Goal: Book appointment/travel/reservation: Book appointment/travel/reservation

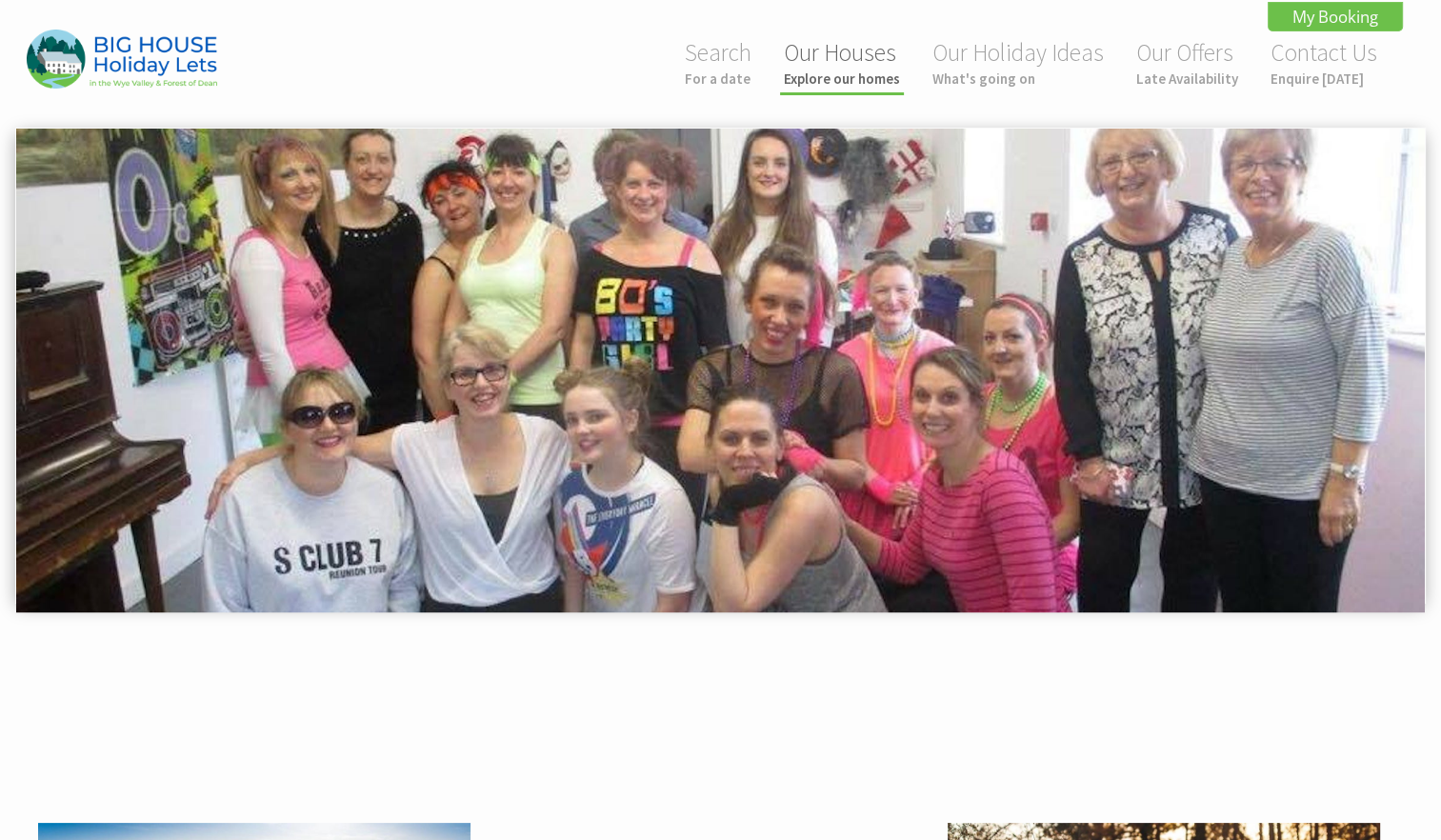
click at [850, 55] on link "Our Houses Explore our homes" at bounding box center [842, 63] width 116 height 51
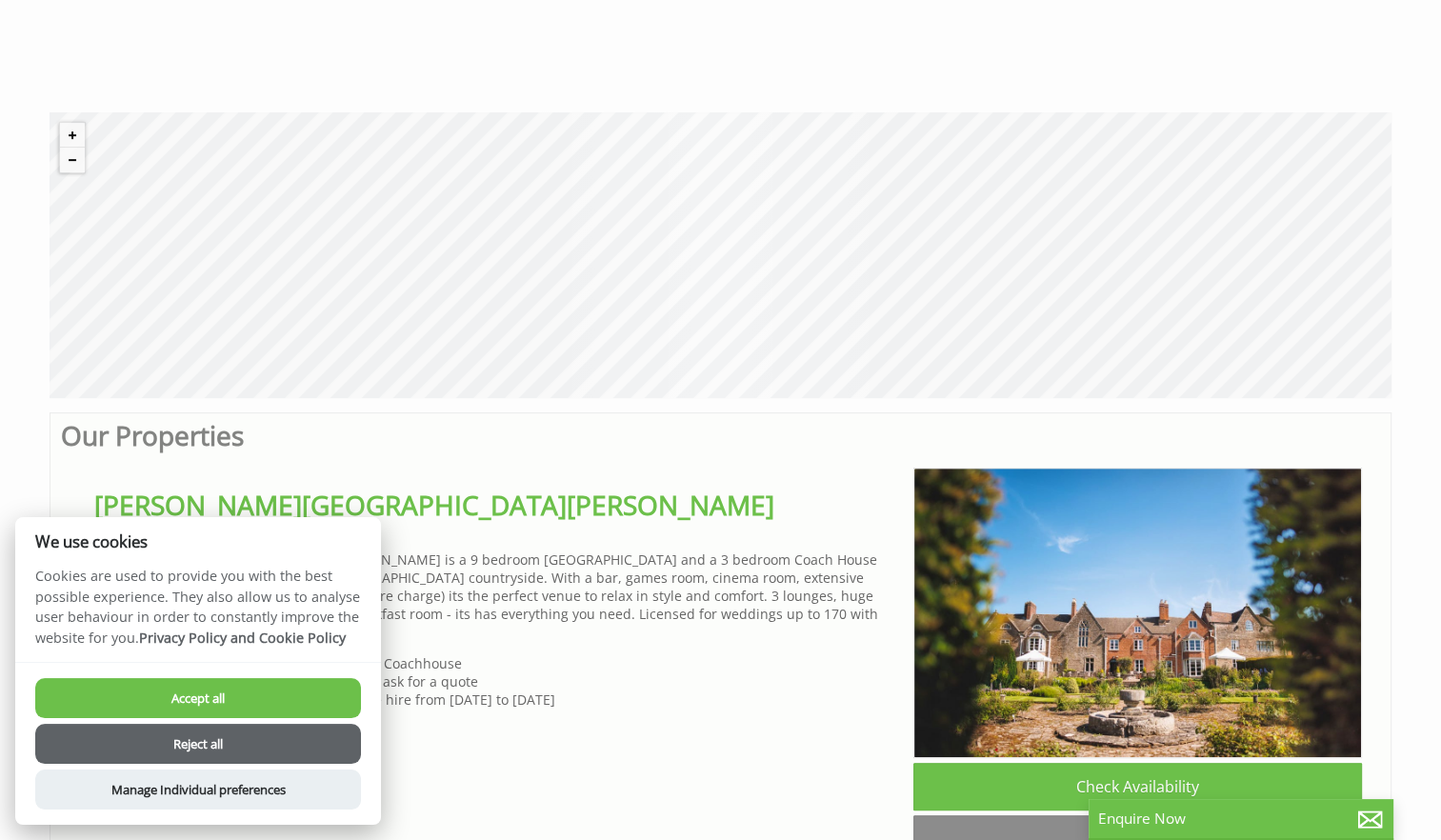
scroll to position [0, 18]
click at [276, 697] on button "Accept all" at bounding box center [198, 698] width 326 height 40
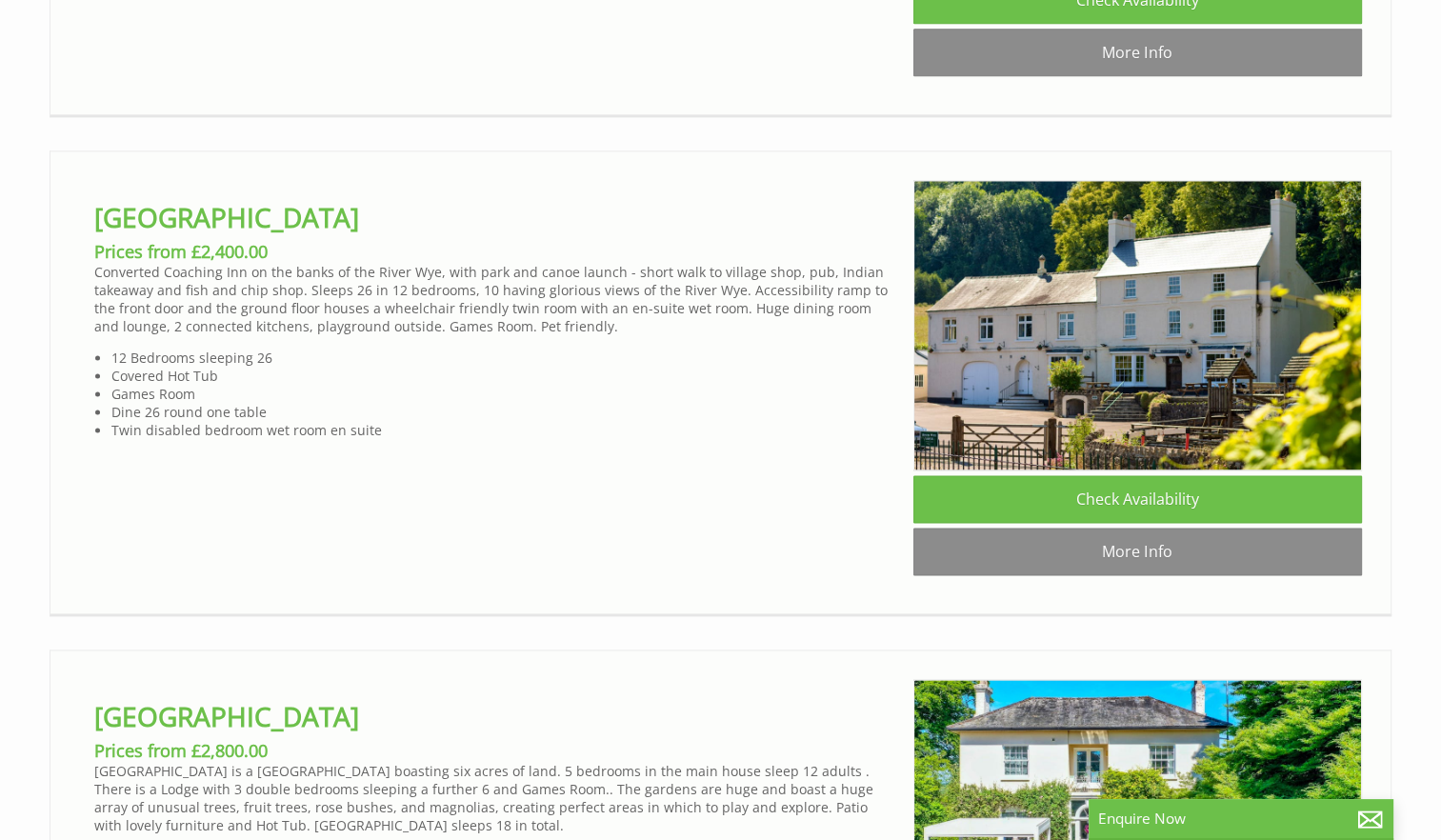
scroll to position [0, 18]
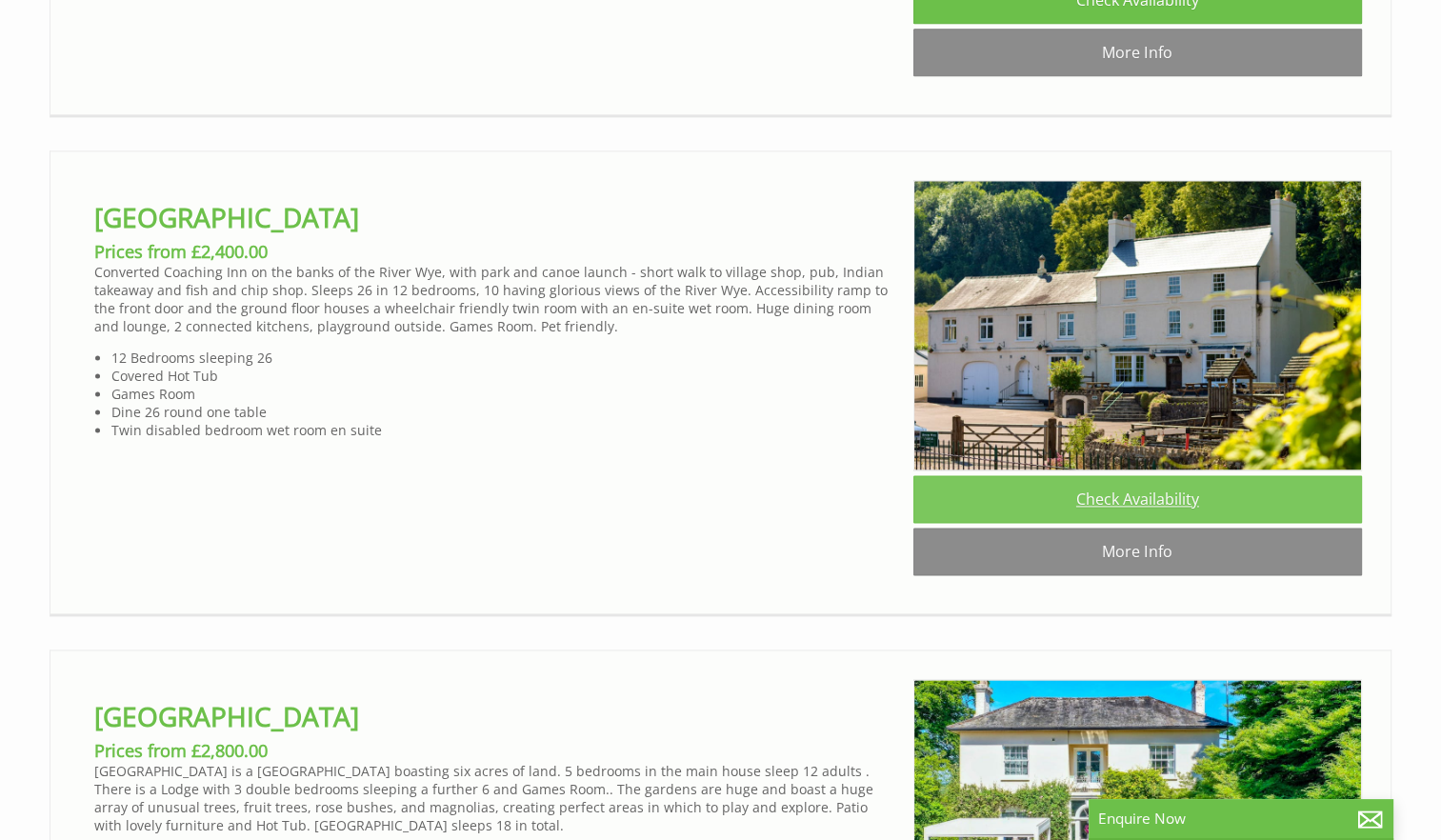
click at [1151, 523] on link "Check Availability" at bounding box center [1138, 499] width 448 height 48
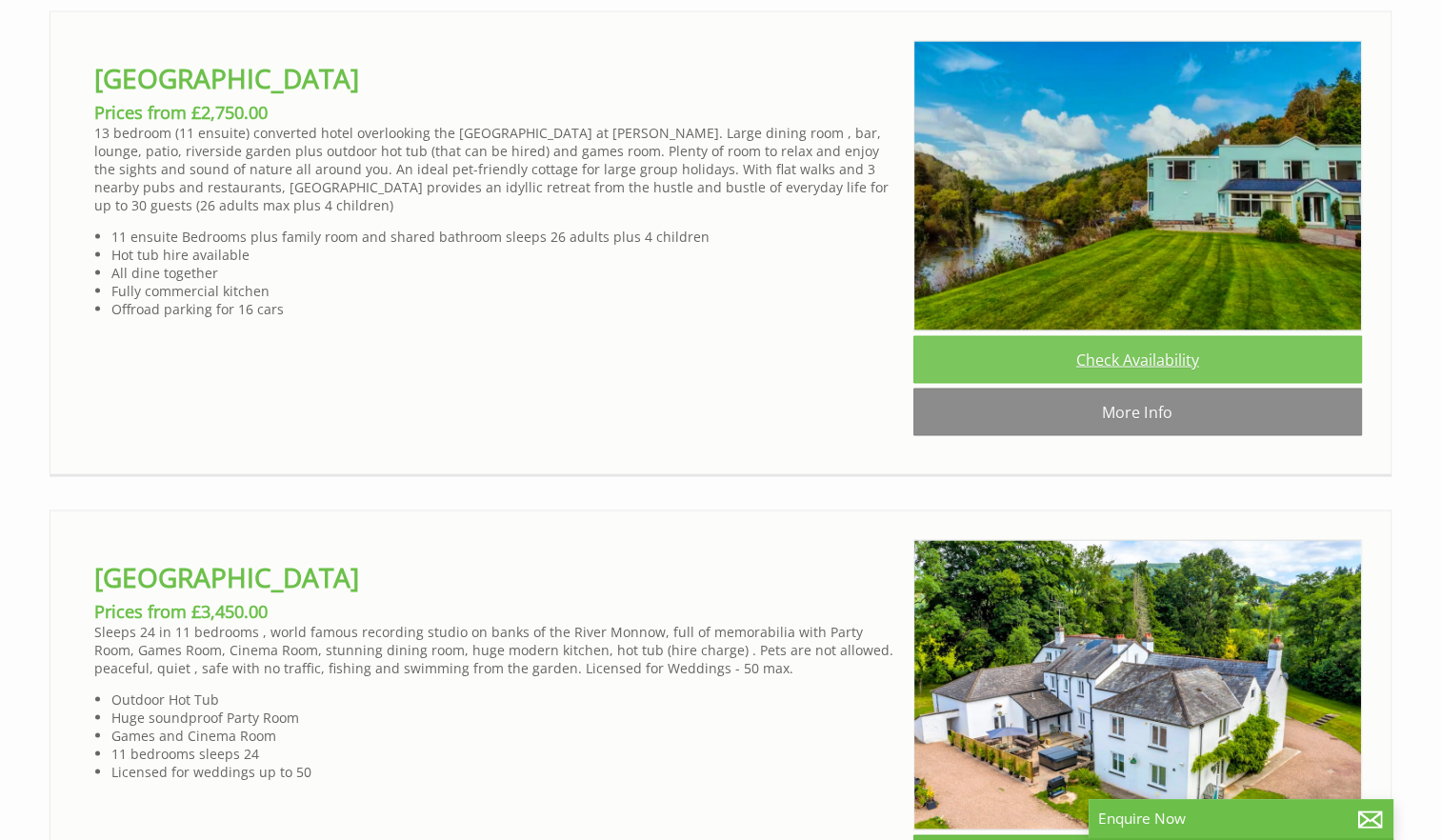
click at [1153, 384] on link "Check Availability" at bounding box center [1138, 359] width 448 height 48
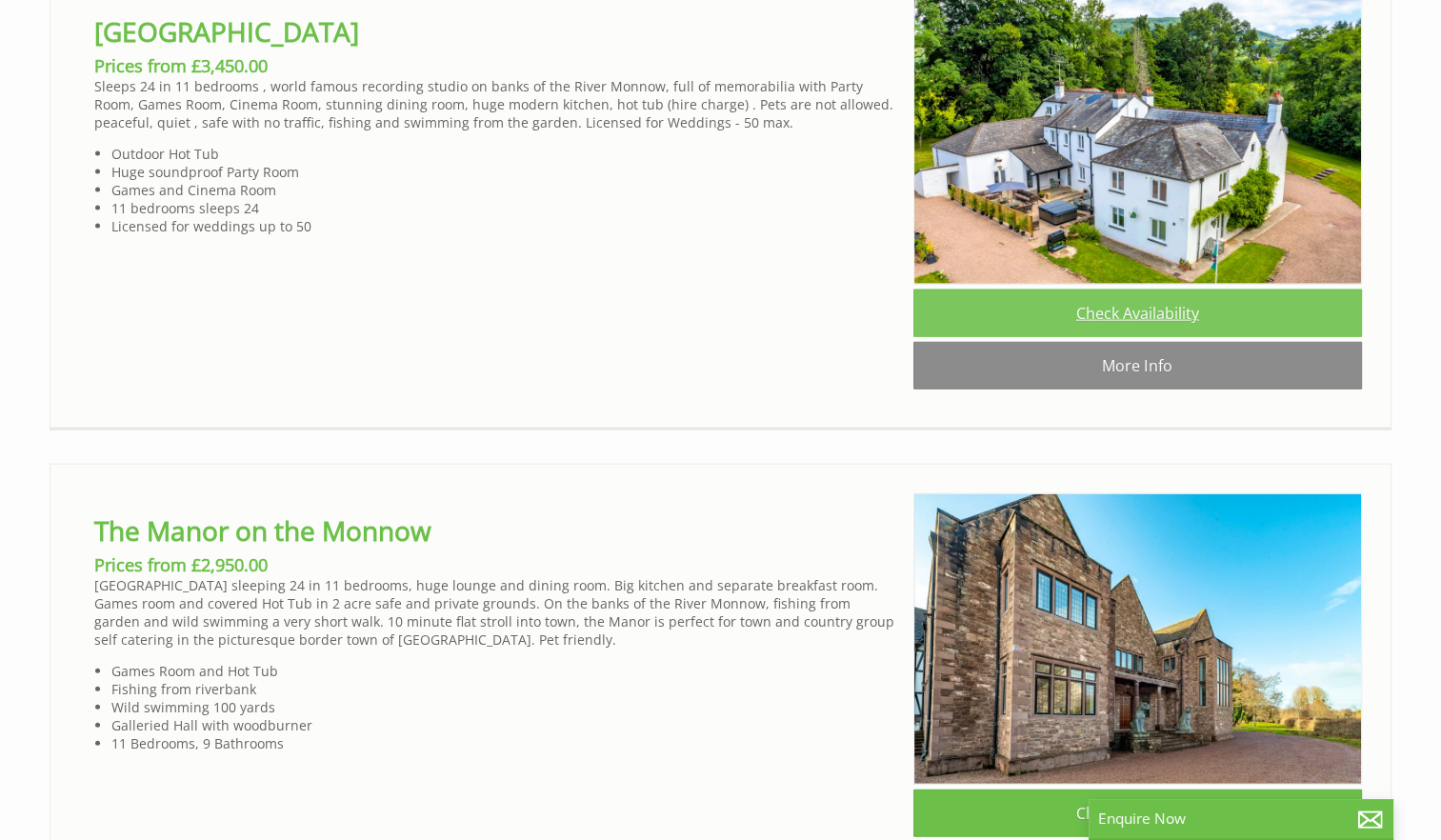
click at [1194, 337] on link "Check Availability" at bounding box center [1138, 313] width 448 height 48
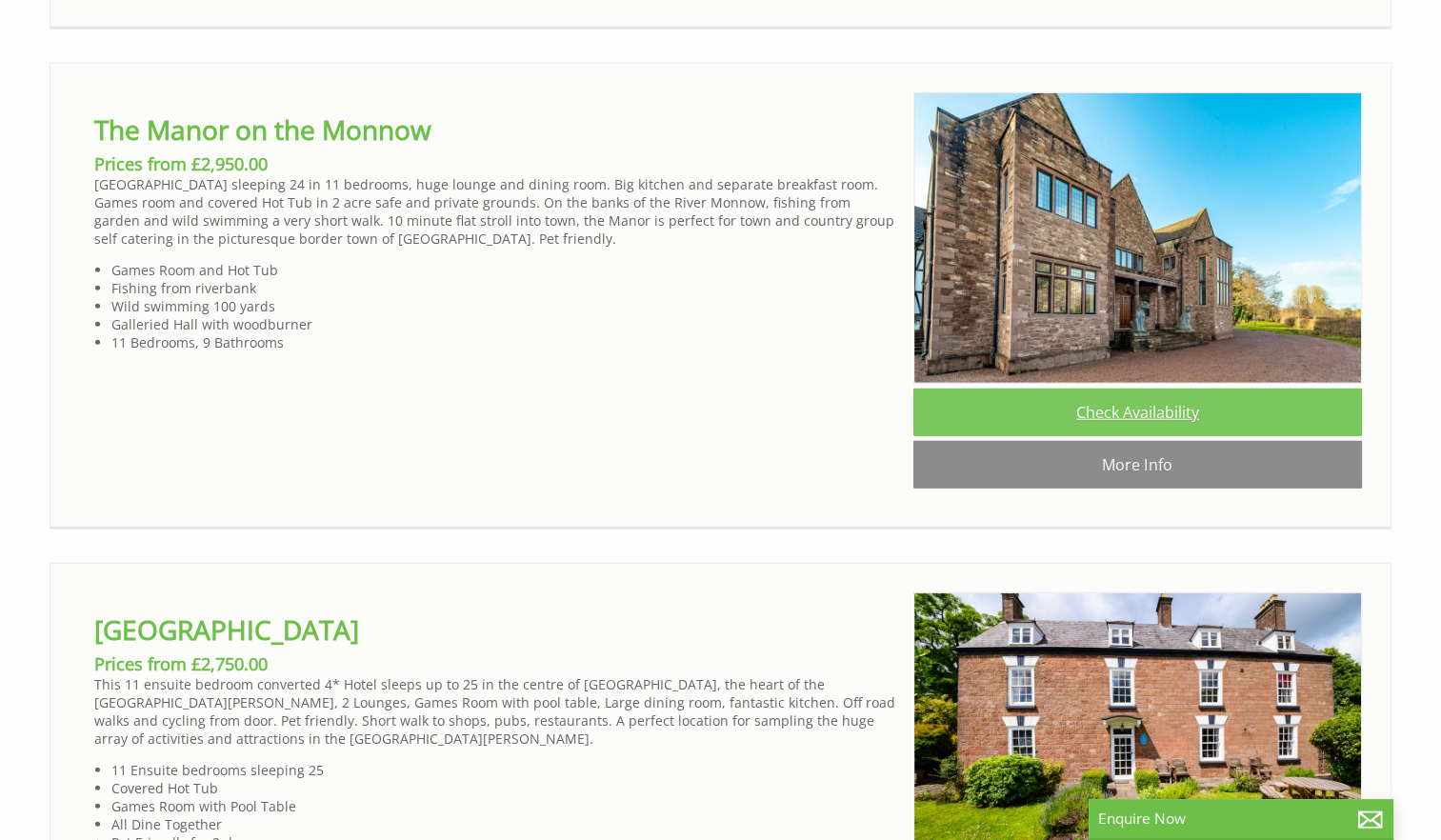
click at [1176, 437] on link "Check Availability" at bounding box center [1138, 412] width 448 height 48
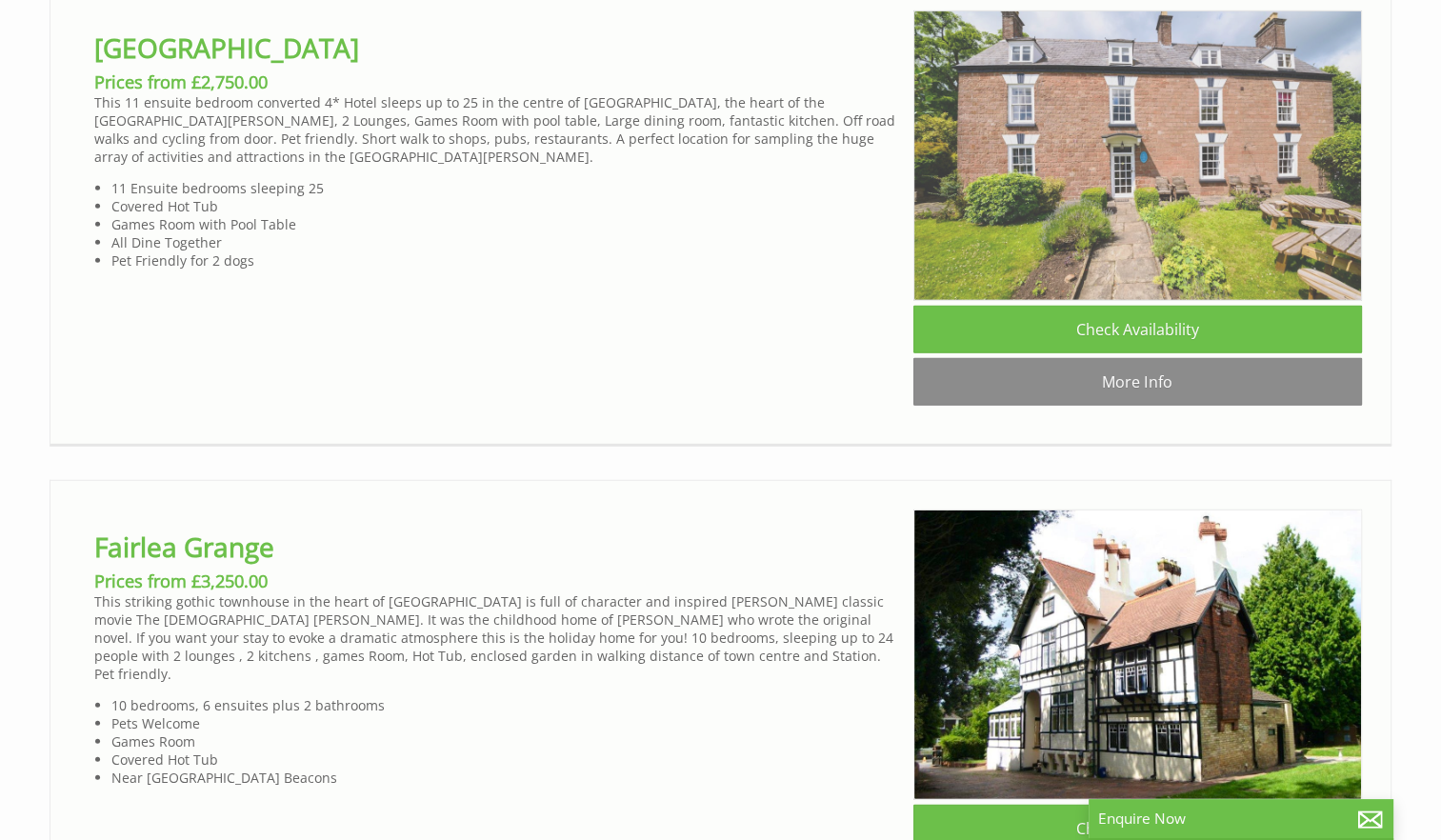
click at [1086, 301] on img at bounding box center [1138, 156] width 448 height 291
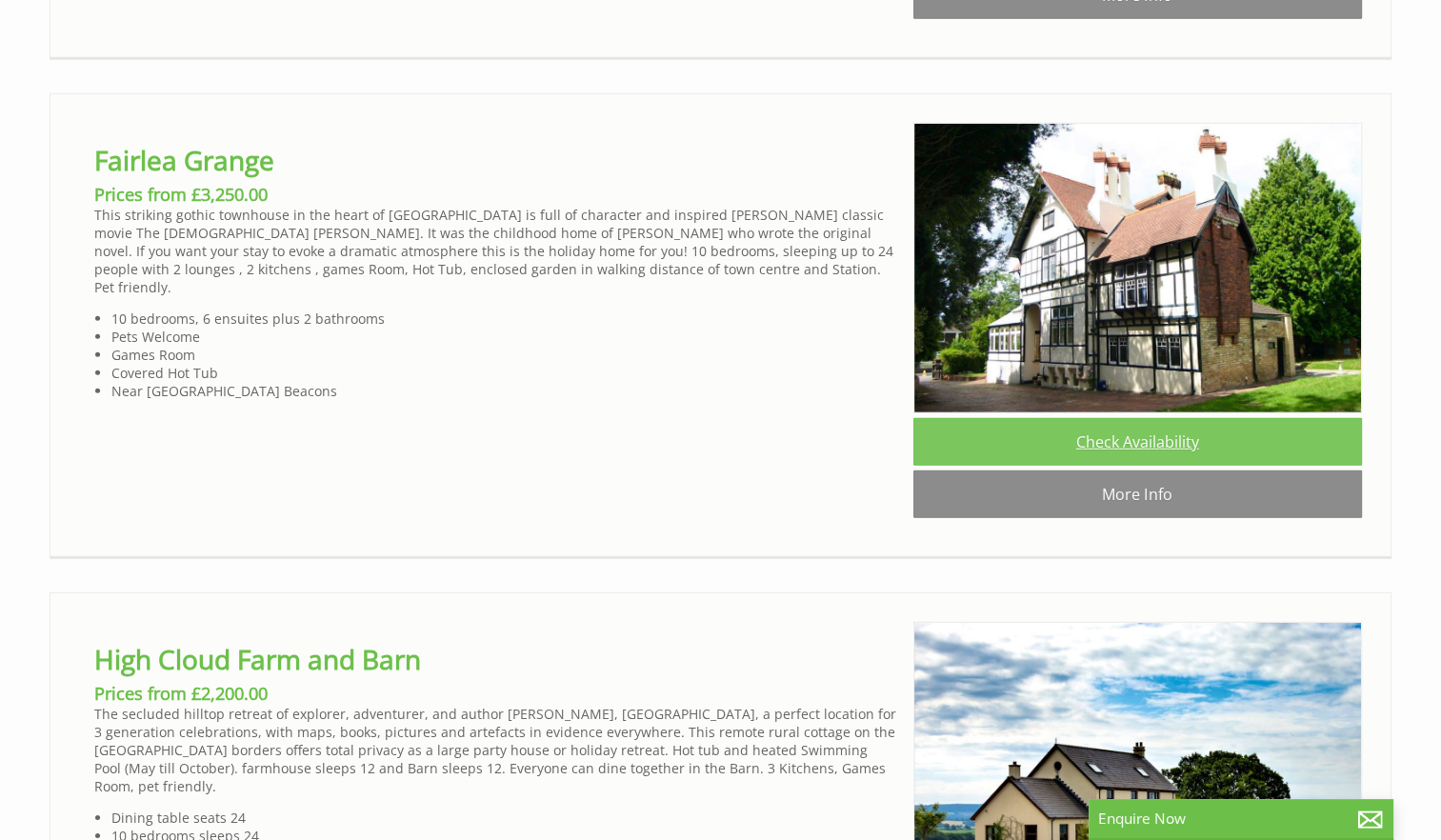
click at [1184, 466] on link "Check Availability" at bounding box center [1138, 442] width 448 height 48
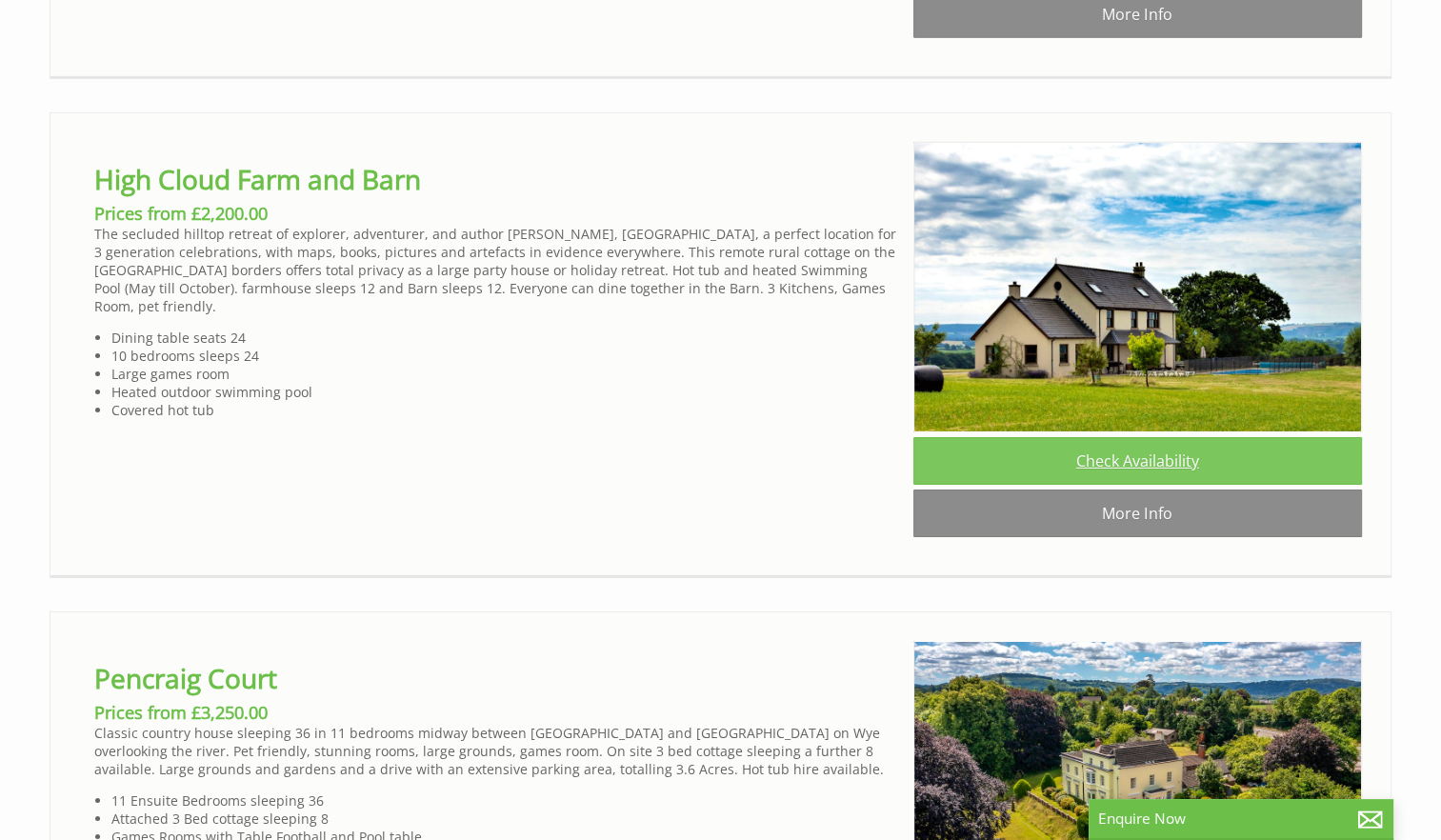
click at [1207, 485] on link "Check Availability" at bounding box center [1138, 461] width 448 height 48
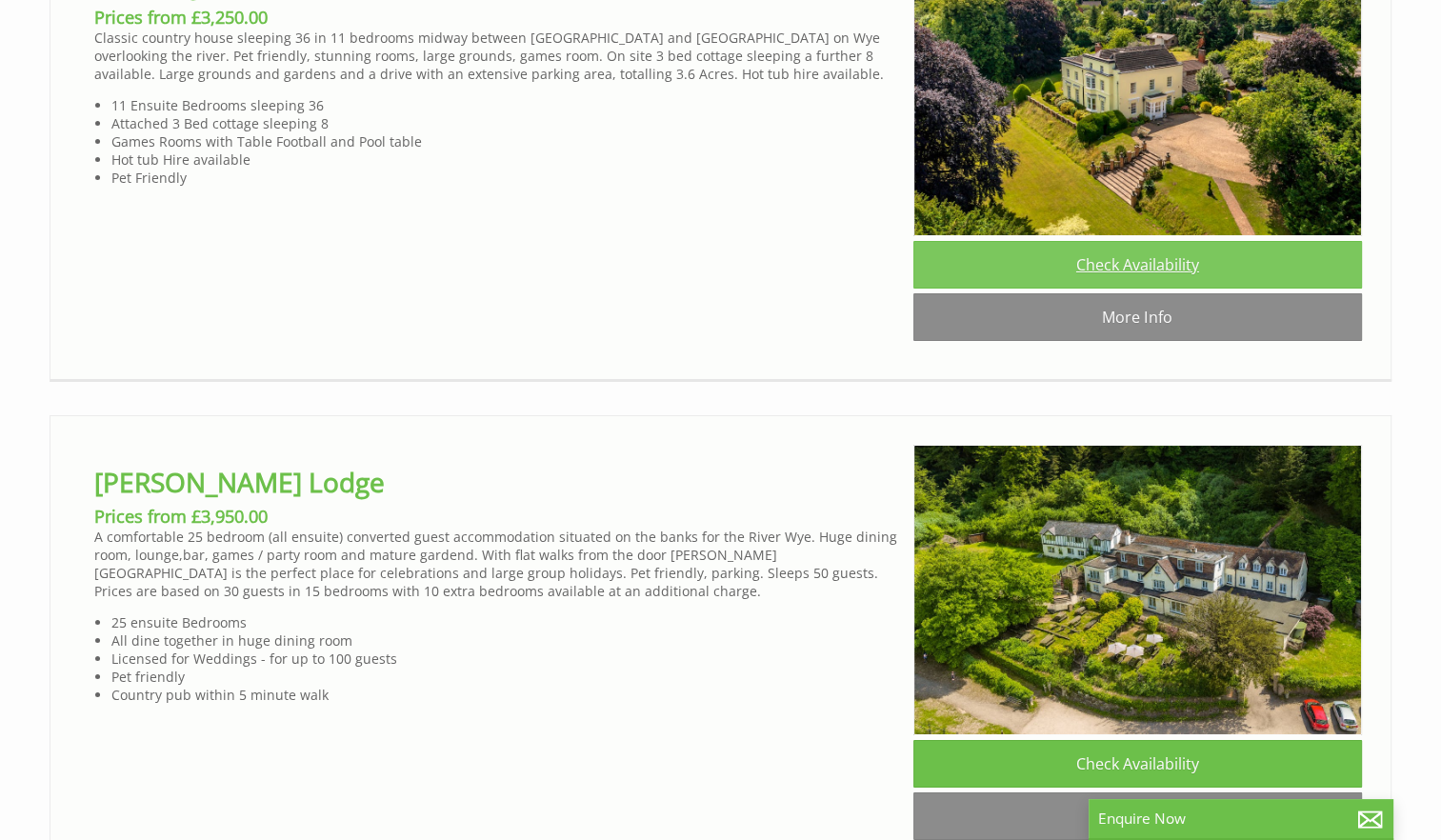
click at [1163, 289] on link "Check Availability" at bounding box center [1138, 264] width 448 height 48
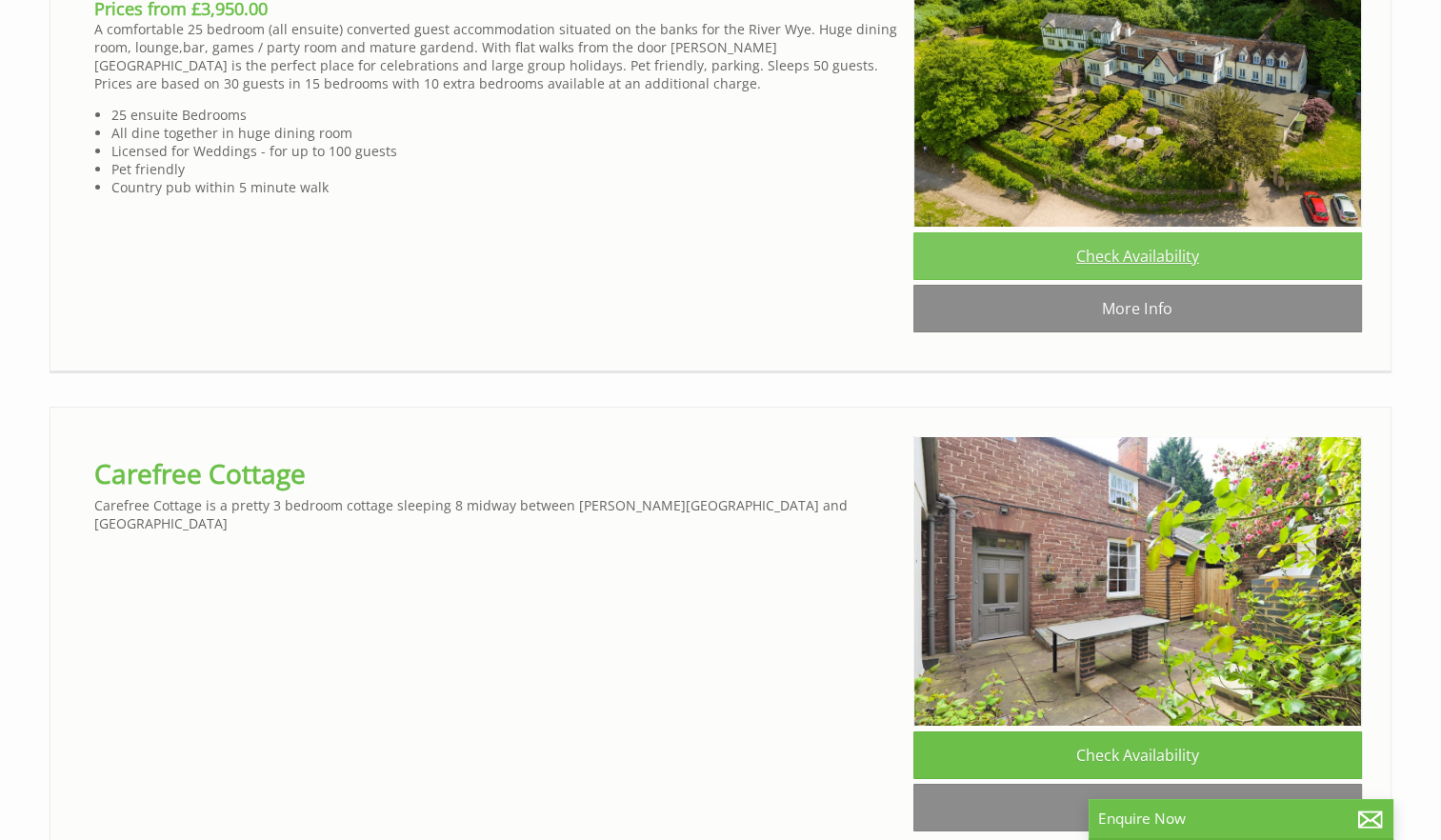
click at [1190, 280] on link "Check Availability" at bounding box center [1138, 256] width 448 height 48
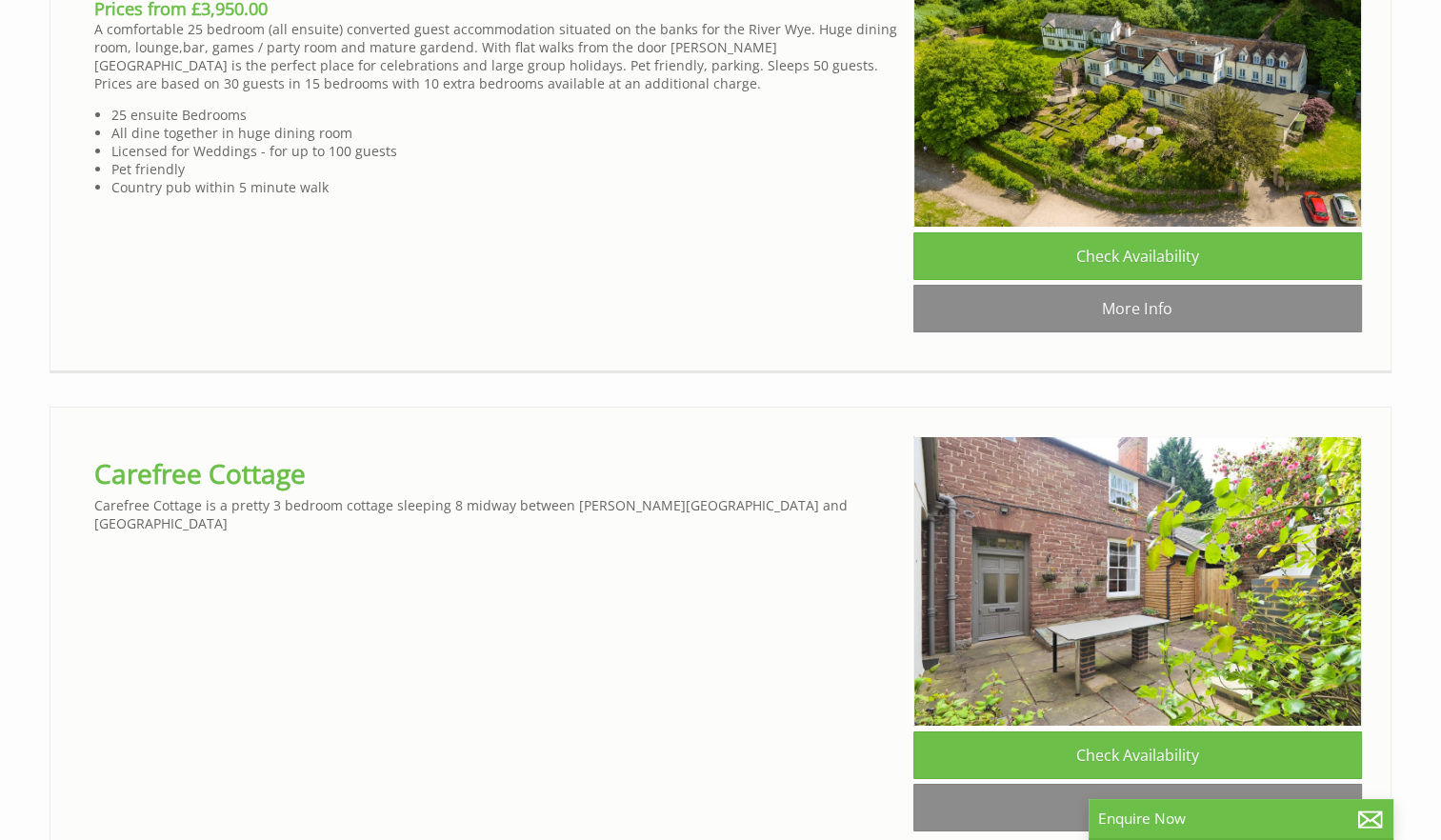
scroll to position [7934, 0]
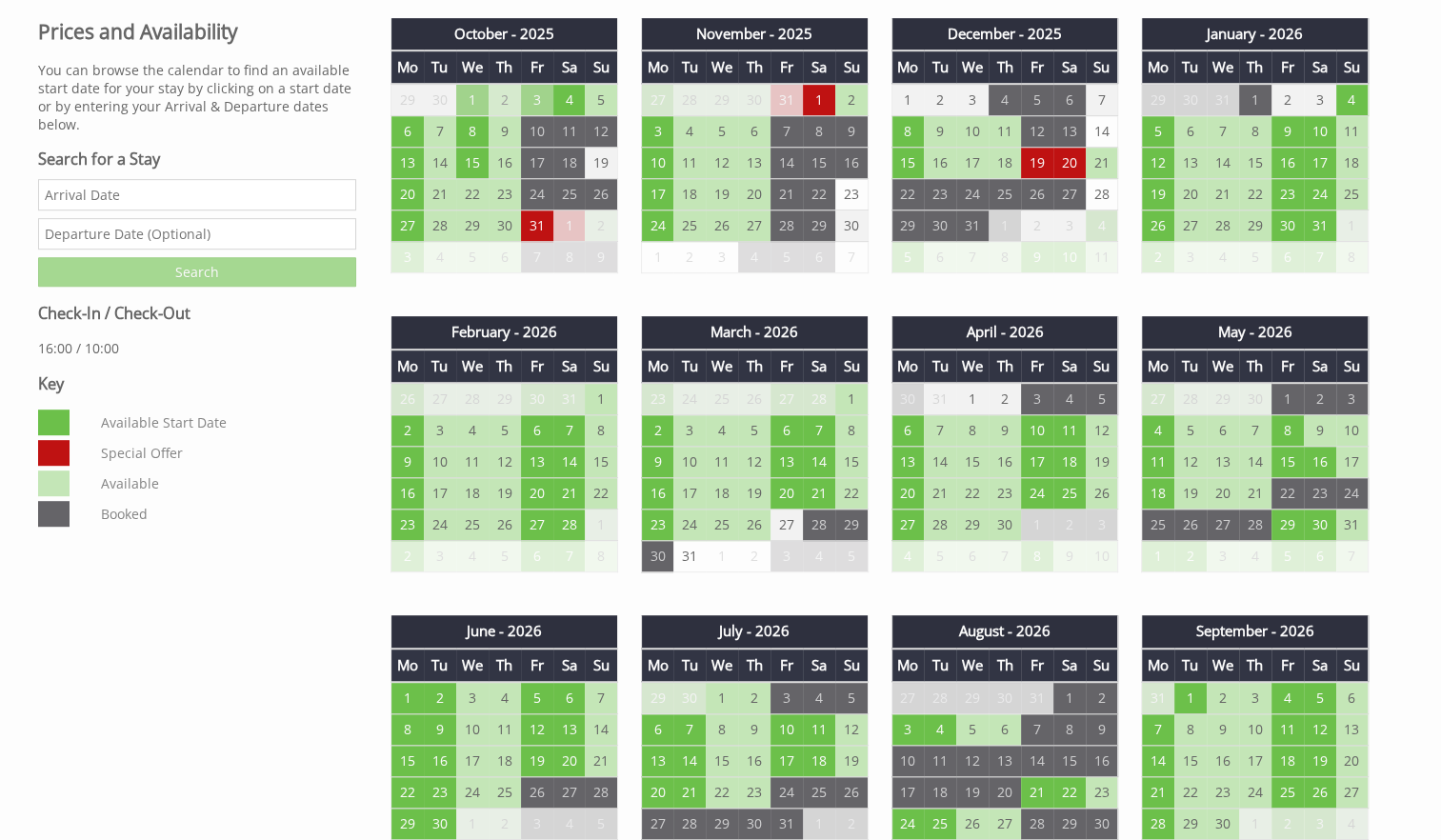
scroll to position [920, 0]
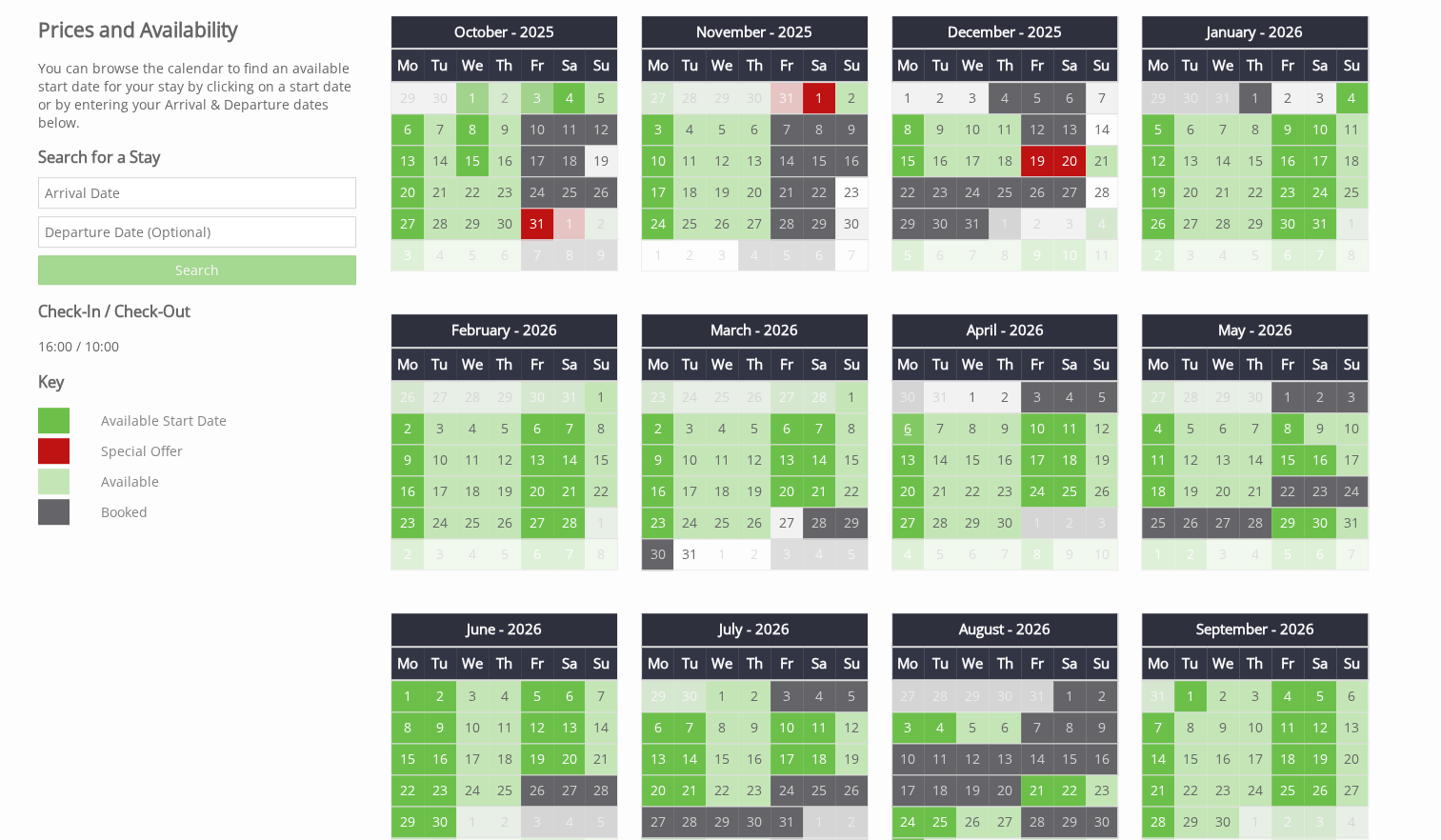
click at [901, 420] on td "6" at bounding box center [907, 429] width 32 height 31
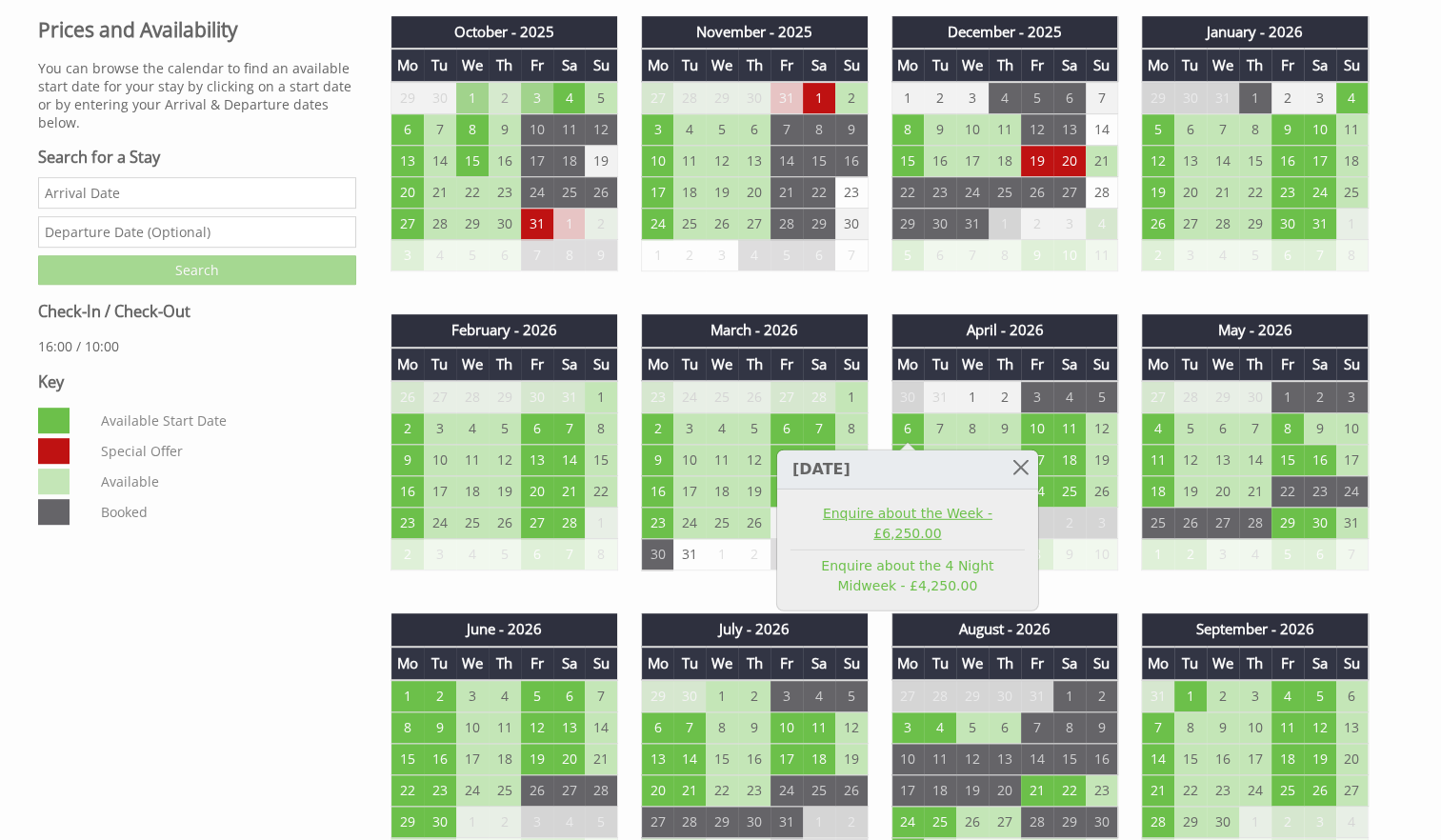
click at [899, 515] on link "Enquire about the Week - £6,250.00" at bounding box center [907, 524] width 234 height 40
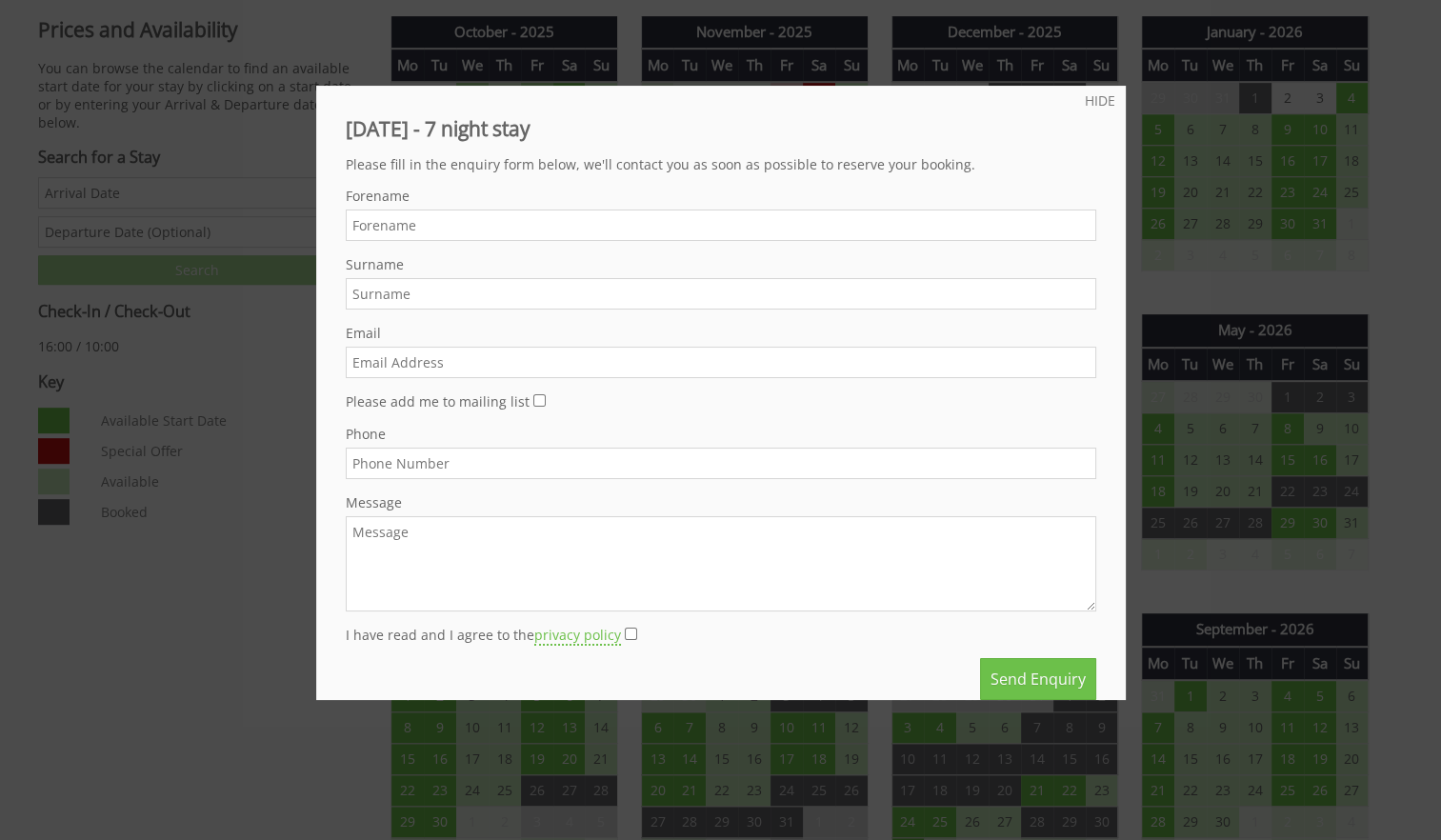
click at [153, 569] on div at bounding box center [720, 420] width 1441 height 840
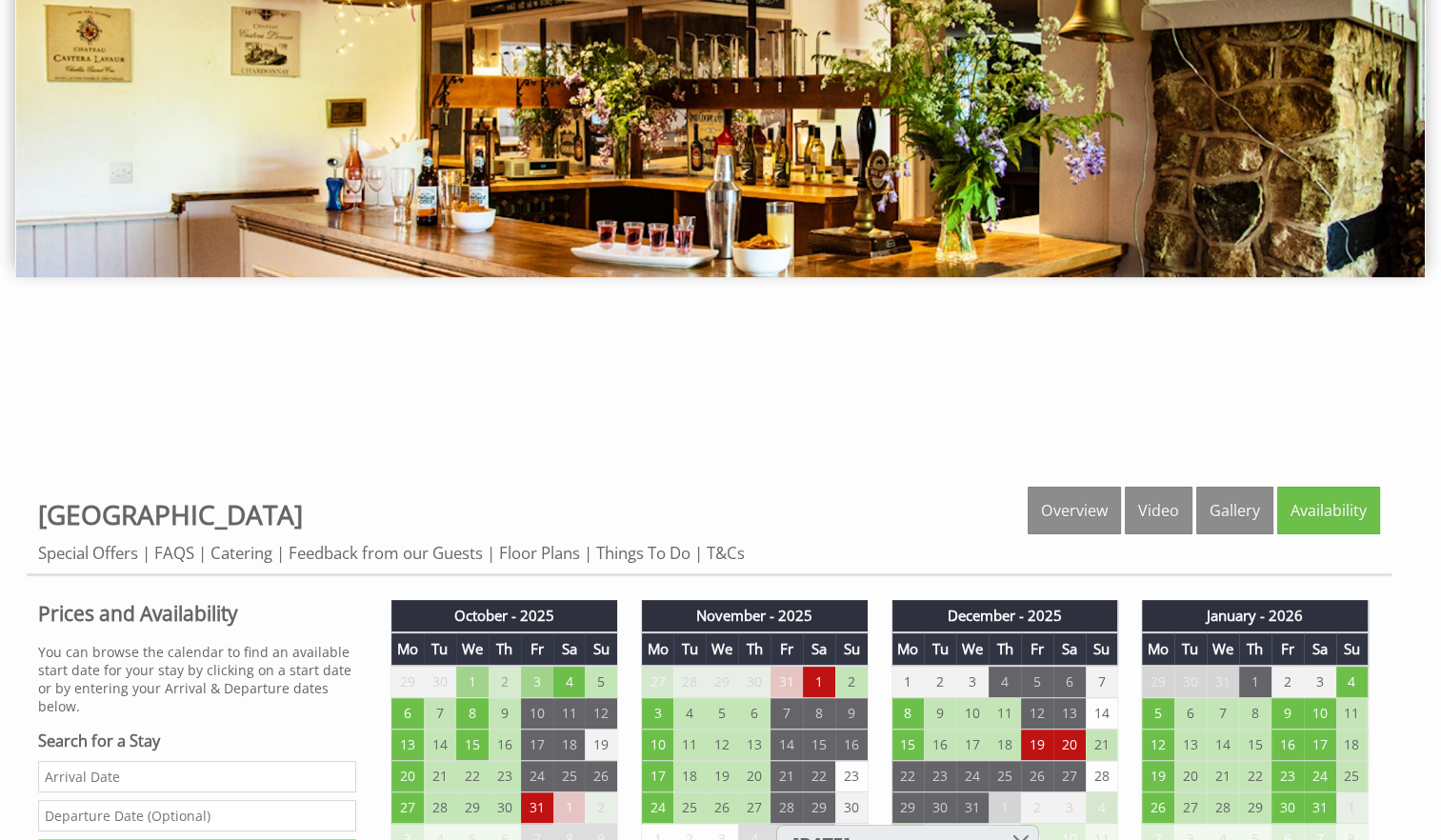
scroll to position [371, 0]
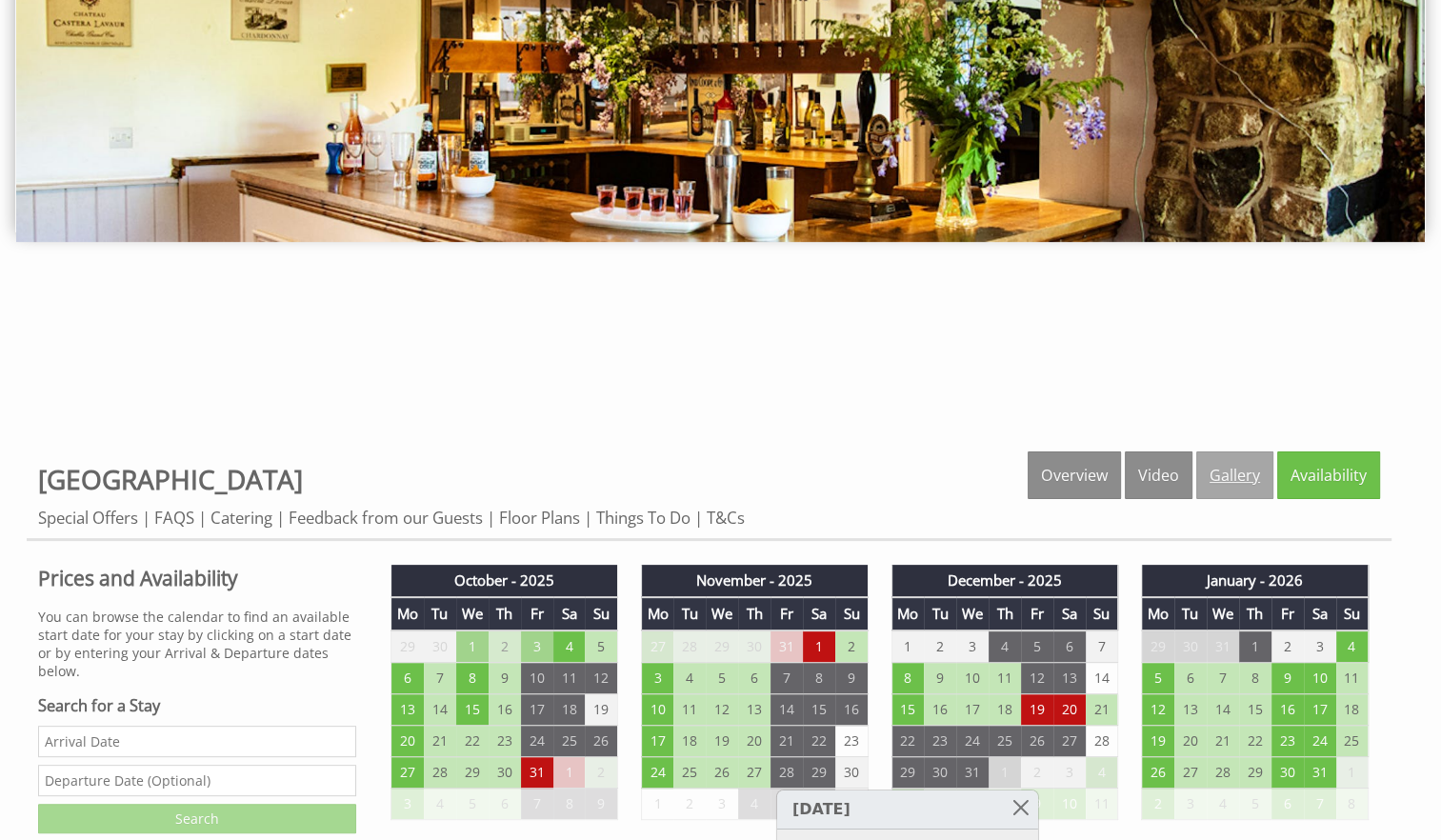
click at [1248, 479] on link "Gallery" at bounding box center [1234, 475] width 77 height 48
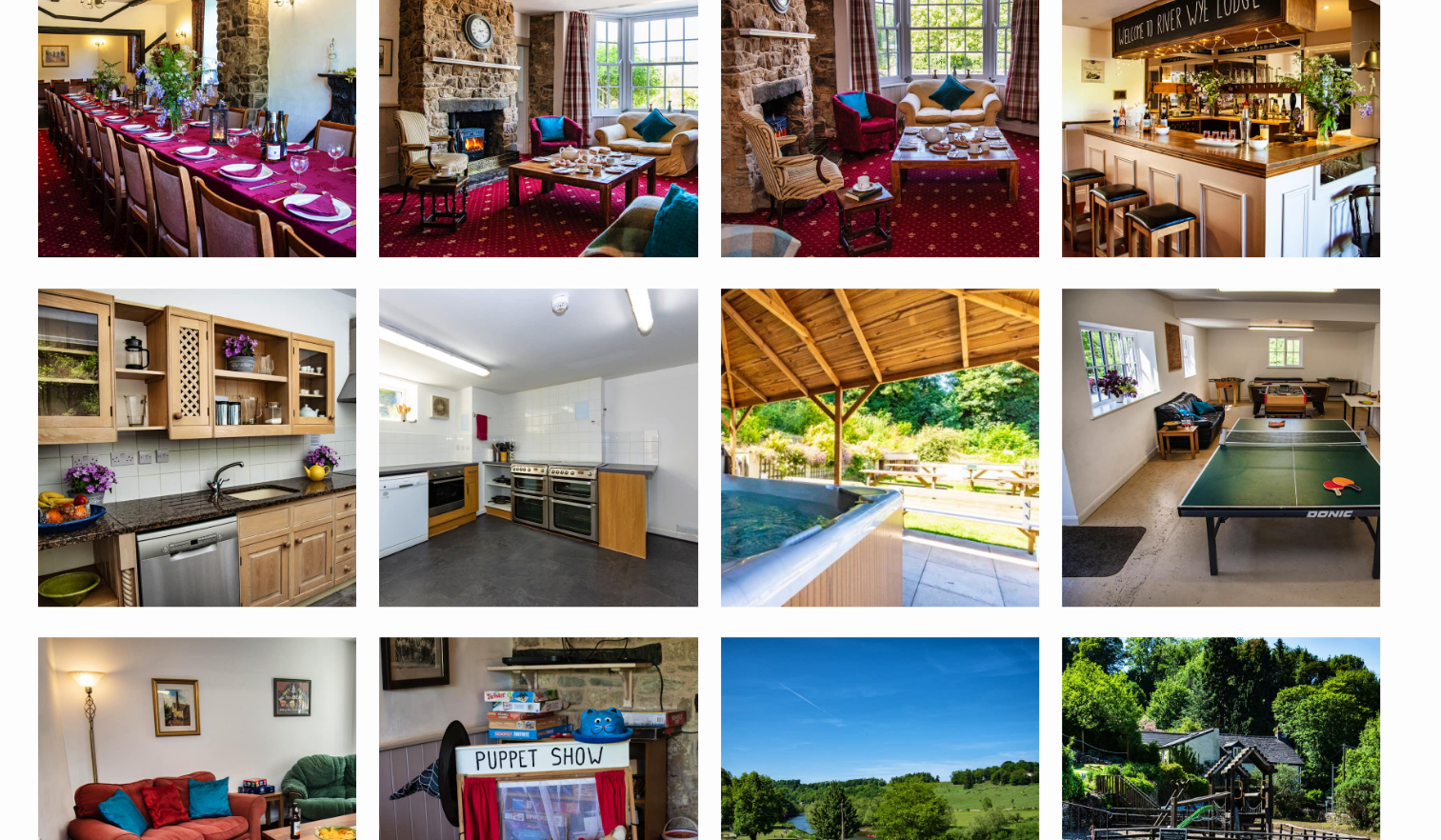
scroll to position [1036, 0]
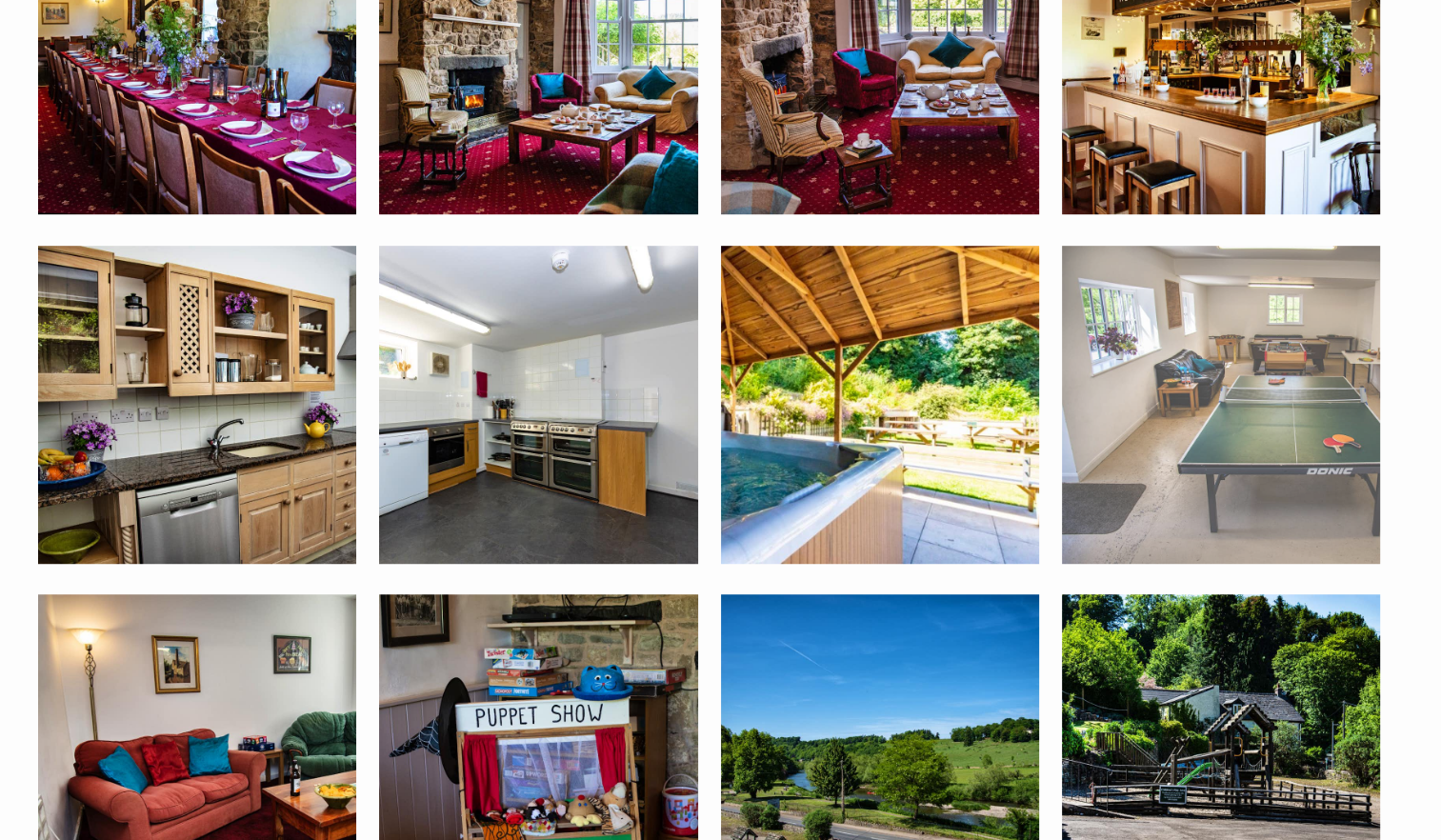
click at [1273, 405] on img at bounding box center [1221, 404] width 318 height 318
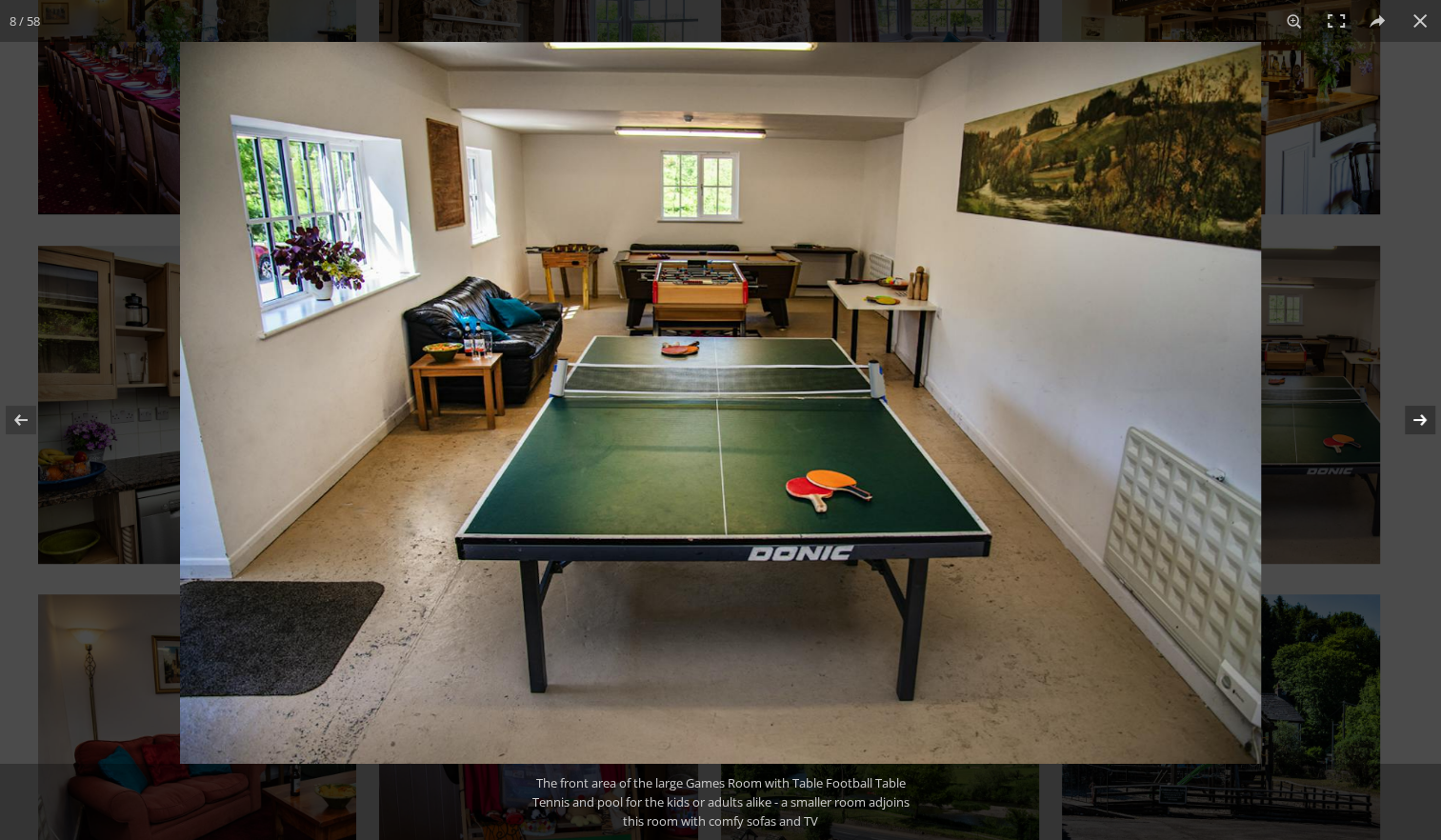
click at [1412, 418] on button at bounding box center [1408, 419] width 67 height 95
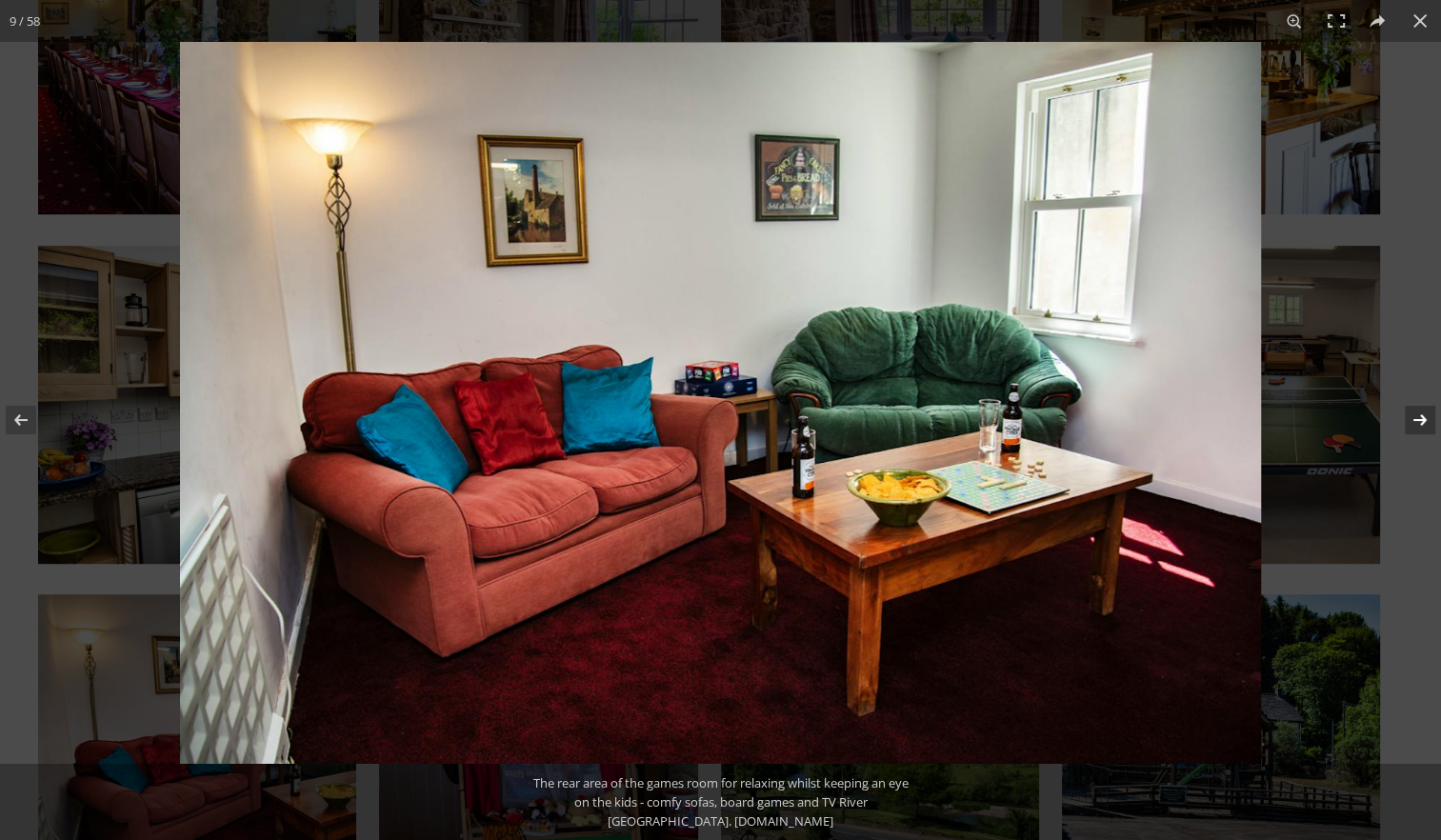
click at [1412, 418] on button at bounding box center [1408, 419] width 67 height 95
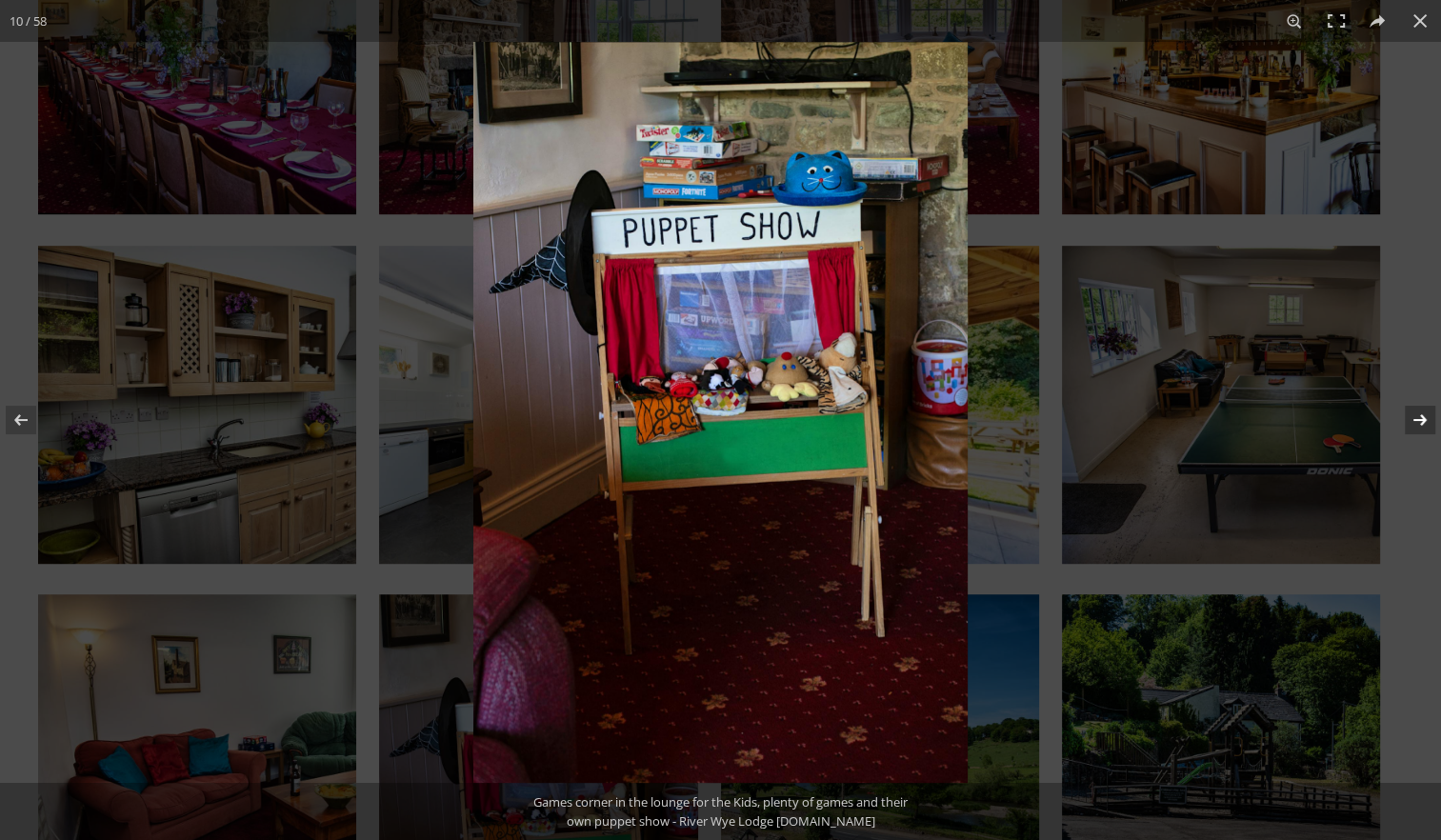
click at [1412, 418] on button at bounding box center [1408, 419] width 67 height 95
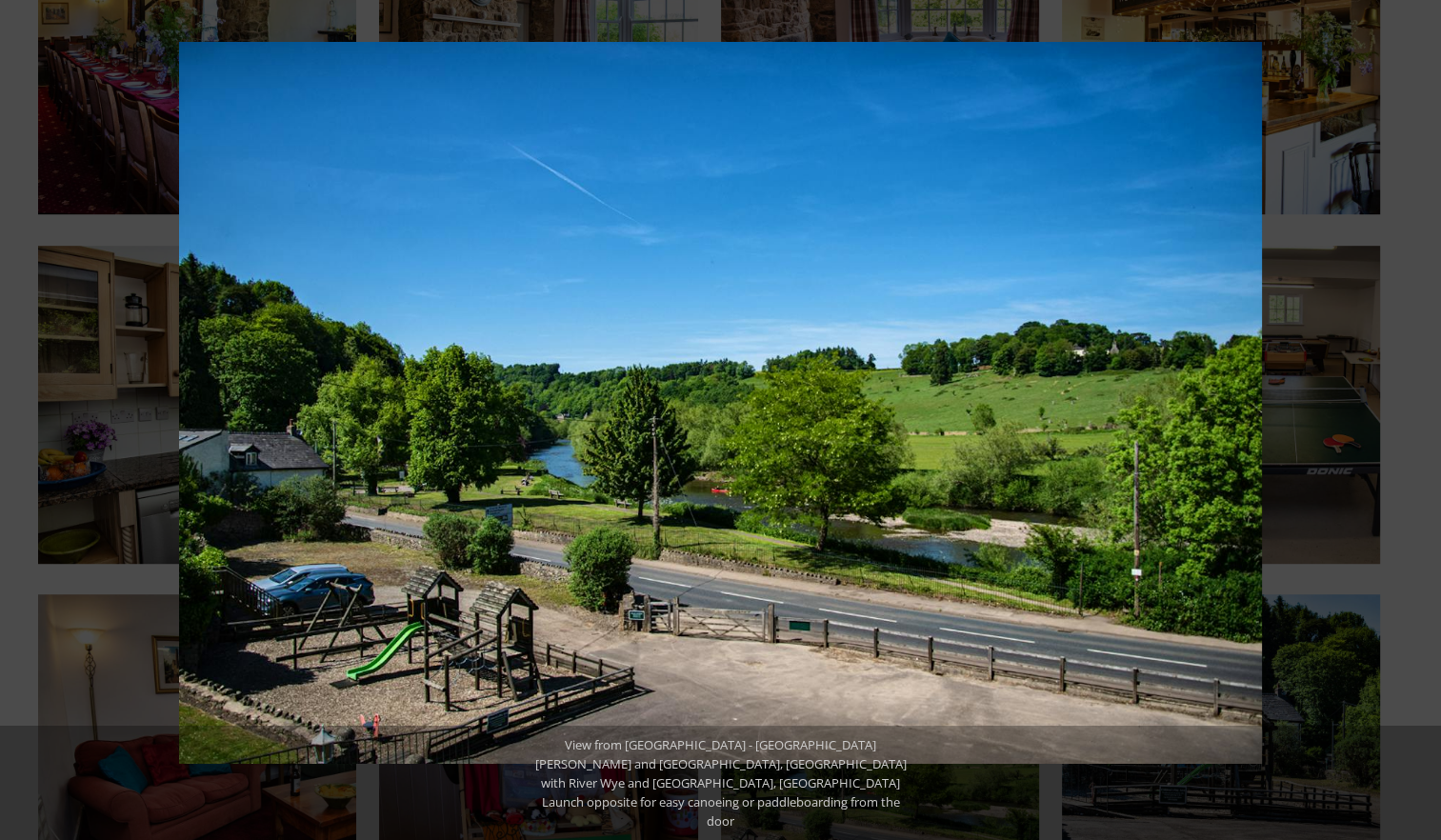
click at [1412, 418] on button at bounding box center [1408, 419] width 67 height 95
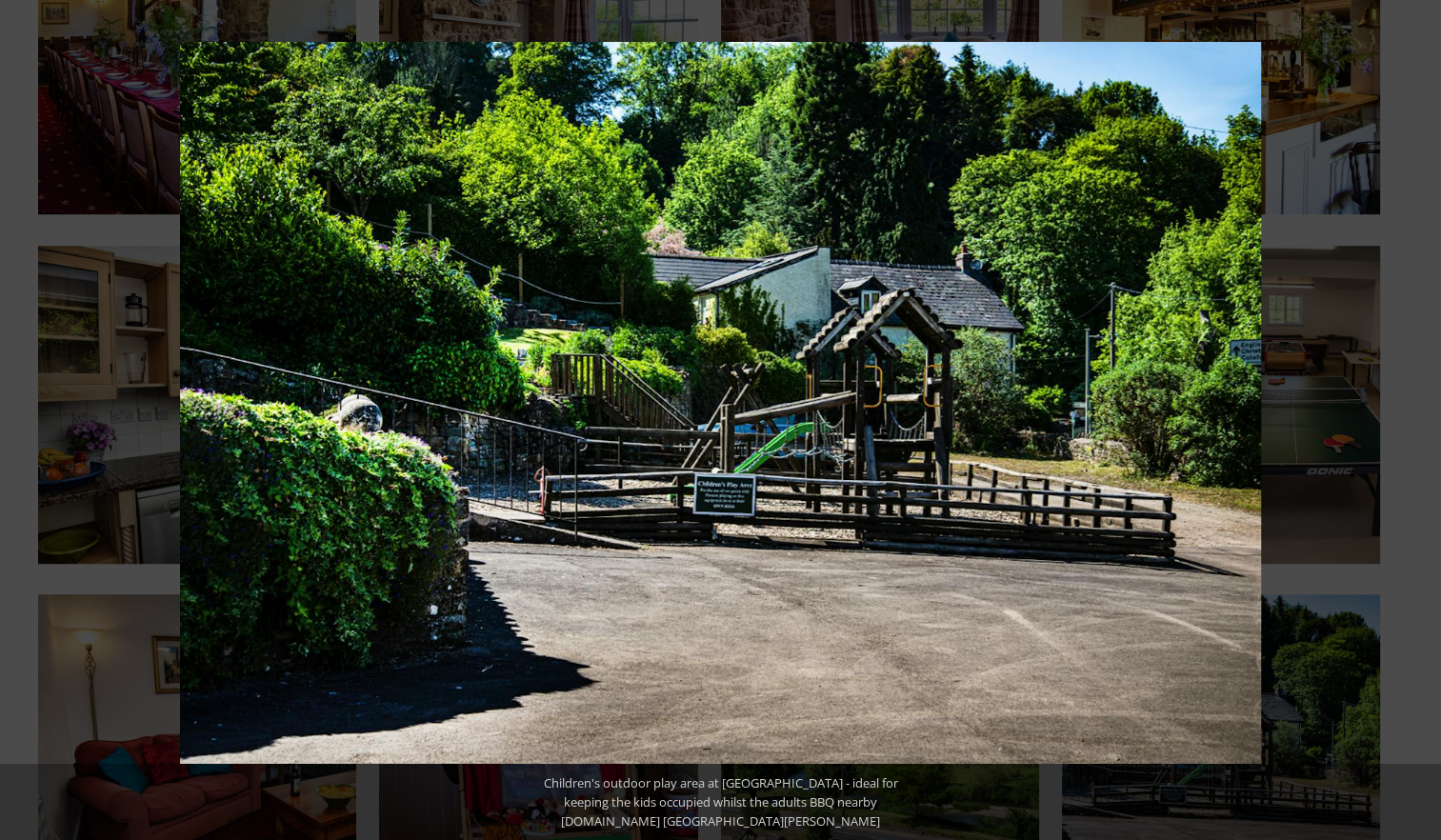
click at [1412, 418] on button at bounding box center [1408, 419] width 67 height 95
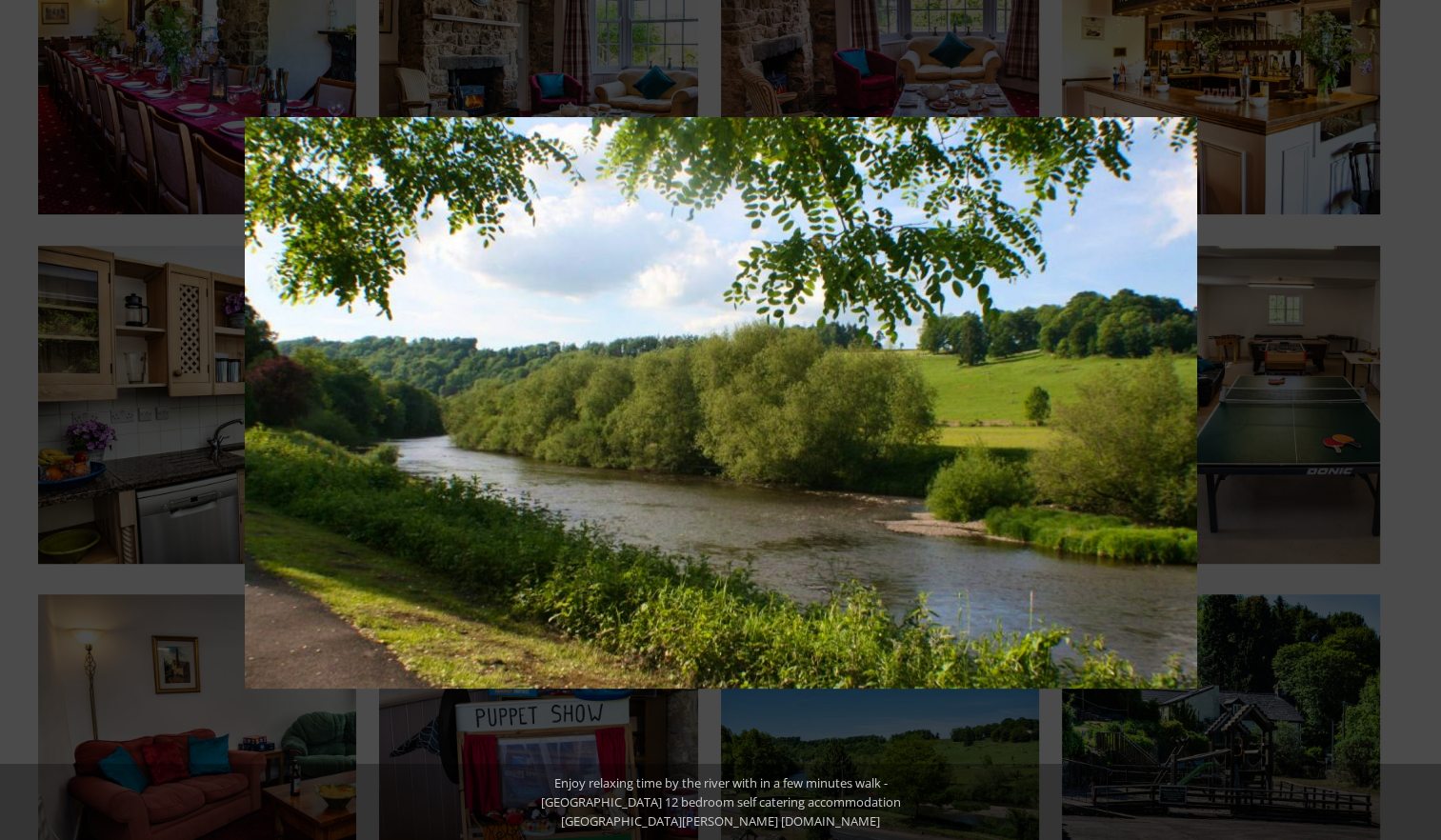
click at [1412, 418] on button at bounding box center [1408, 419] width 67 height 95
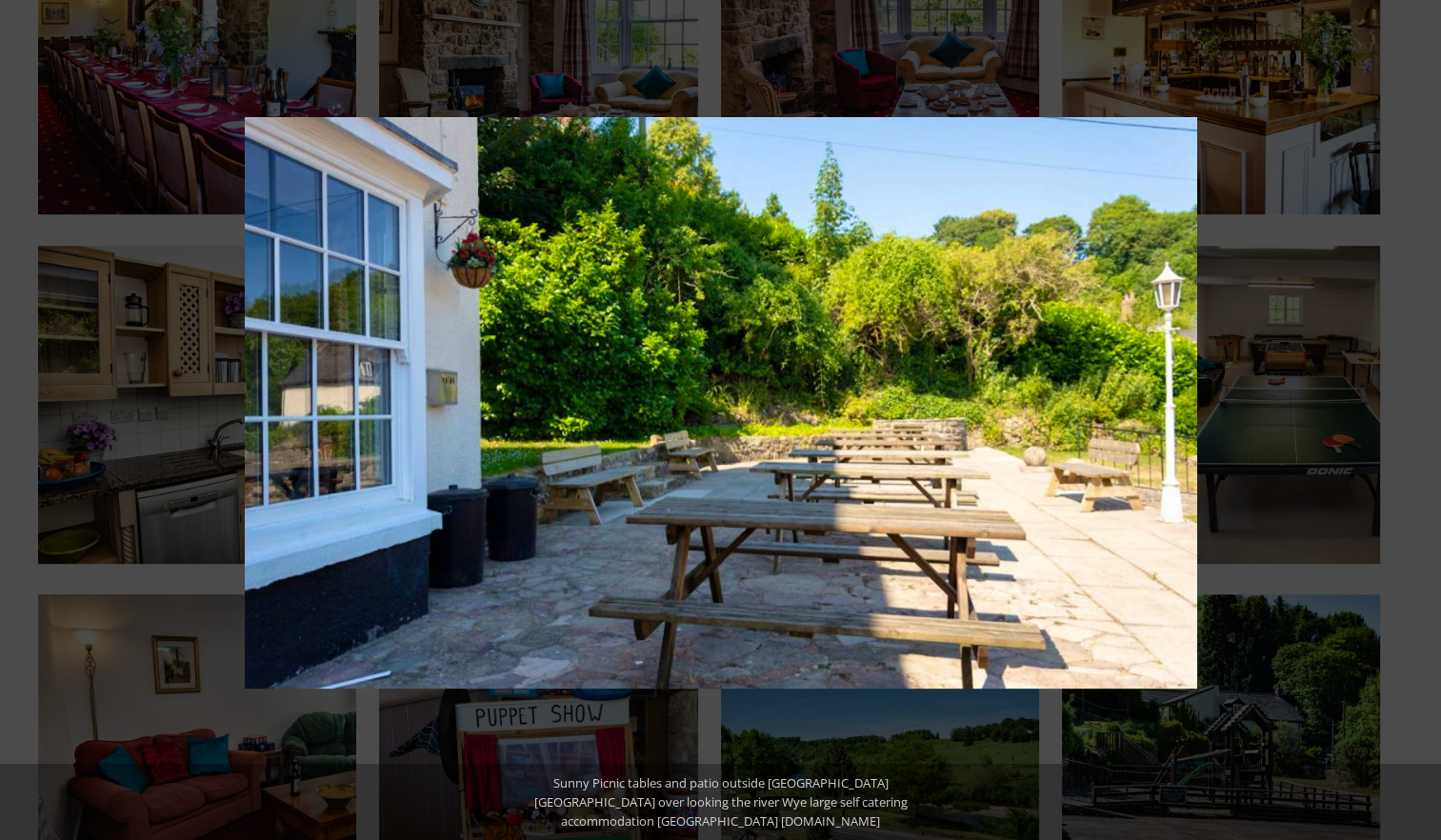
click at [1412, 418] on button at bounding box center [1408, 419] width 67 height 95
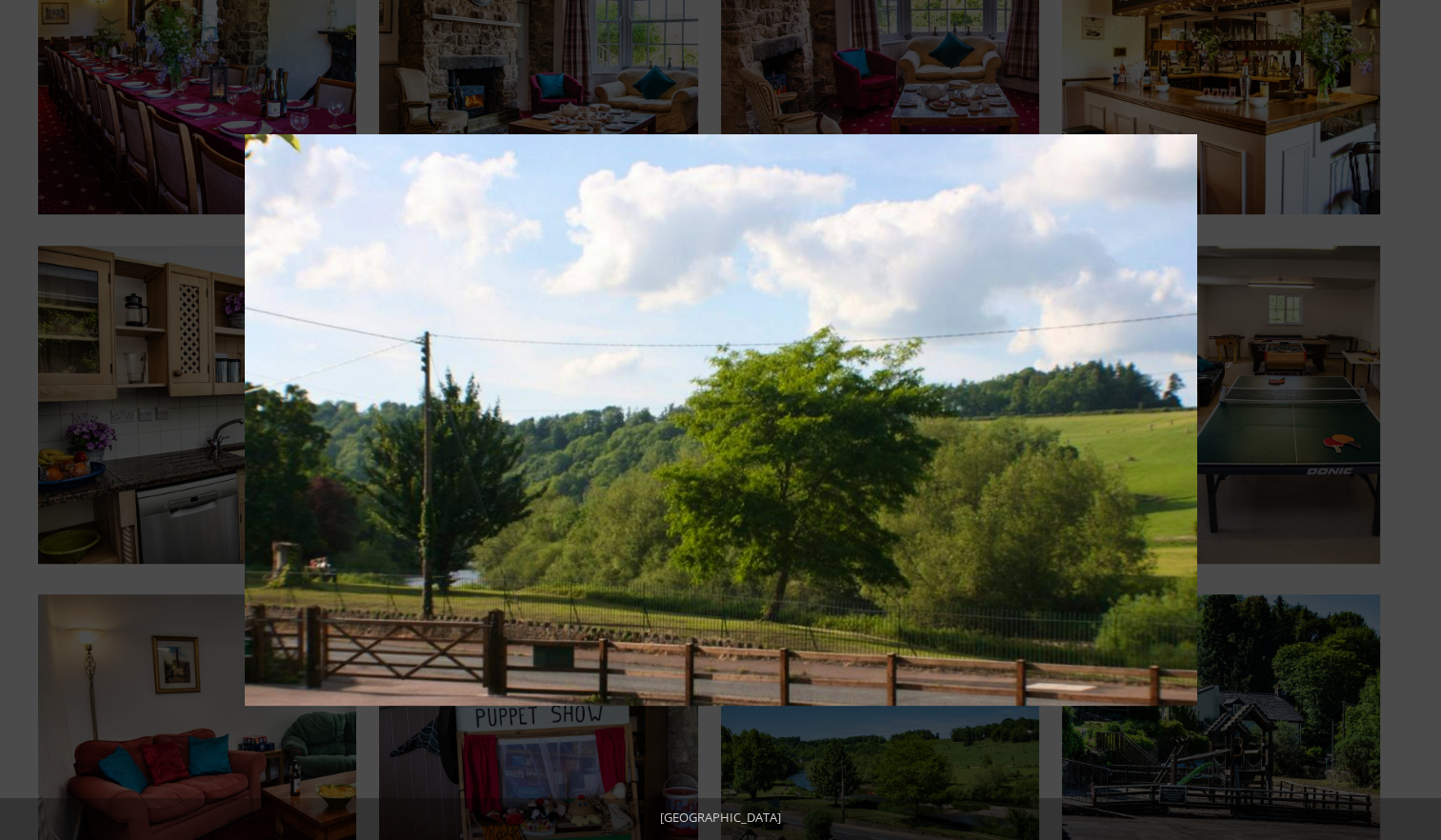
click at [1412, 418] on button at bounding box center [1408, 419] width 67 height 95
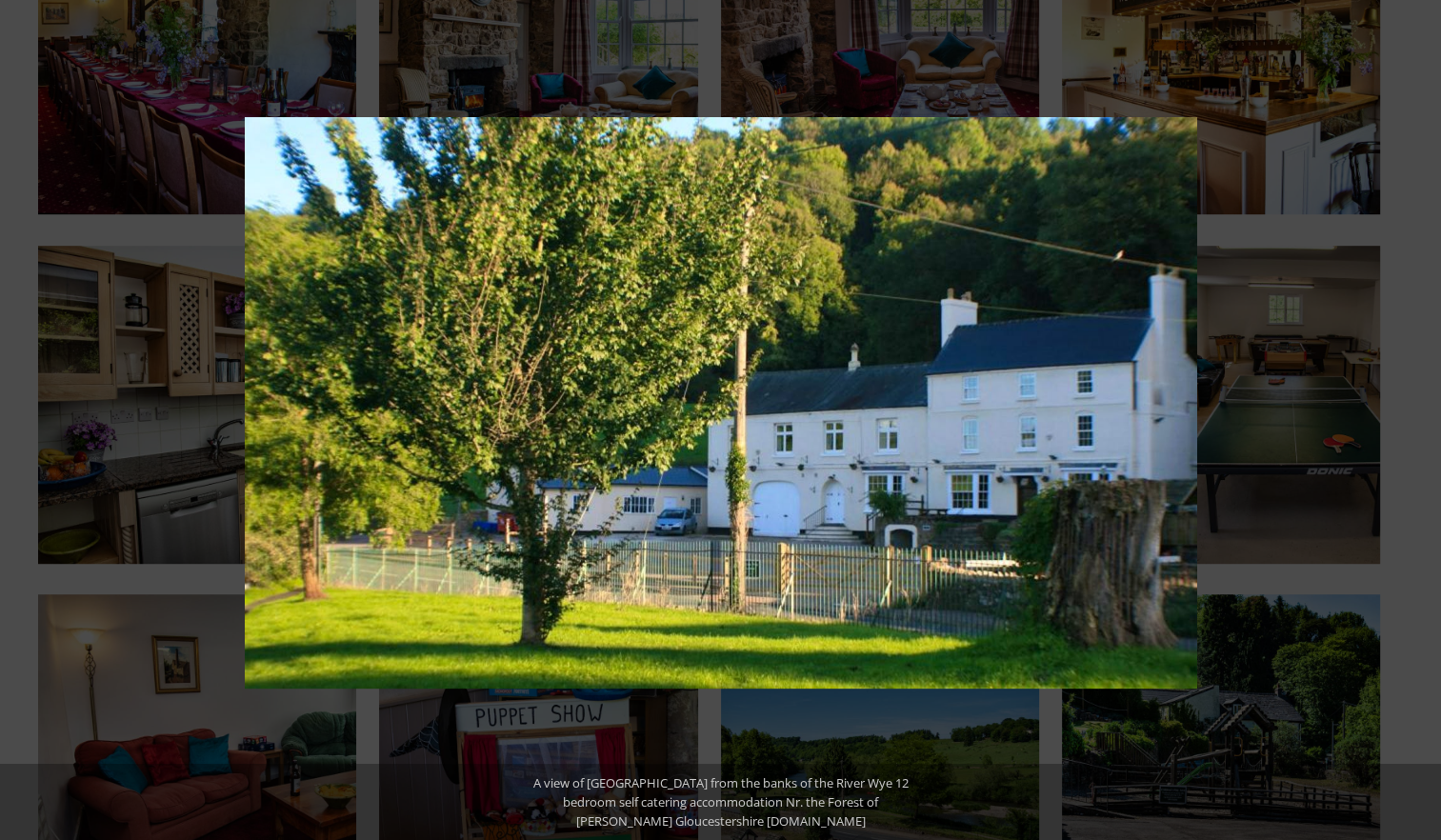
click at [1412, 418] on button at bounding box center [1408, 419] width 67 height 95
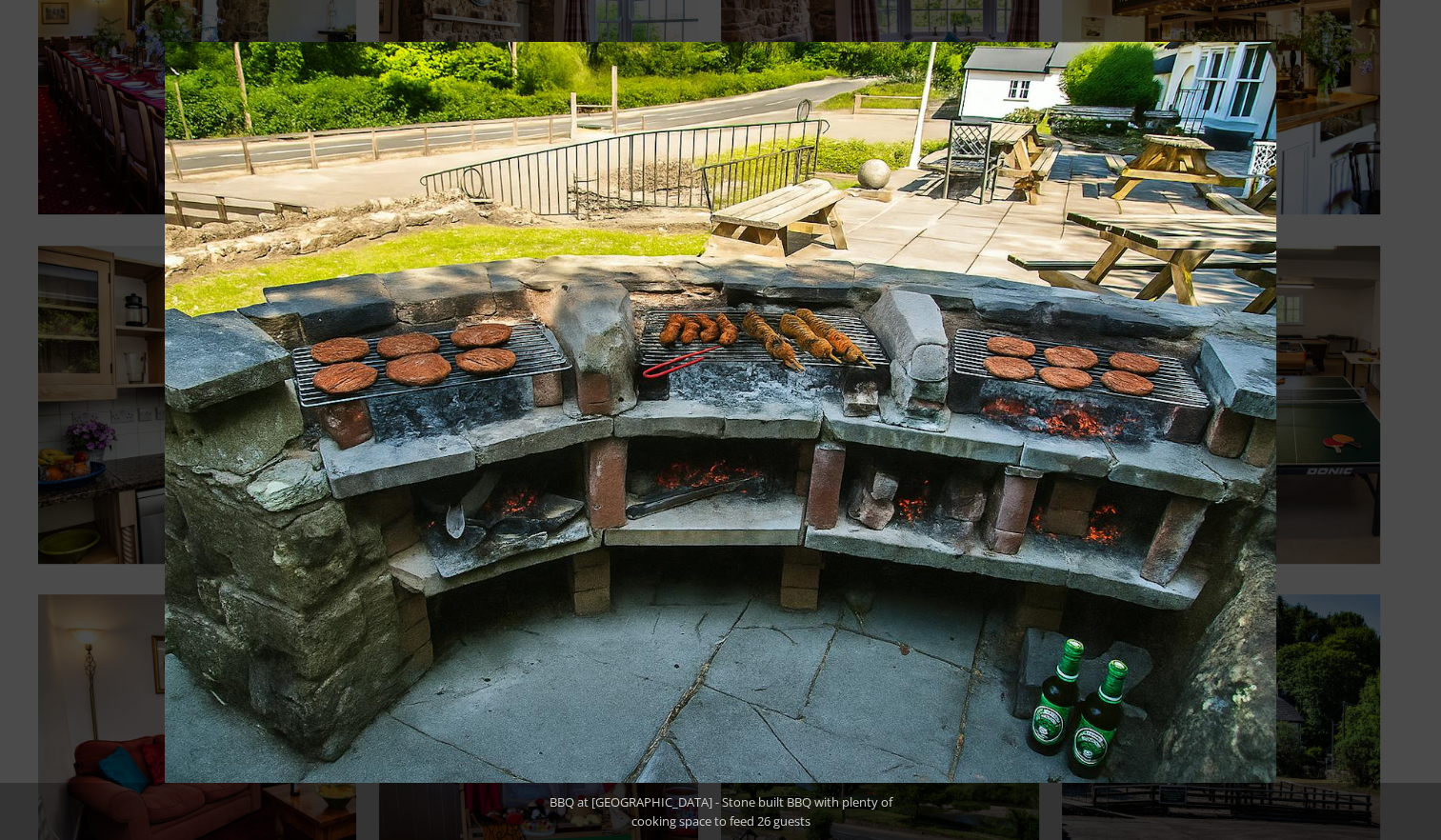
click at [1412, 418] on button at bounding box center [1408, 419] width 67 height 95
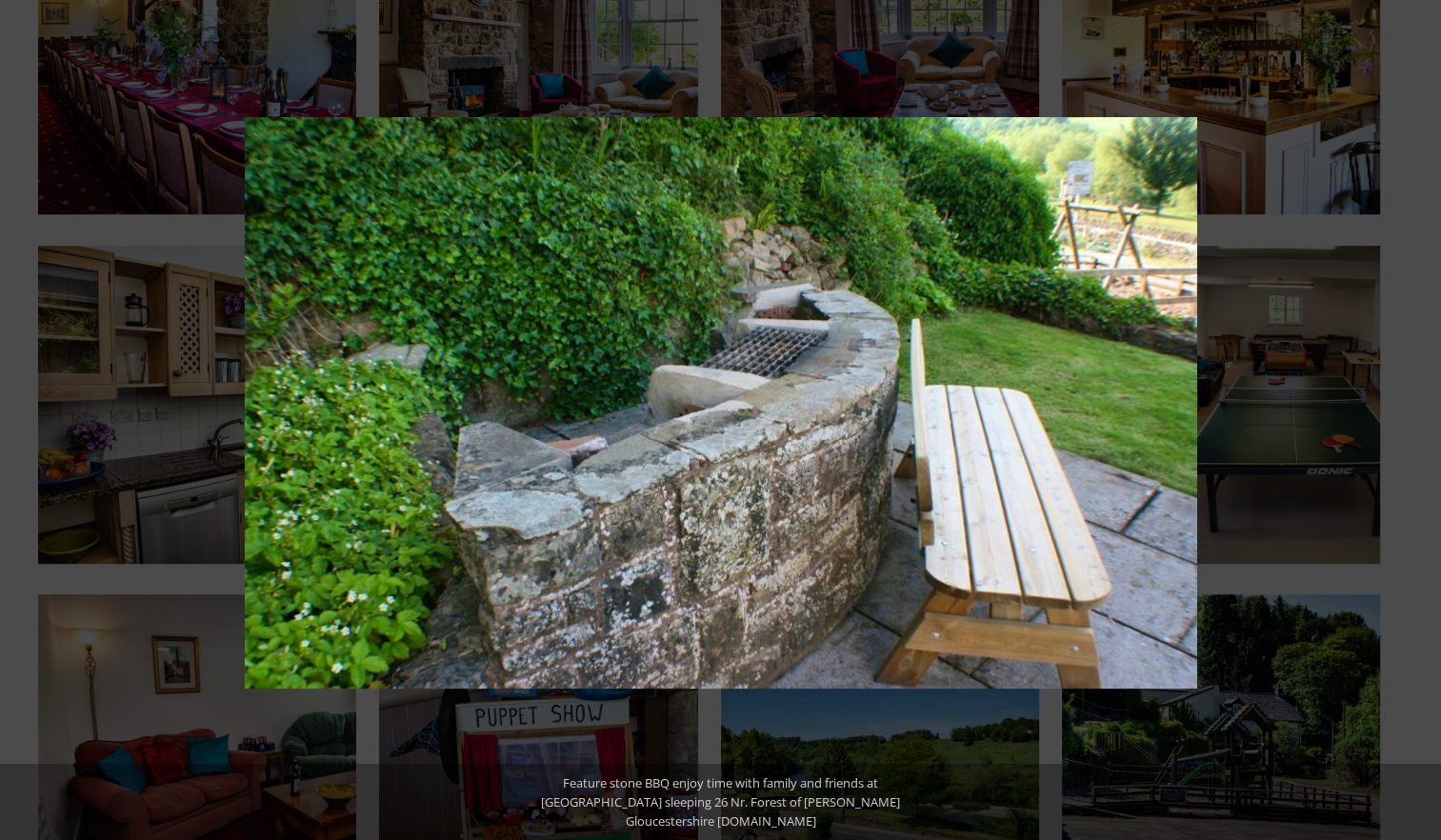
click at [1412, 418] on button at bounding box center [1408, 419] width 67 height 95
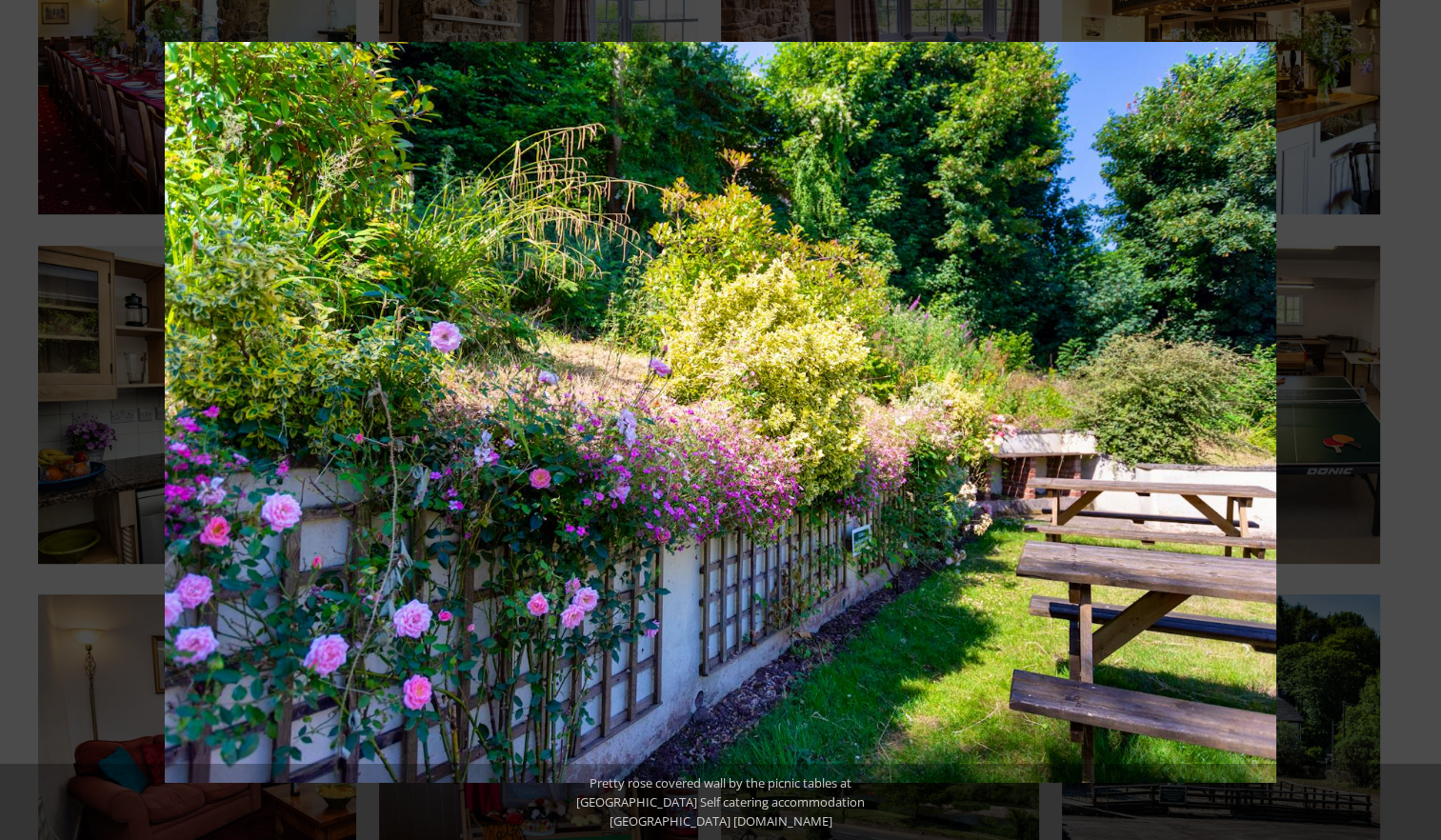
click at [1412, 418] on button at bounding box center [1408, 419] width 67 height 95
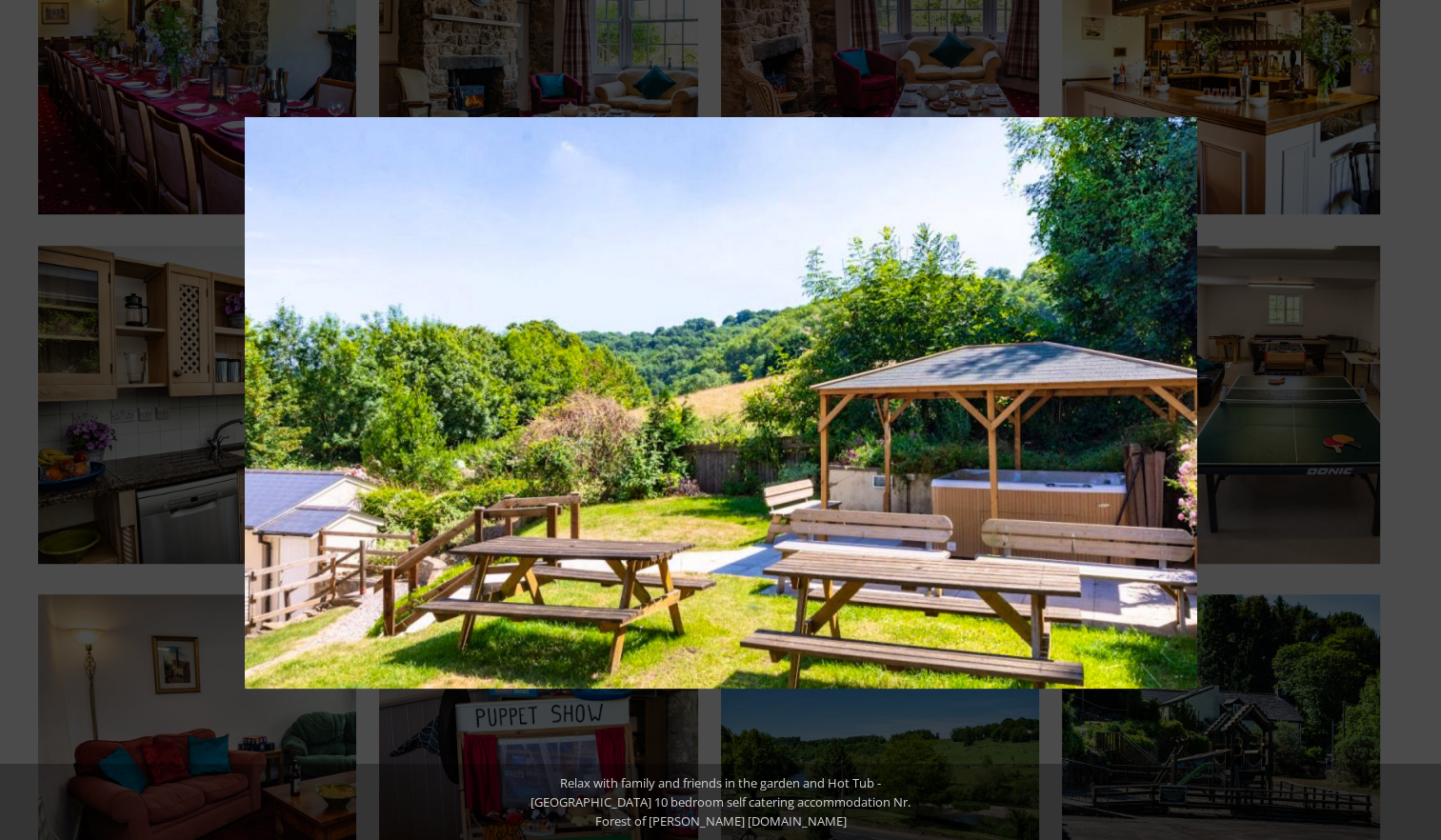
click at [1412, 418] on button at bounding box center [1408, 419] width 67 height 95
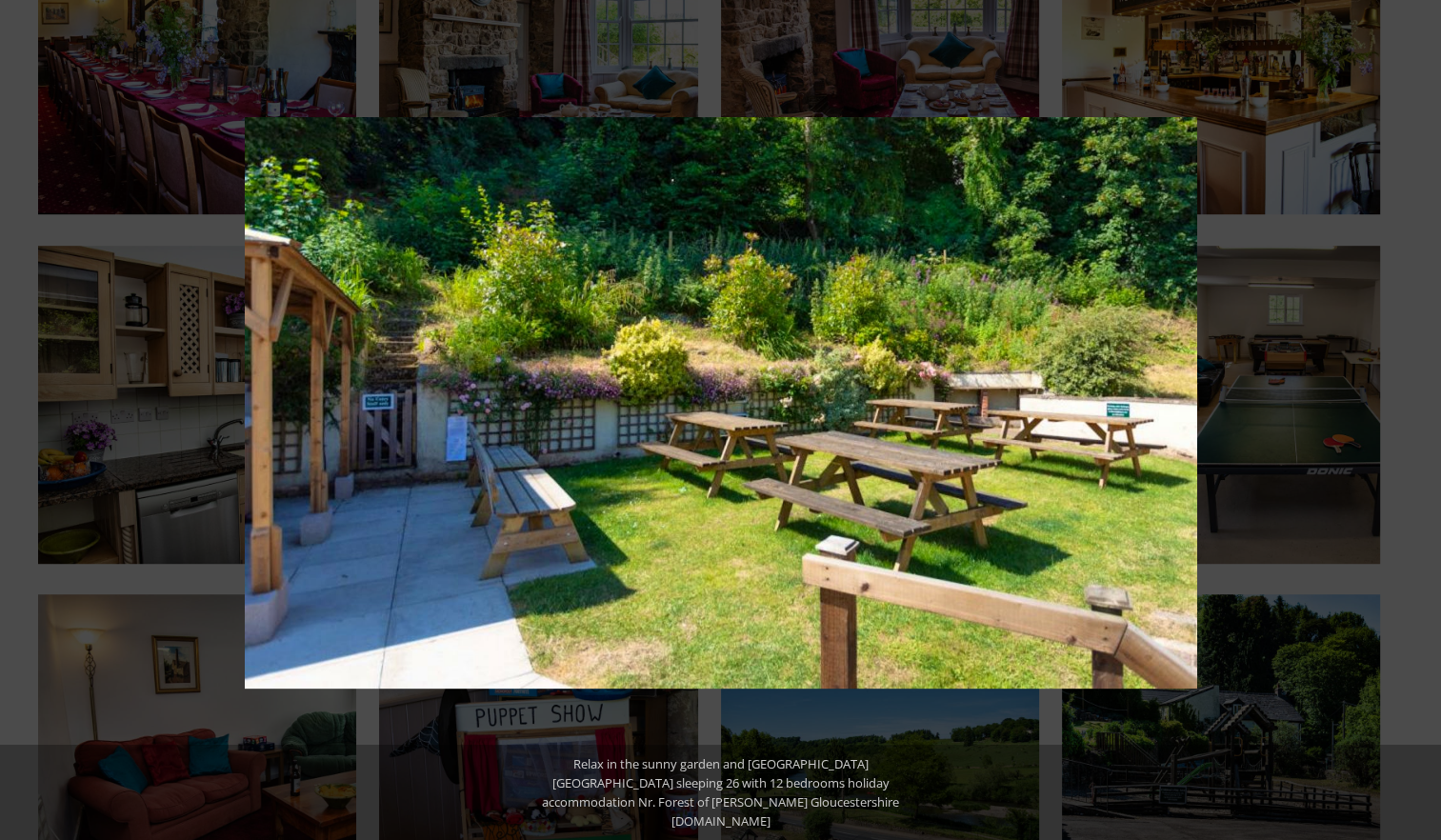
click at [1412, 418] on button at bounding box center [1408, 419] width 67 height 95
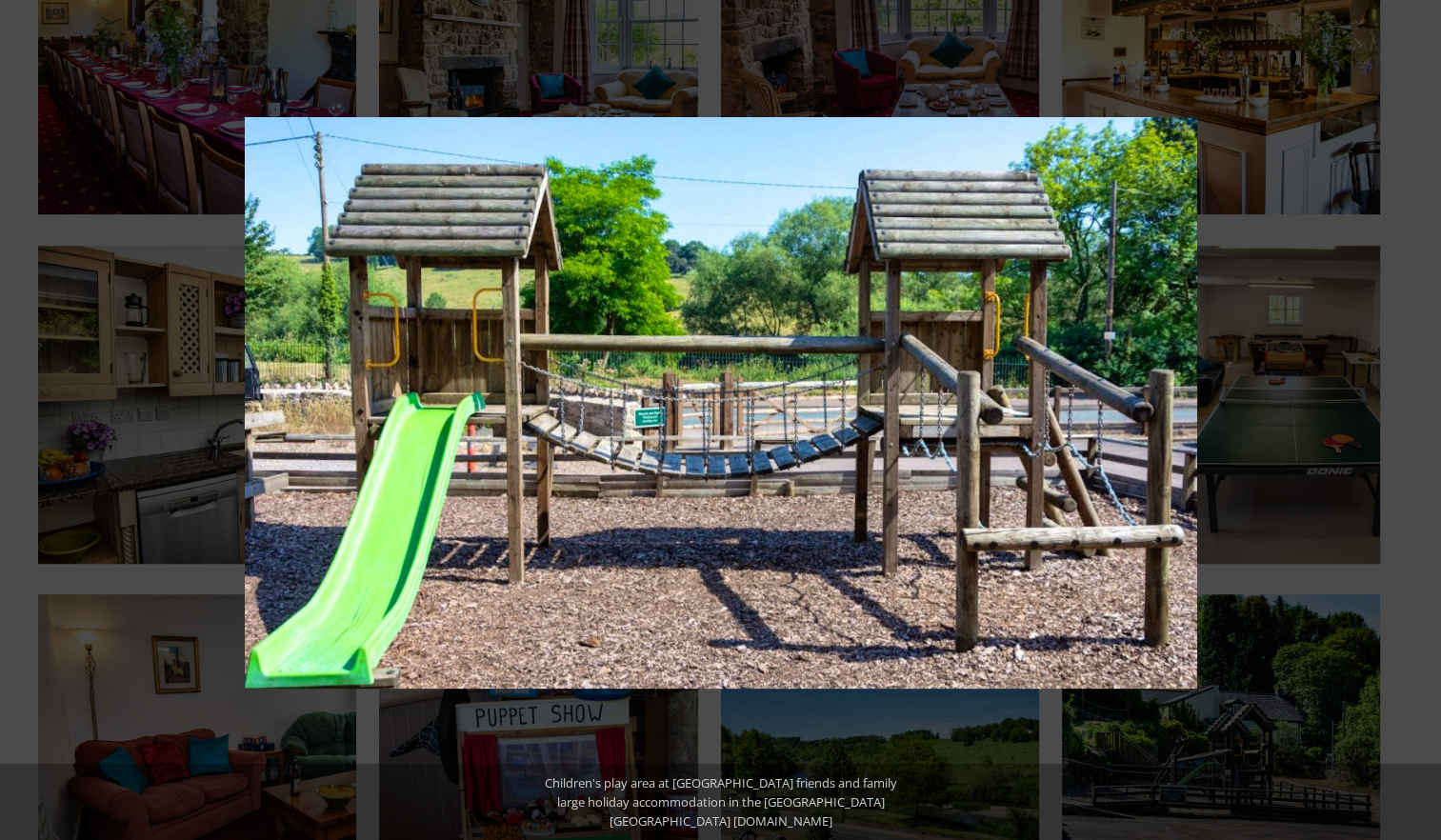
click at [1412, 418] on button at bounding box center [1408, 419] width 67 height 95
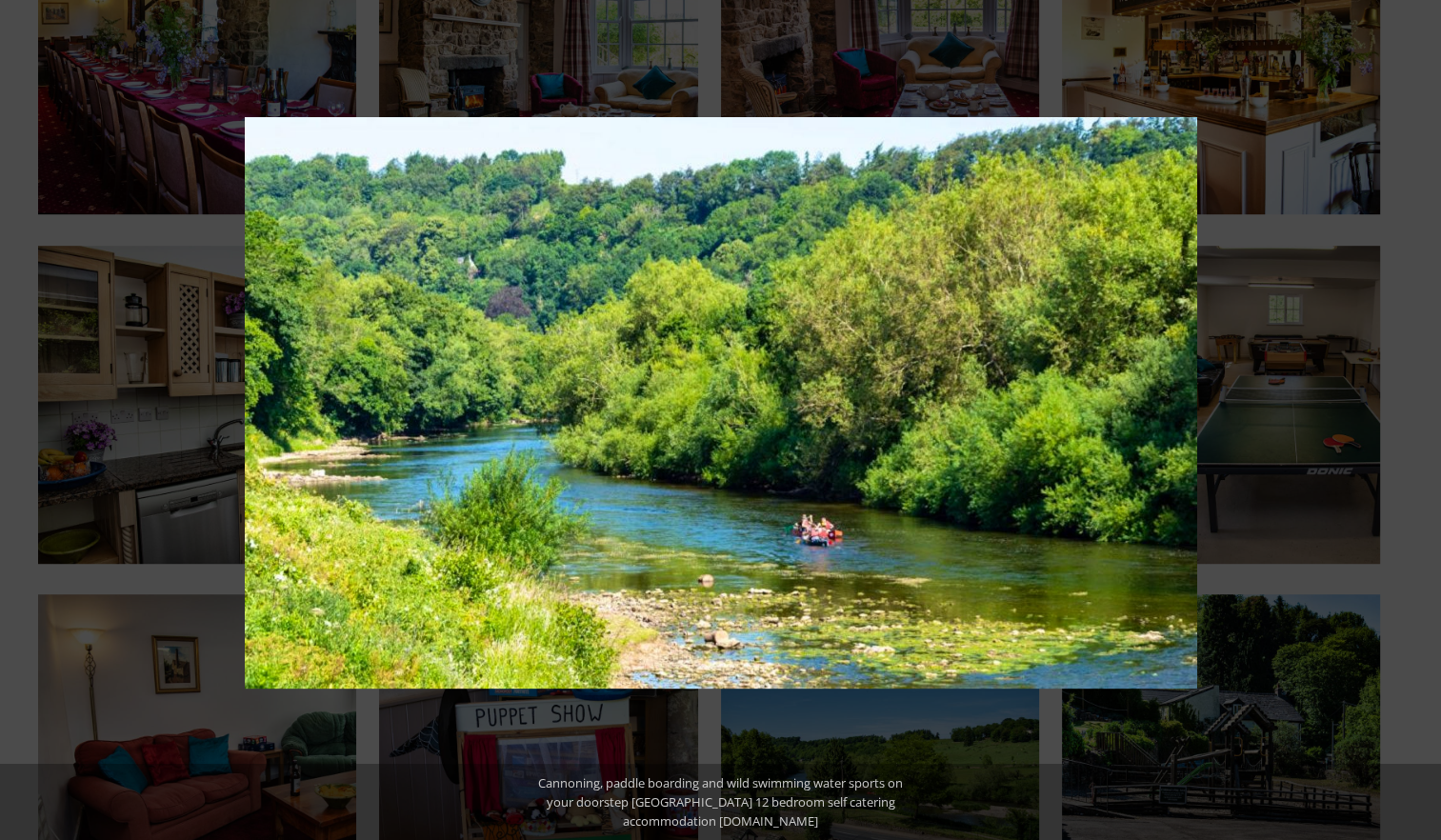
click at [1412, 418] on button at bounding box center [1408, 419] width 67 height 95
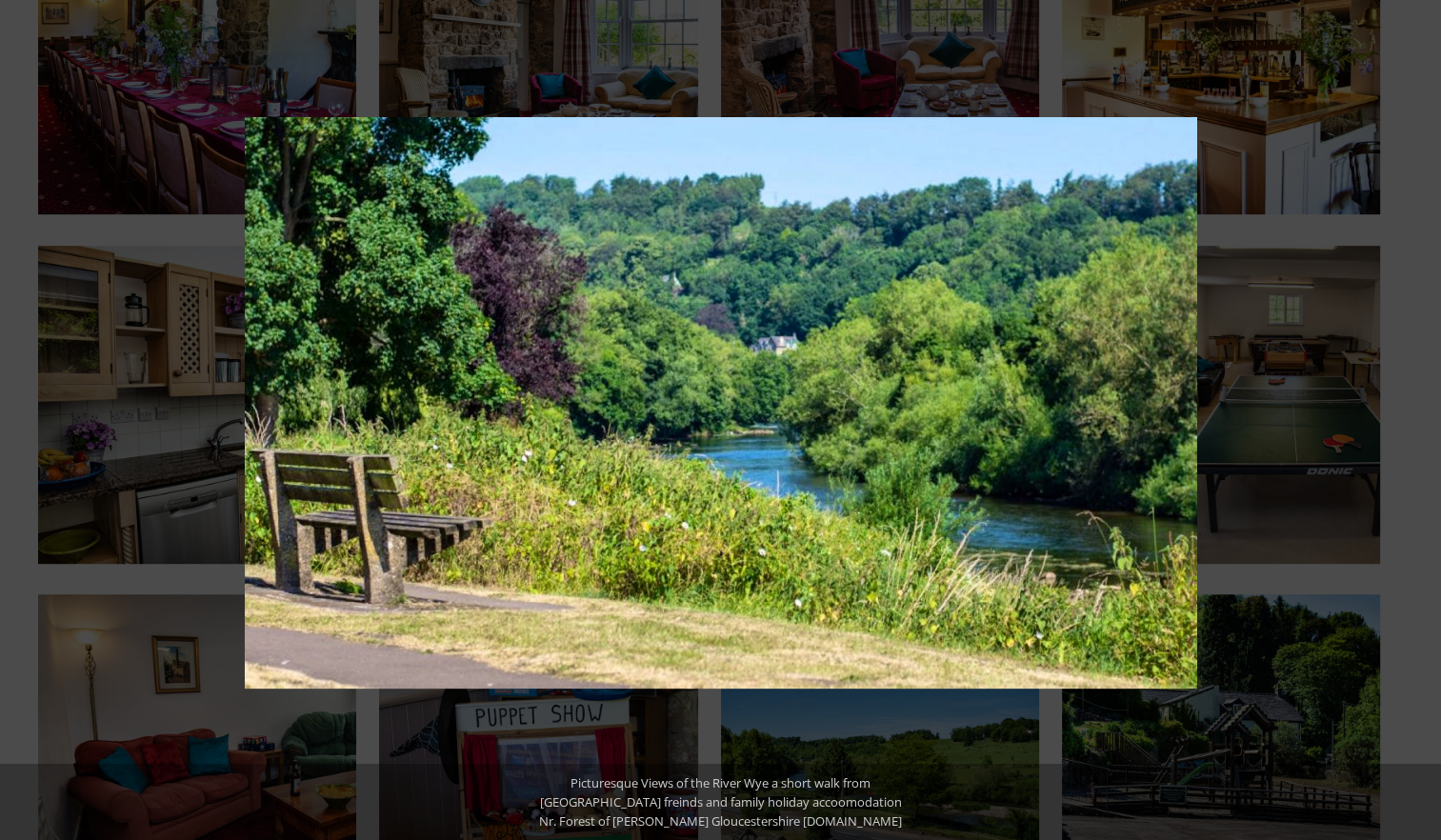
click at [1412, 418] on button at bounding box center [1408, 419] width 67 height 95
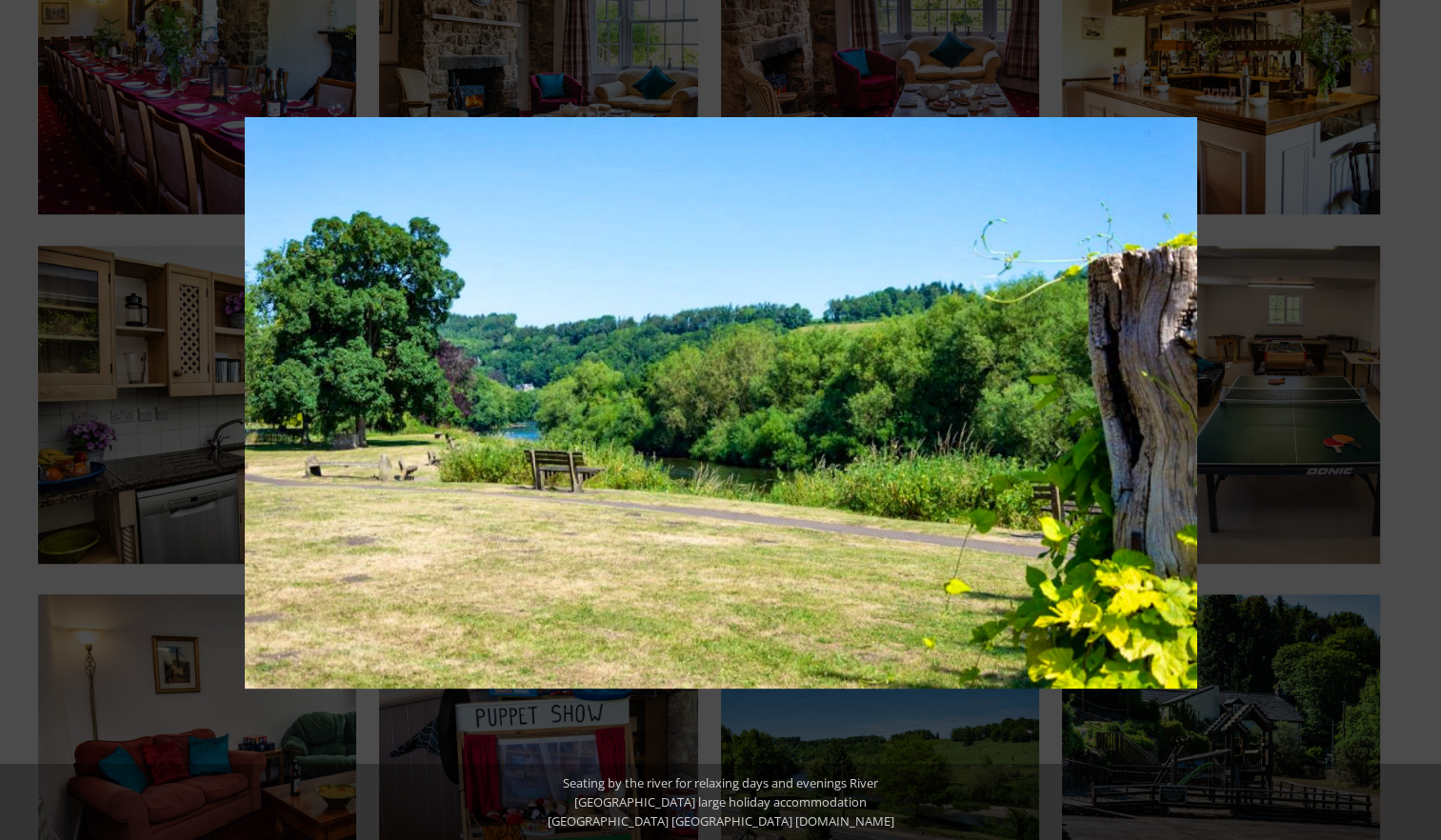
click at [1412, 418] on button at bounding box center [1408, 419] width 67 height 95
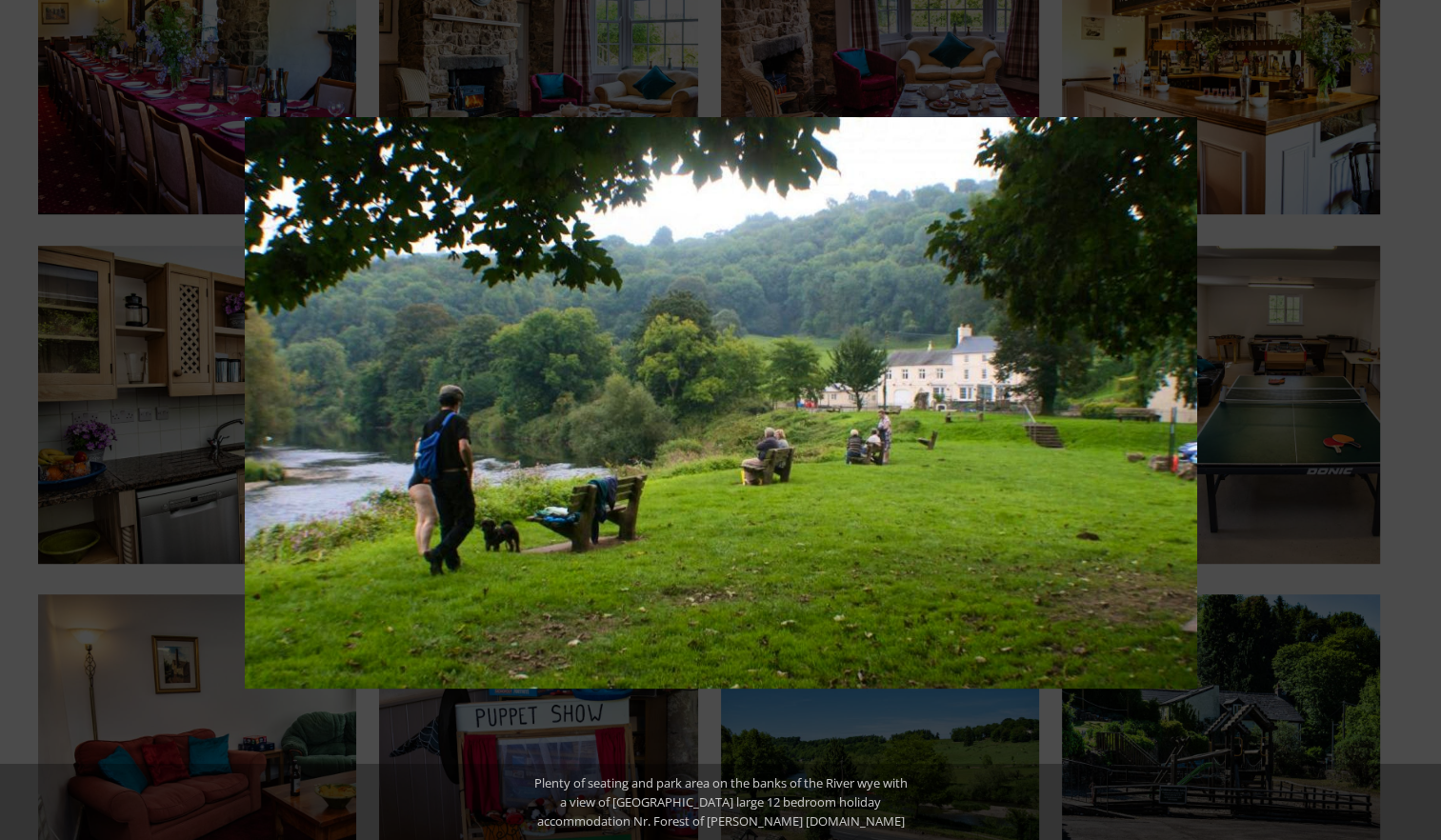
click at [1412, 418] on button at bounding box center [1408, 419] width 67 height 95
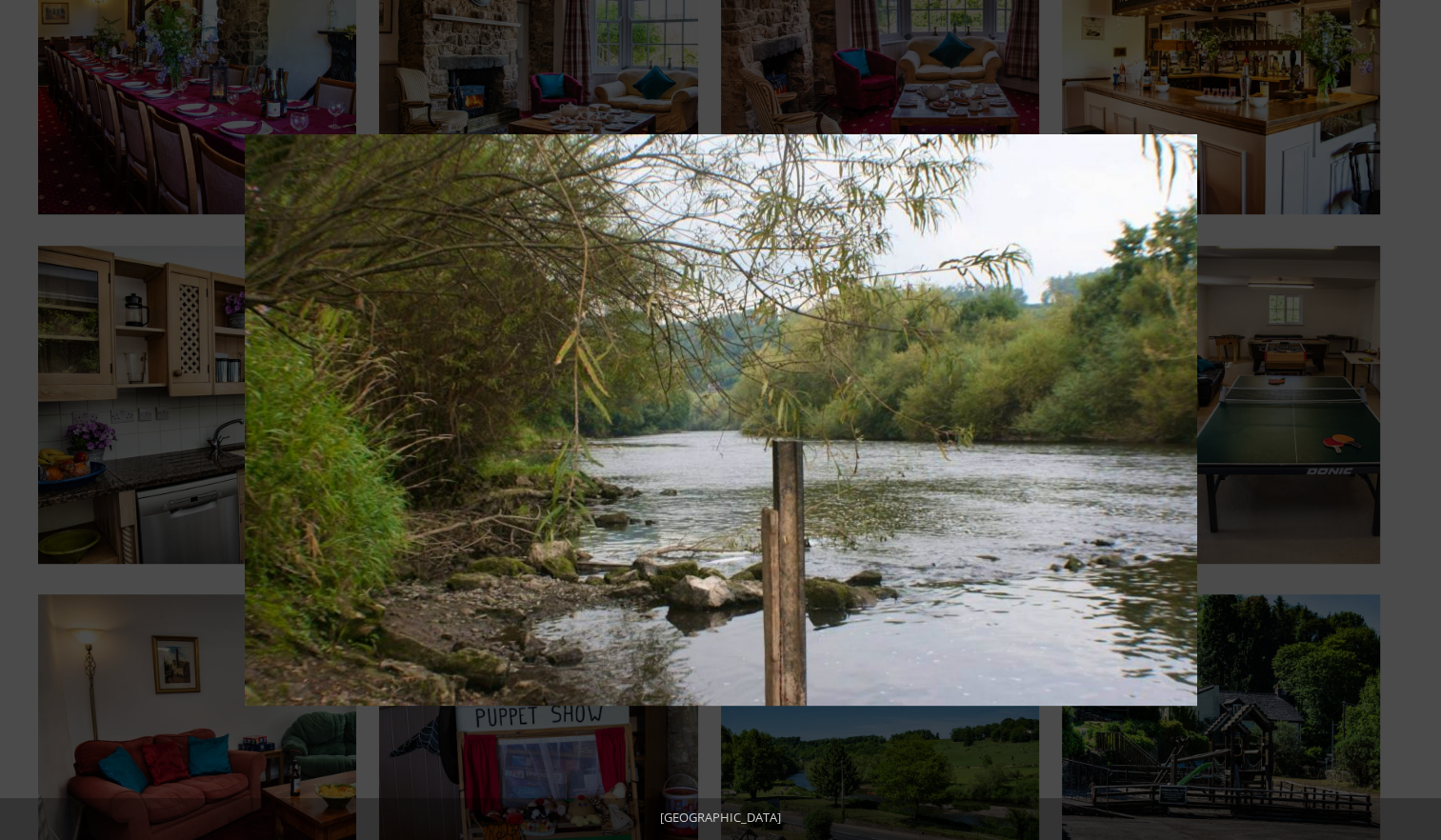
click at [1412, 418] on button at bounding box center [1408, 419] width 67 height 95
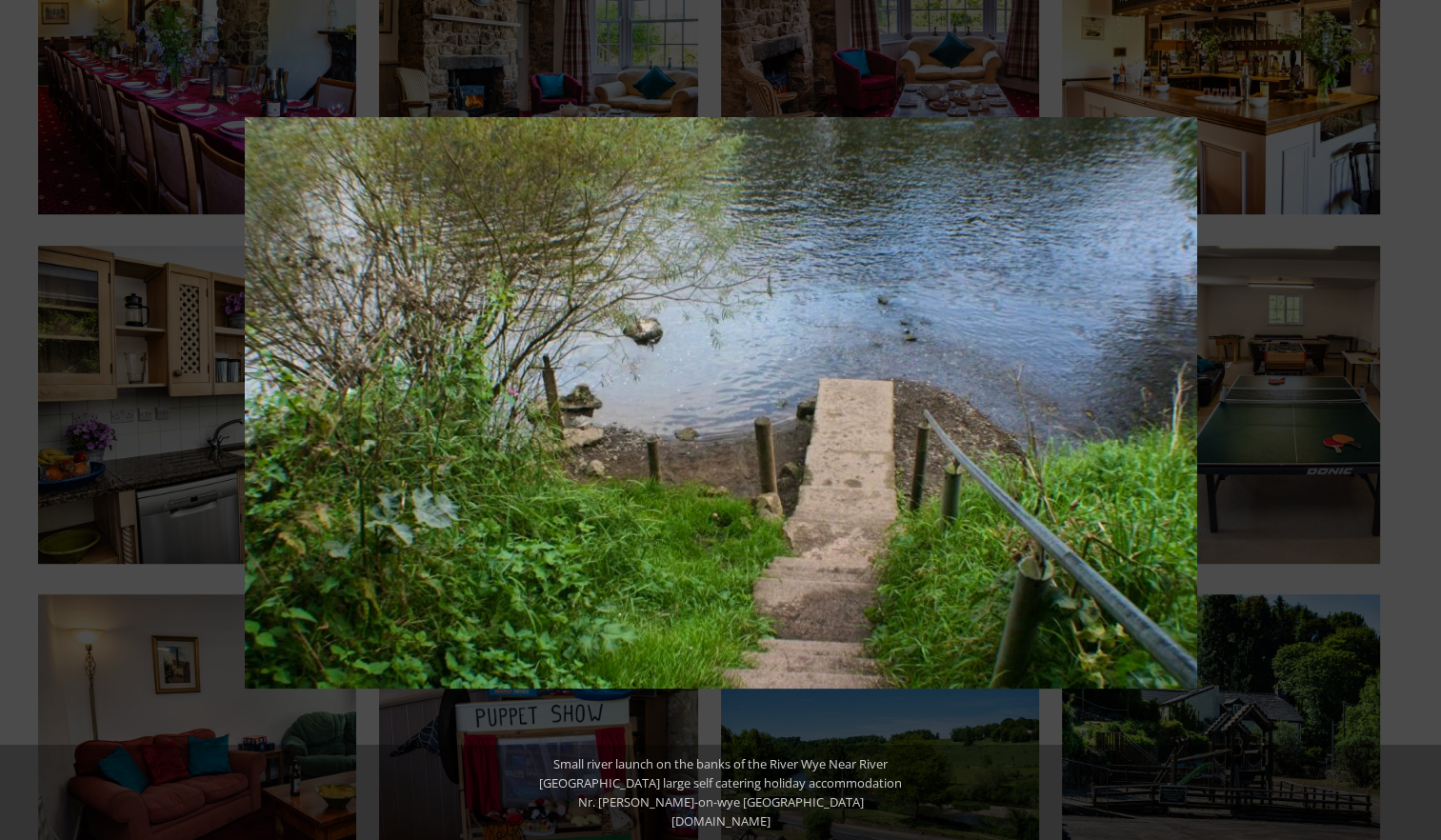
click at [1412, 418] on button at bounding box center [1408, 419] width 67 height 95
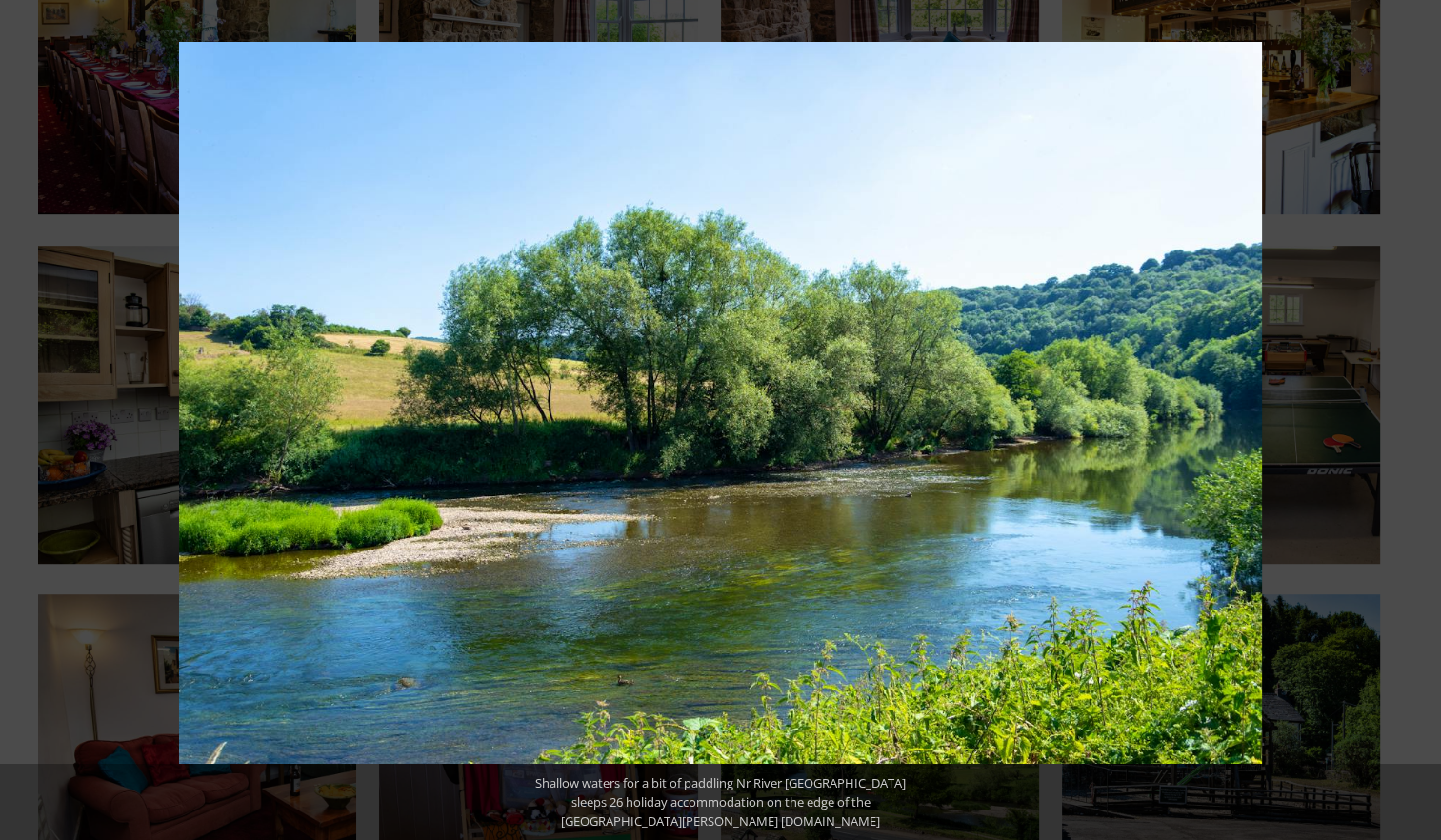
click at [1412, 418] on button at bounding box center [1408, 419] width 67 height 95
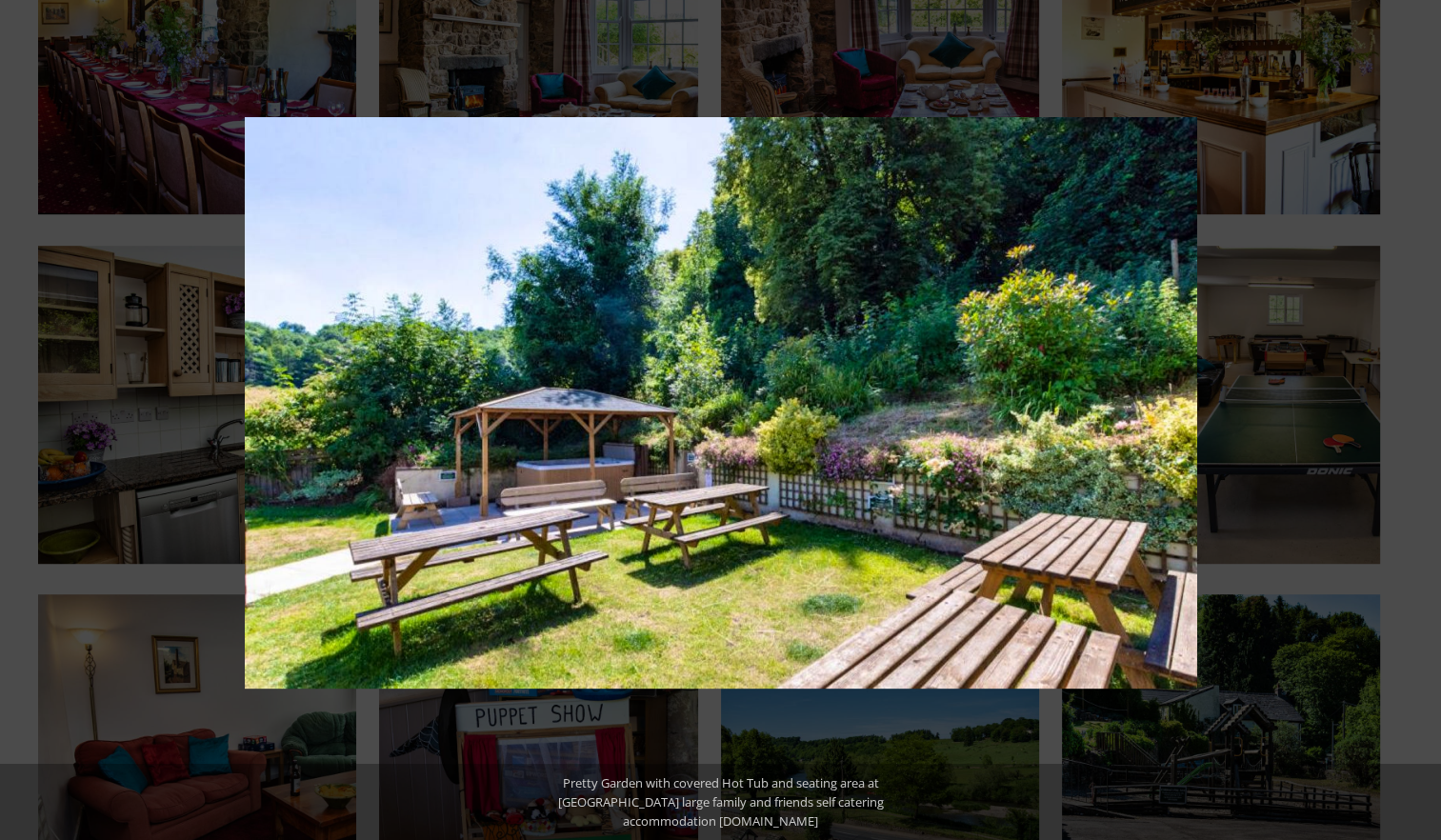
click at [1412, 418] on button at bounding box center [1408, 419] width 67 height 95
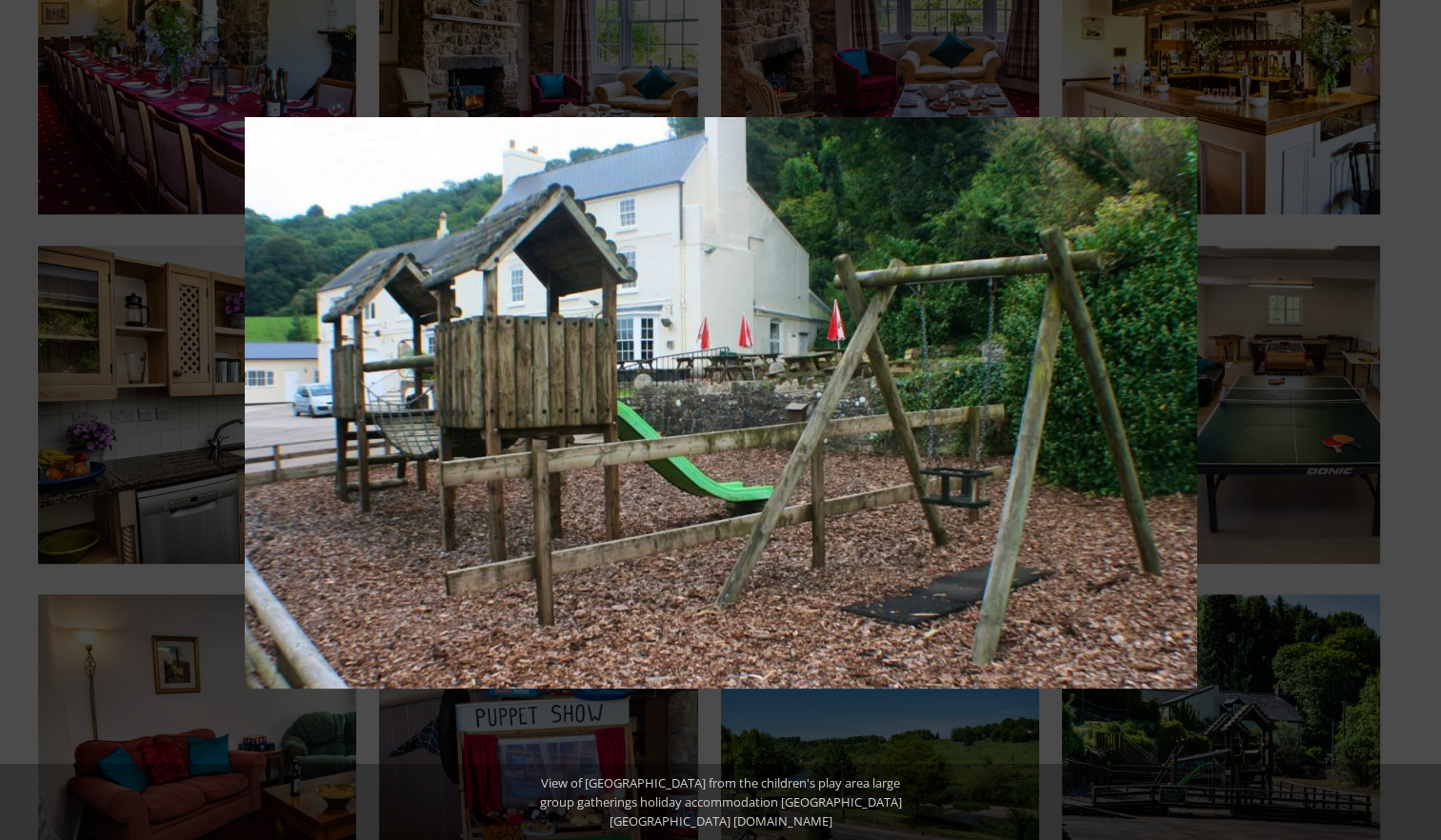
click at [1412, 418] on button at bounding box center [1408, 419] width 67 height 95
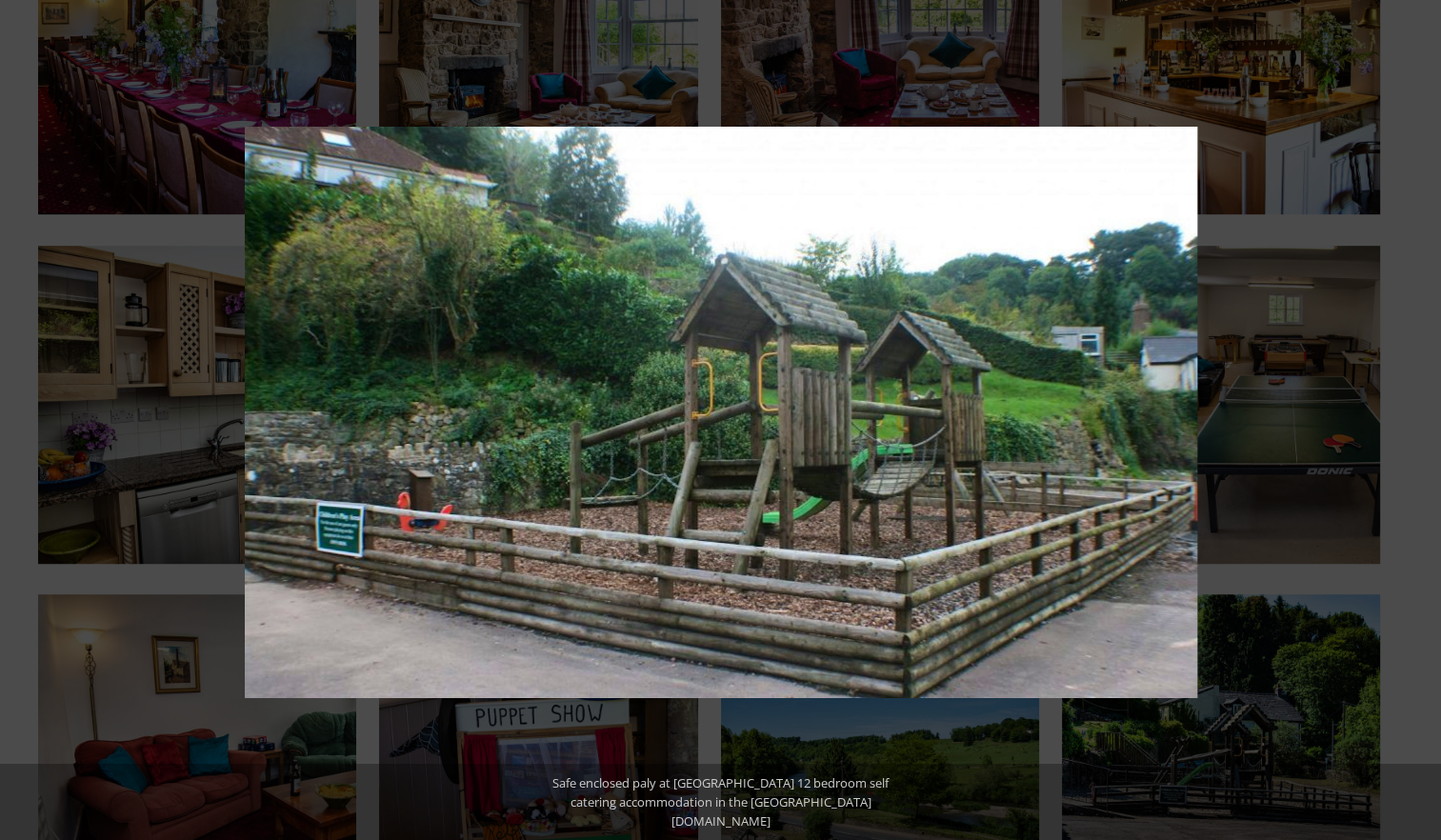
click at [1412, 418] on button at bounding box center [1408, 419] width 67 height 95
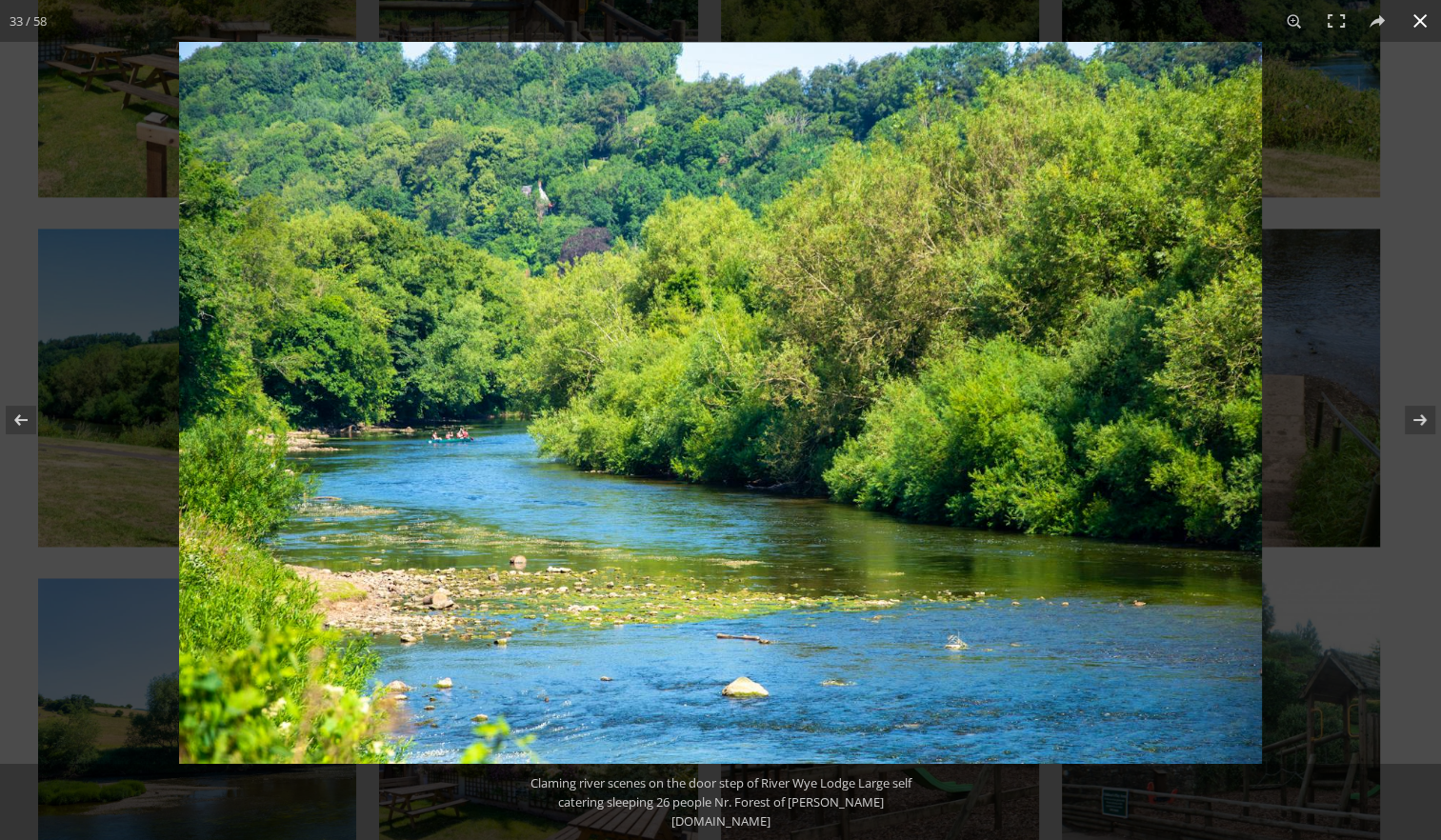
scroll to position [2777, 0]
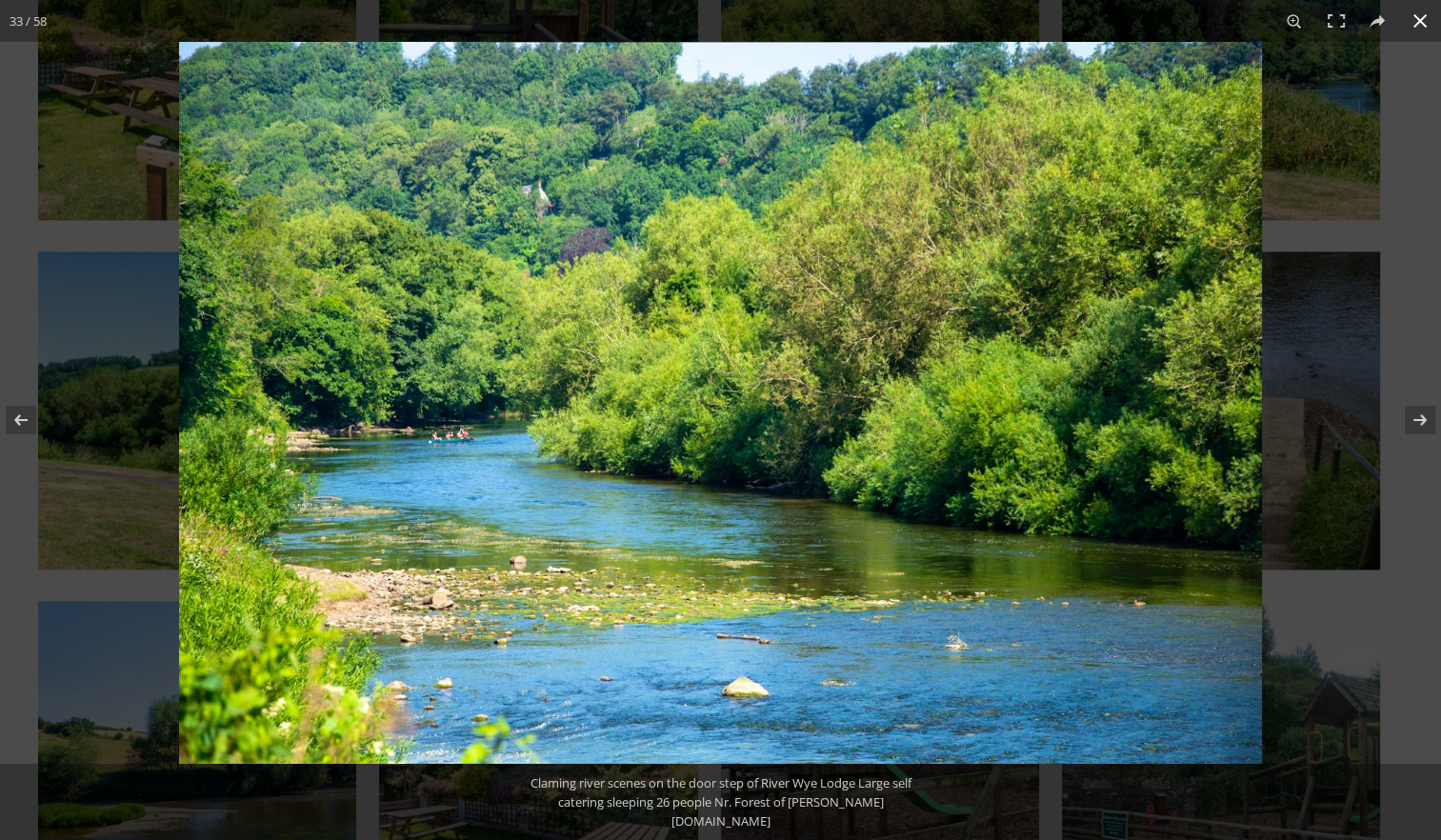
click at [1418, 528] on div at bounding box center [900, 462] width 1441 height 840
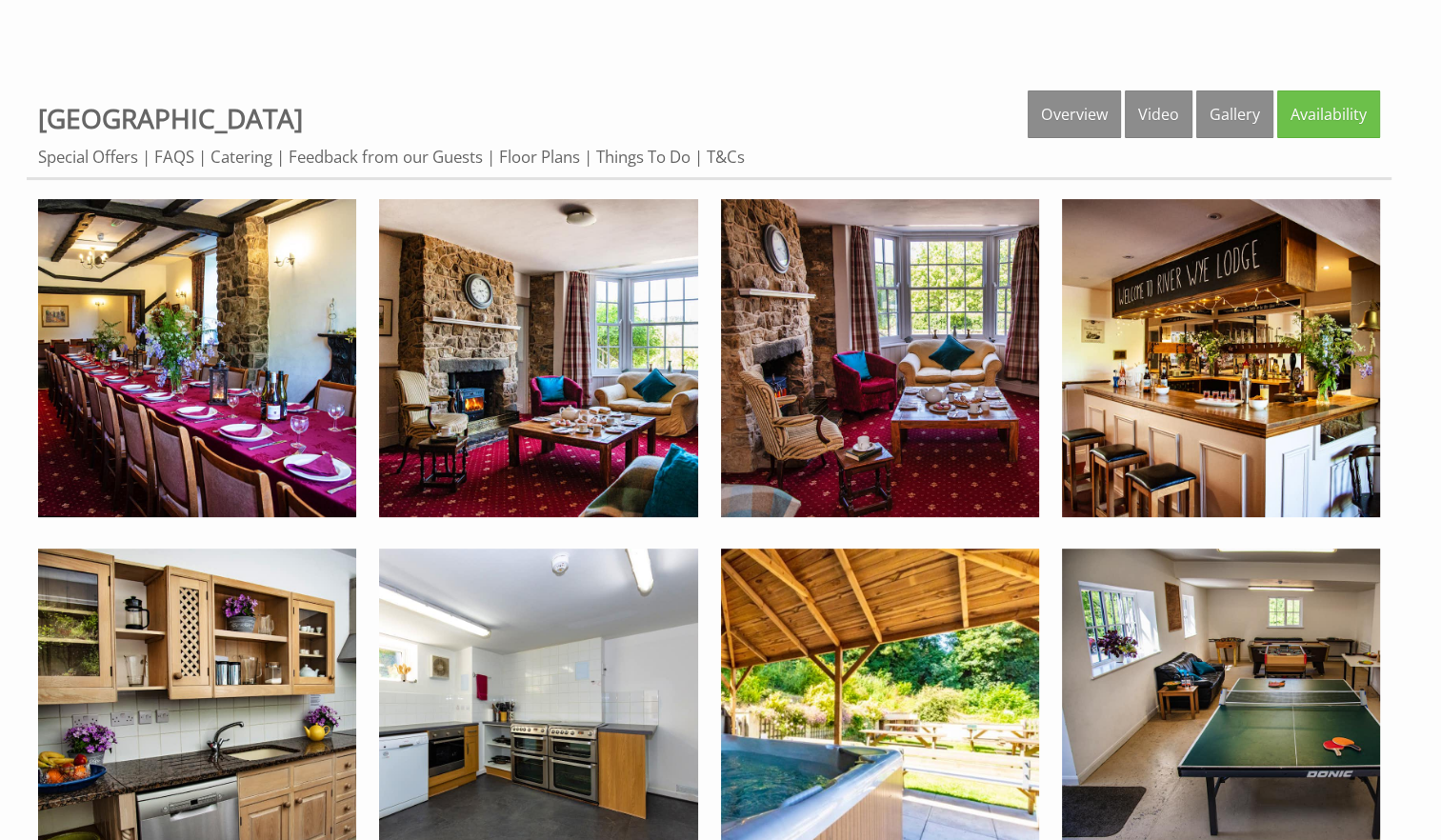
scroll to position [680, 0]
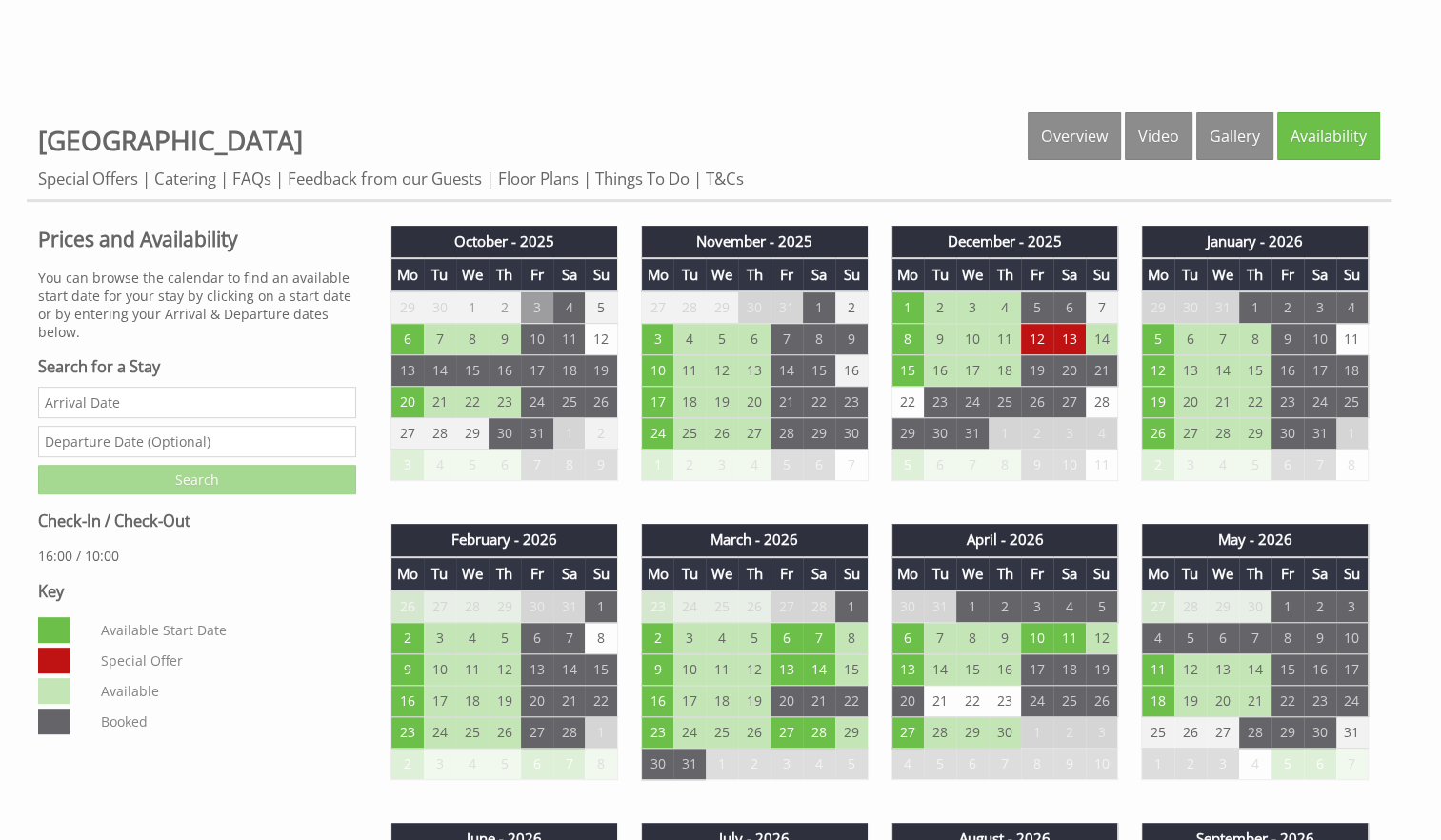
scroll to position [715, 0]
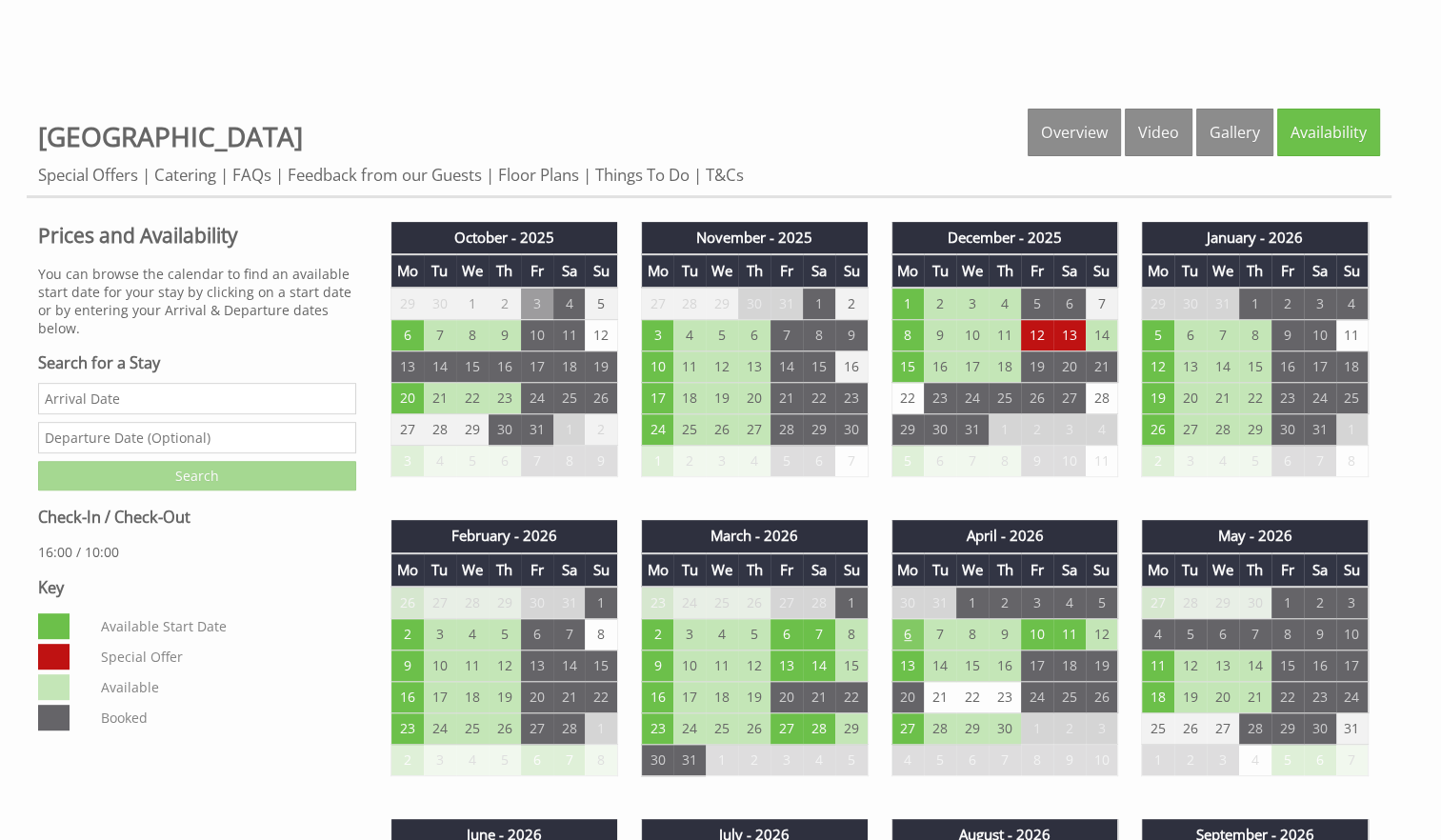
click at [913, 632] on td "6" at bounding box center [907, 634] width 32 height 31
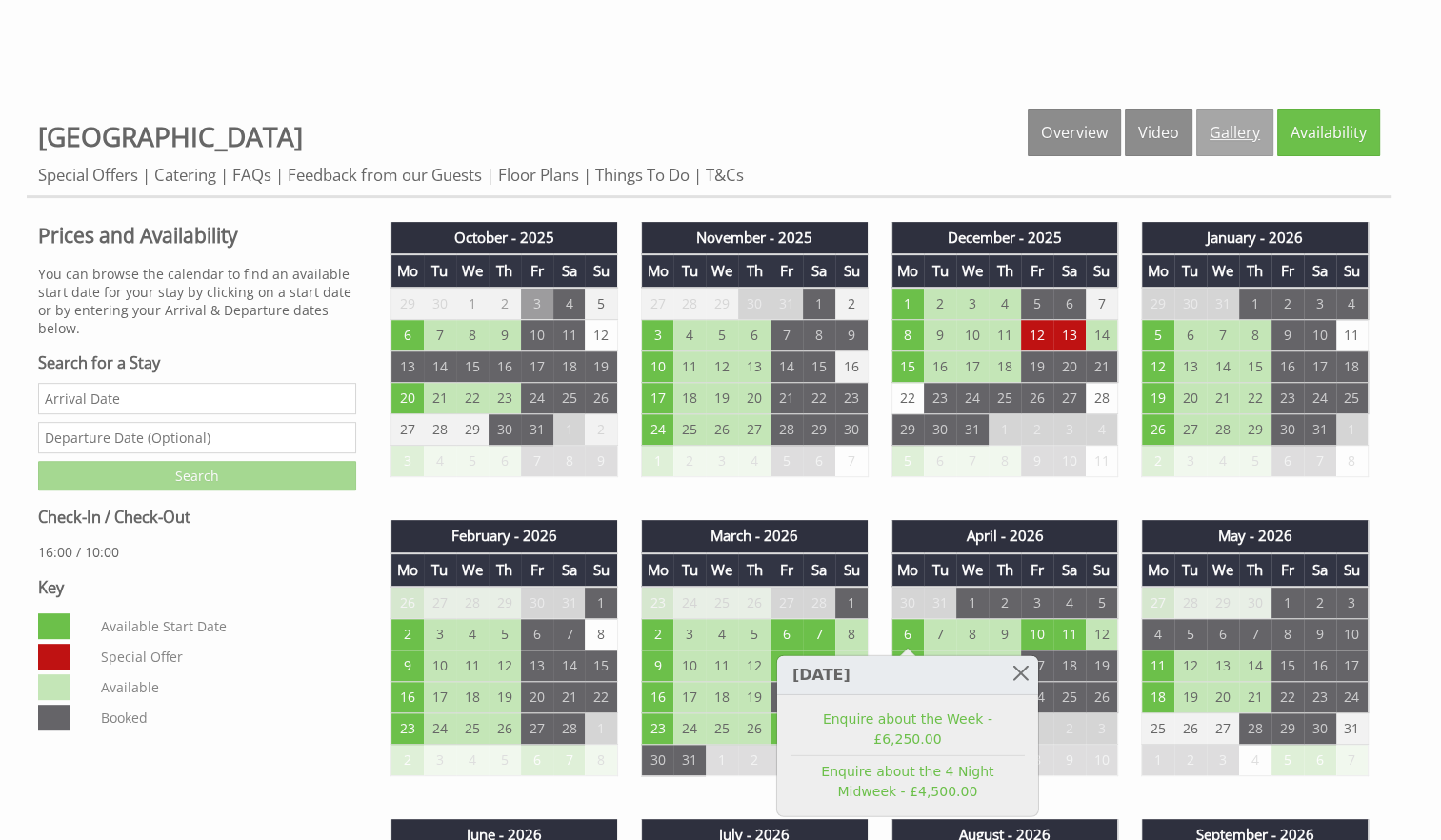
click at [1232, 140] on link "Gallery" at bounding box center [1234, 132] width 77 height 48
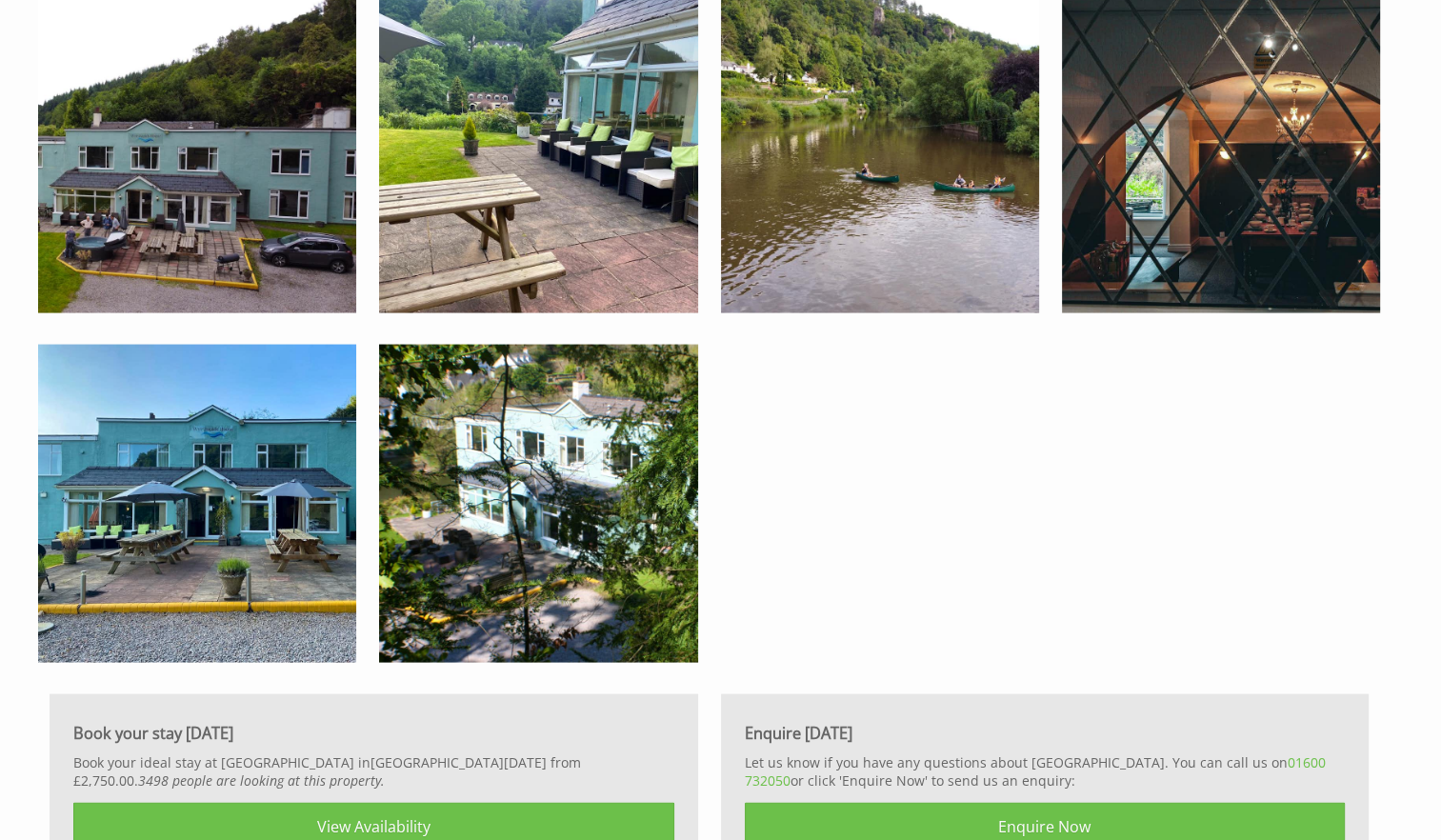
scroll to position [3728, 0]
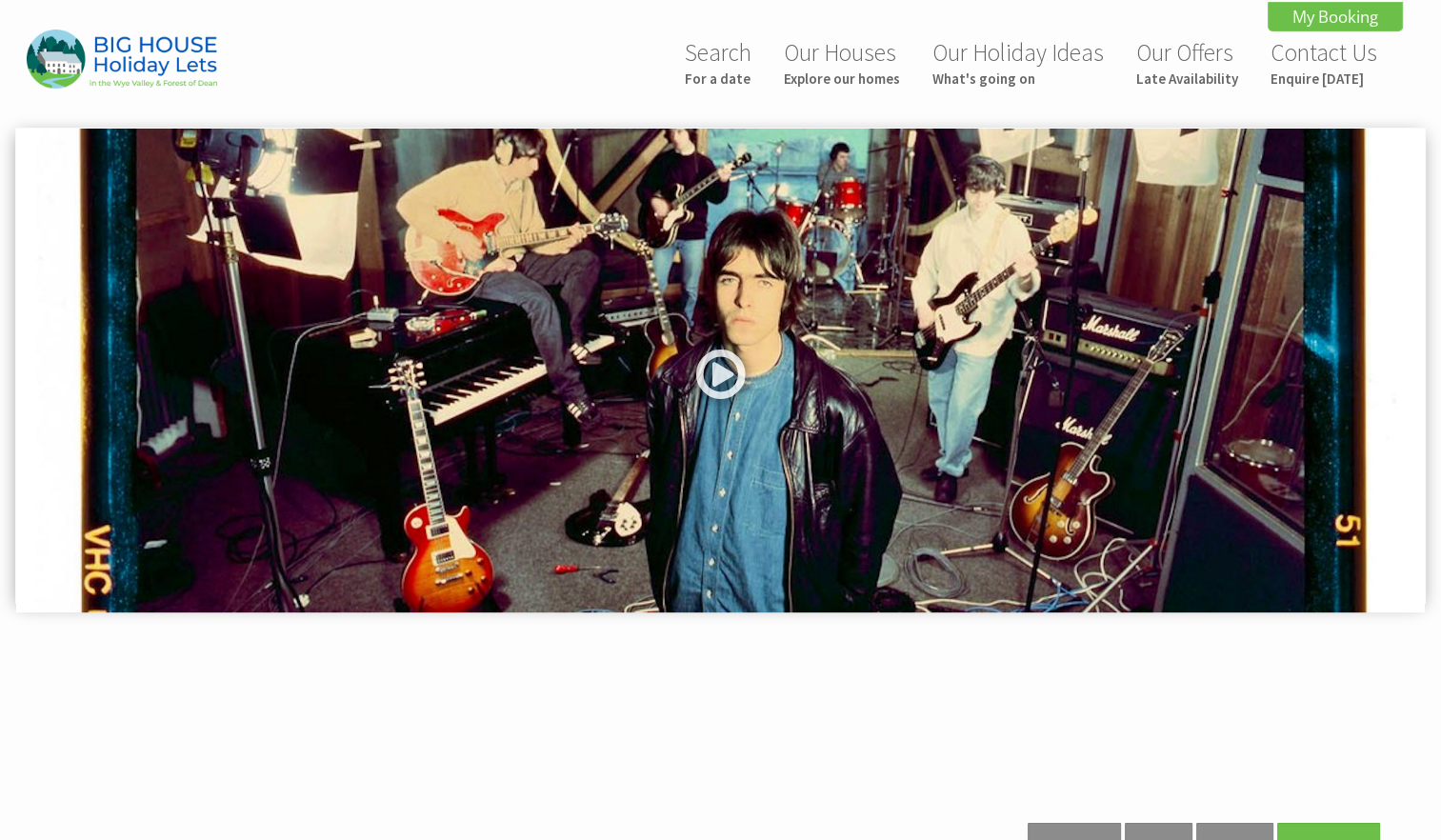
scroll to position [734, 0]
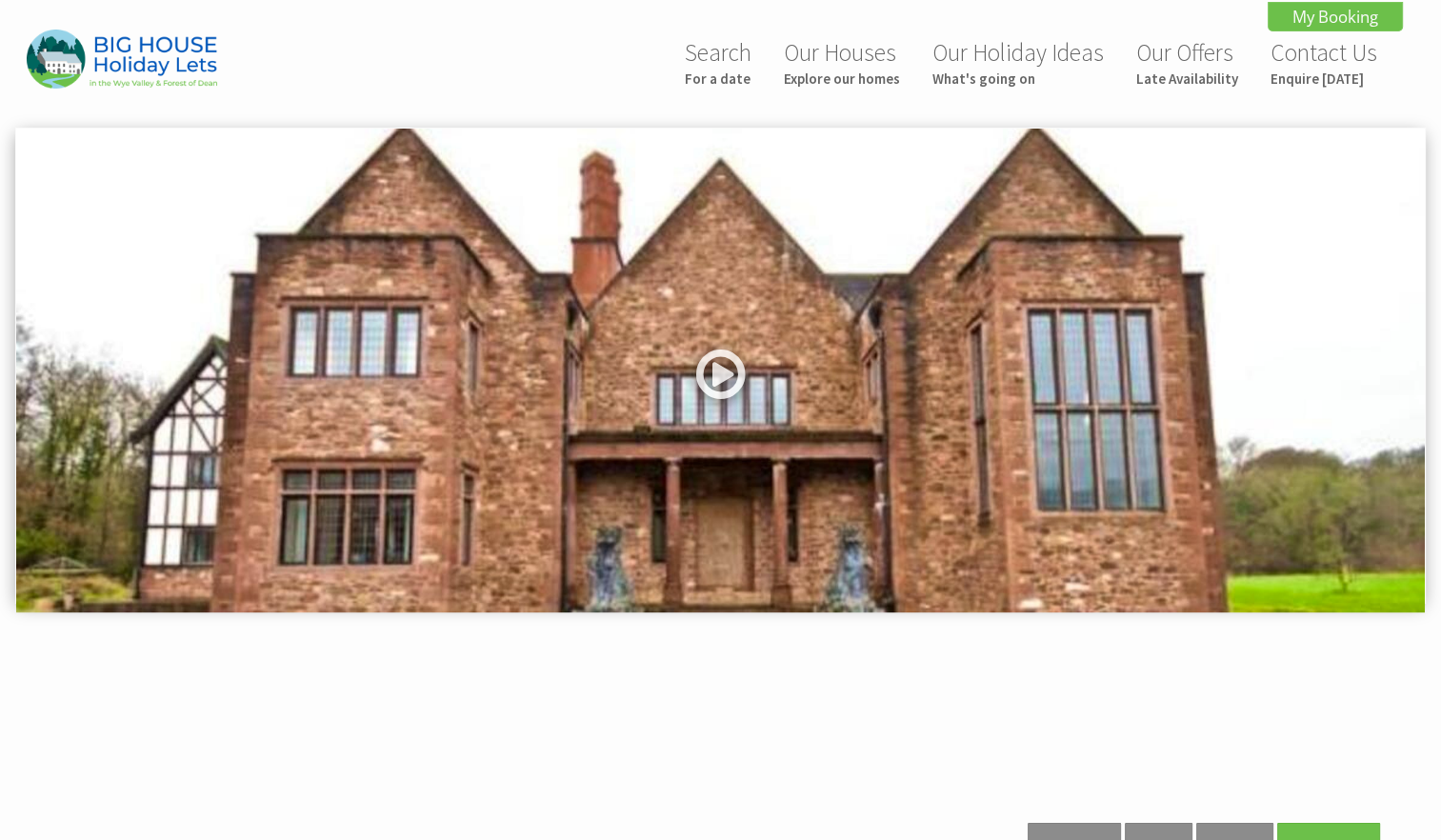
scroll to position [734, 0]
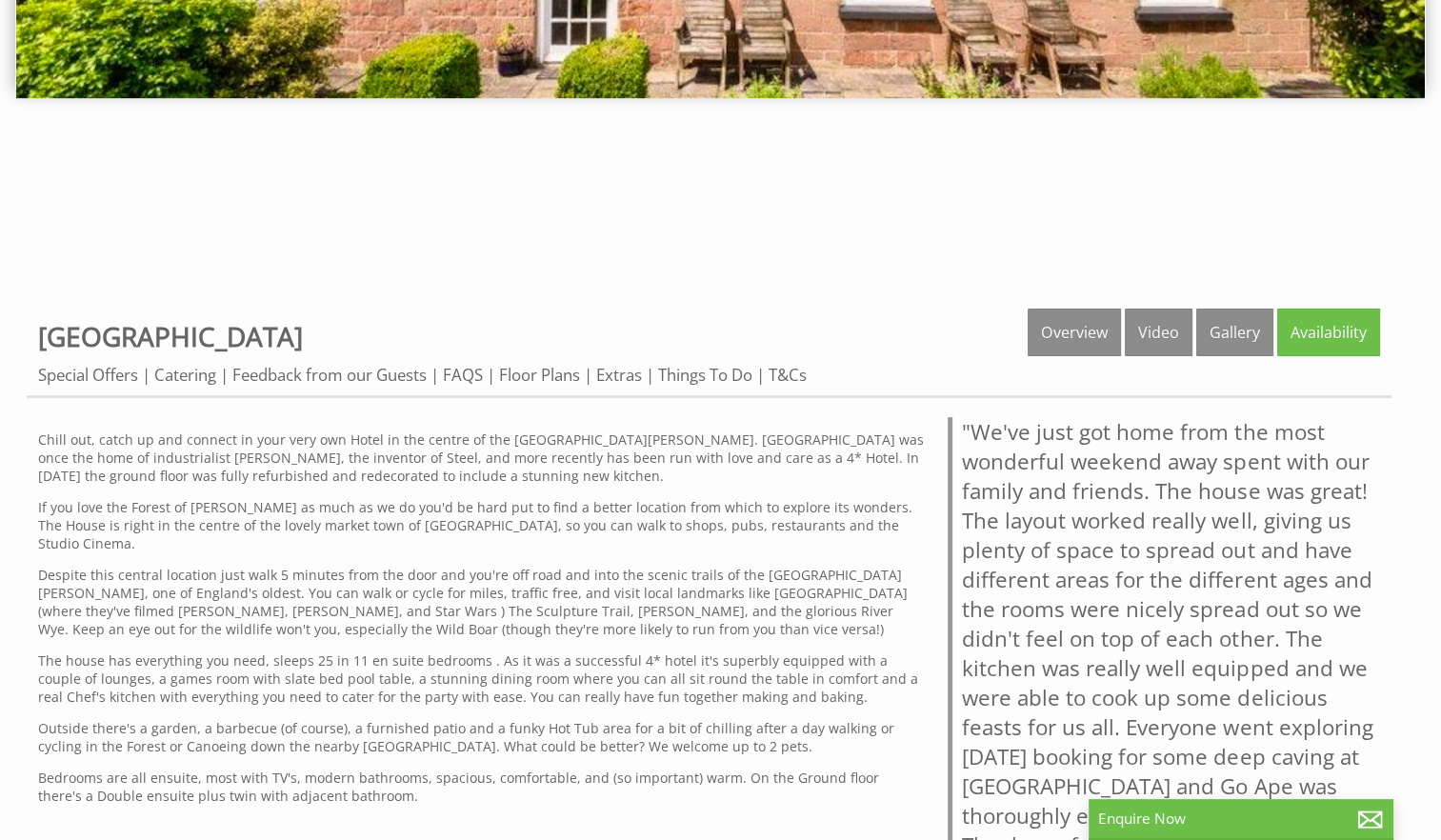
scroll to position [503, 0]
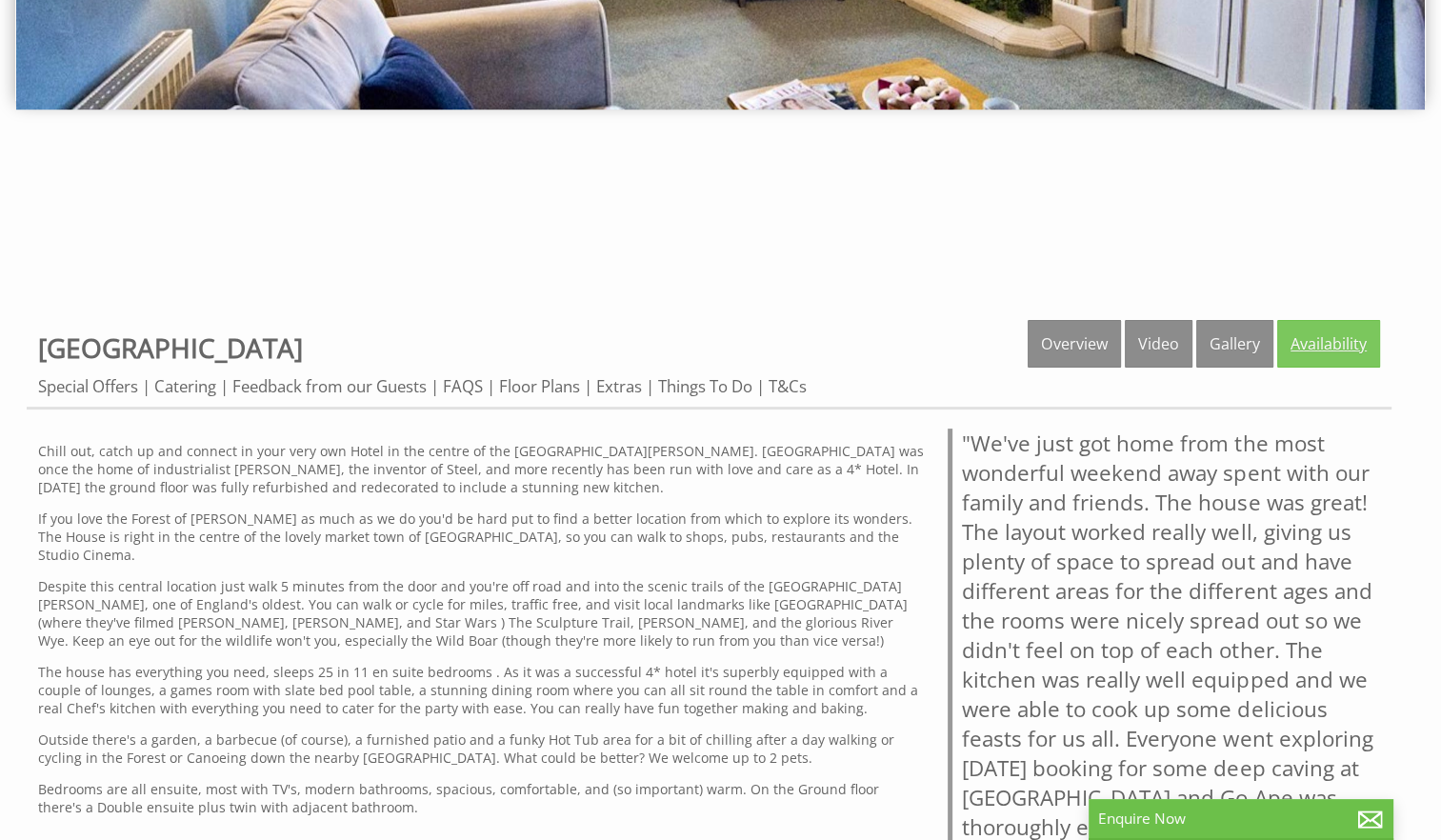
click at [1329, 354] on link "Availability" at bounding box center [1328, 344] width 103 height 48
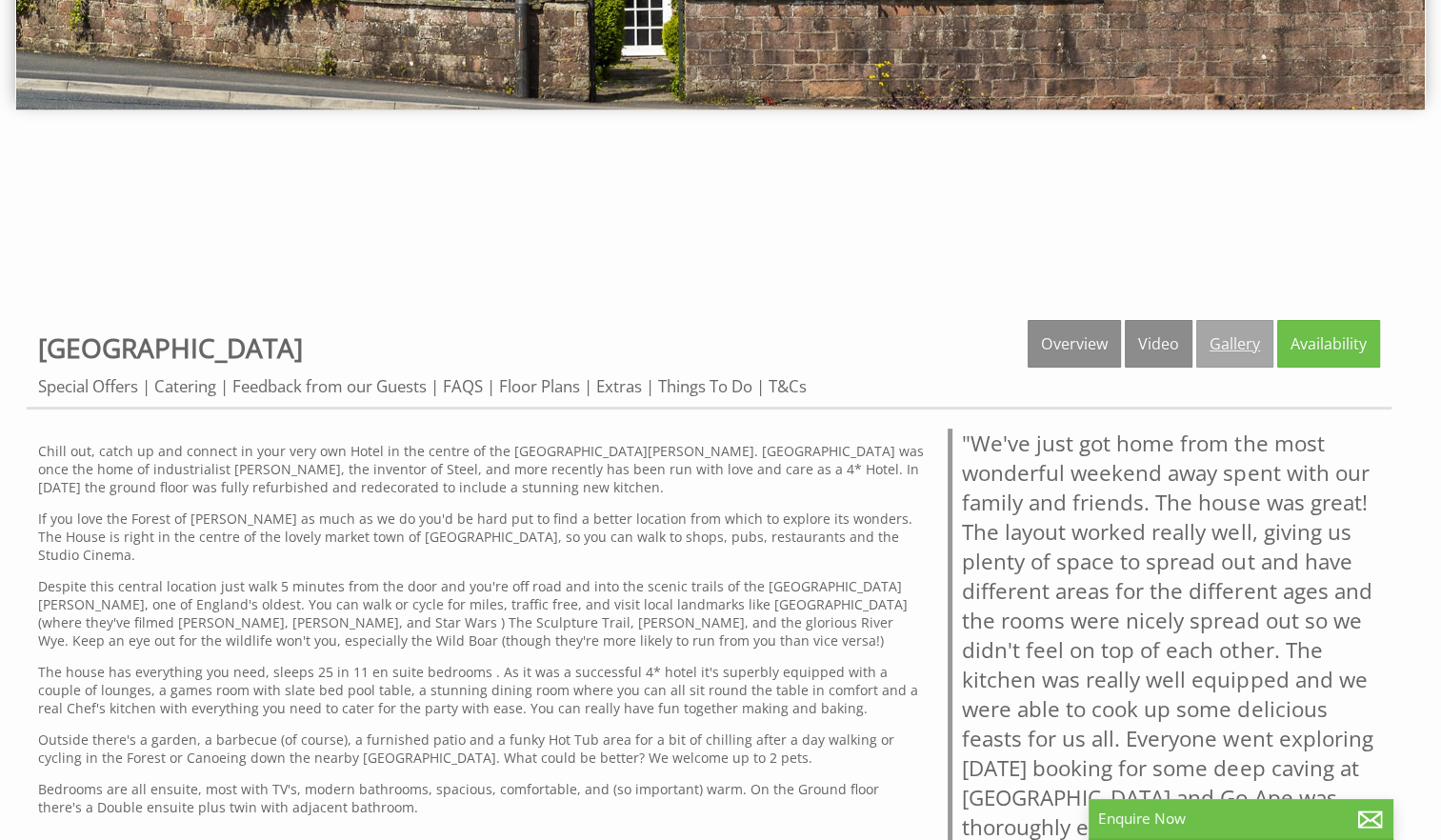
click at [1246, 356] on link "Gallery" at bounding box center [1234, 344] width 77 height 48
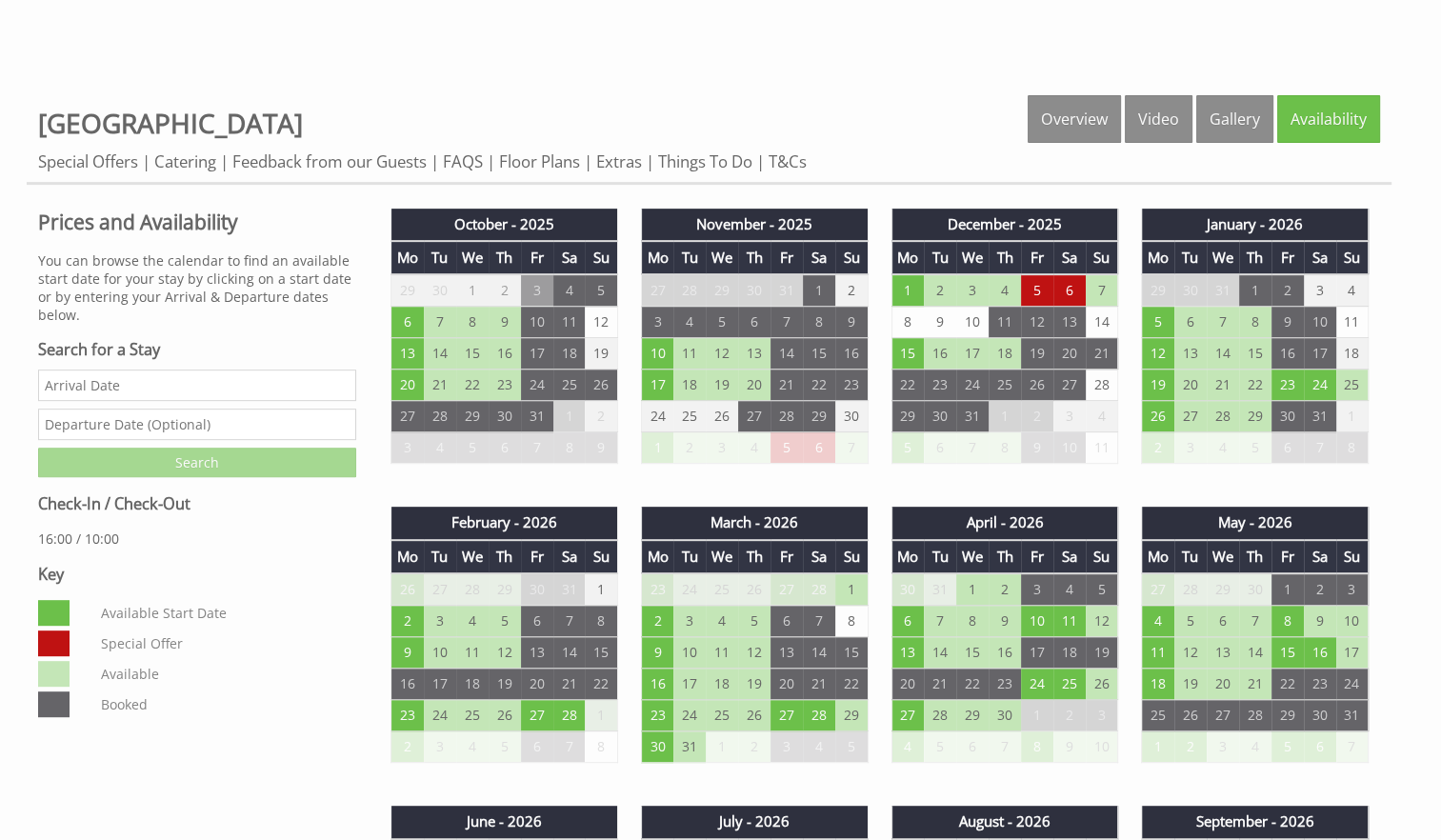
scroll to position [784, 0]
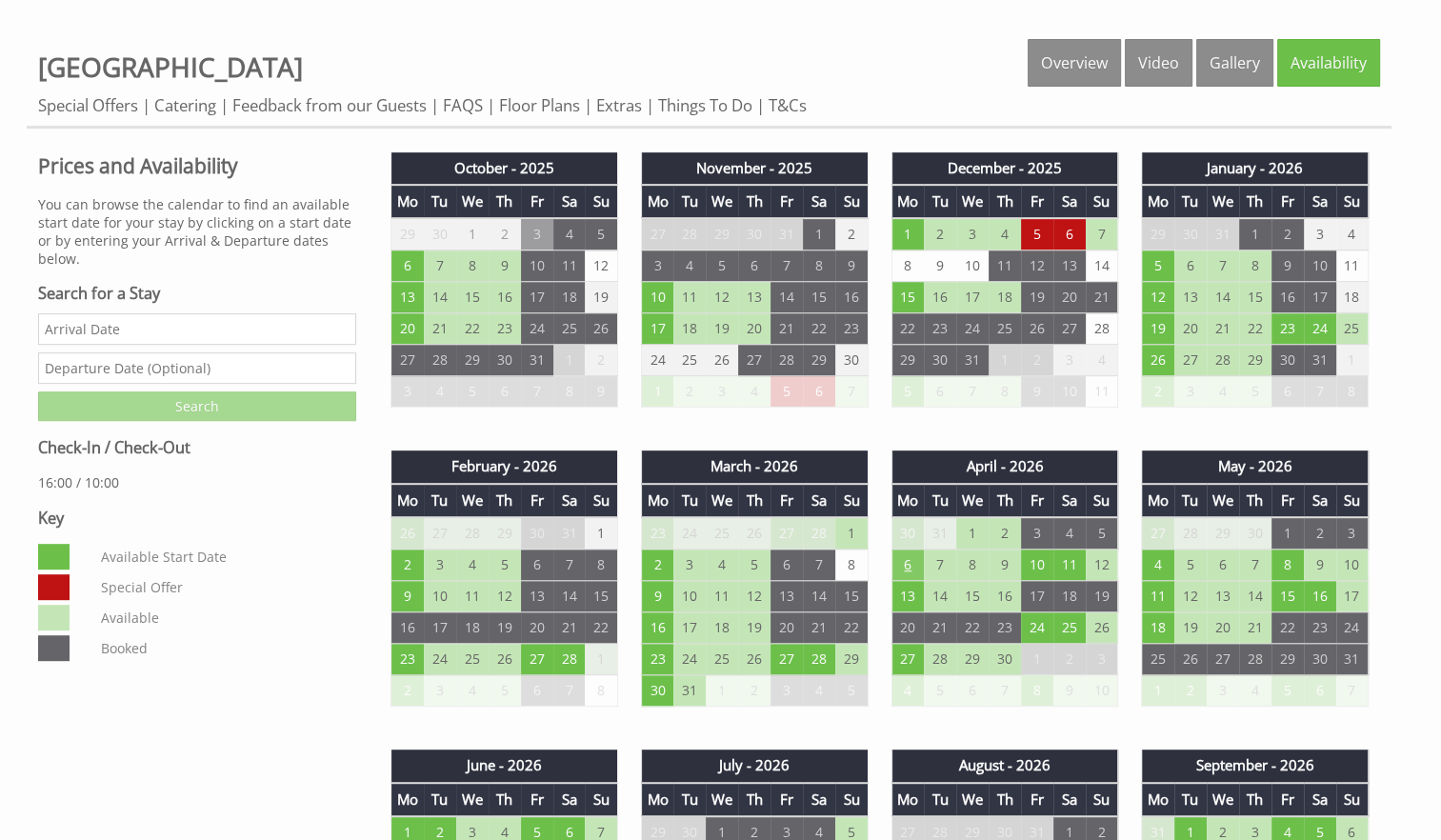
click at [901, 554] on td "6" at bounding box center [907, 565] width 32 height 31
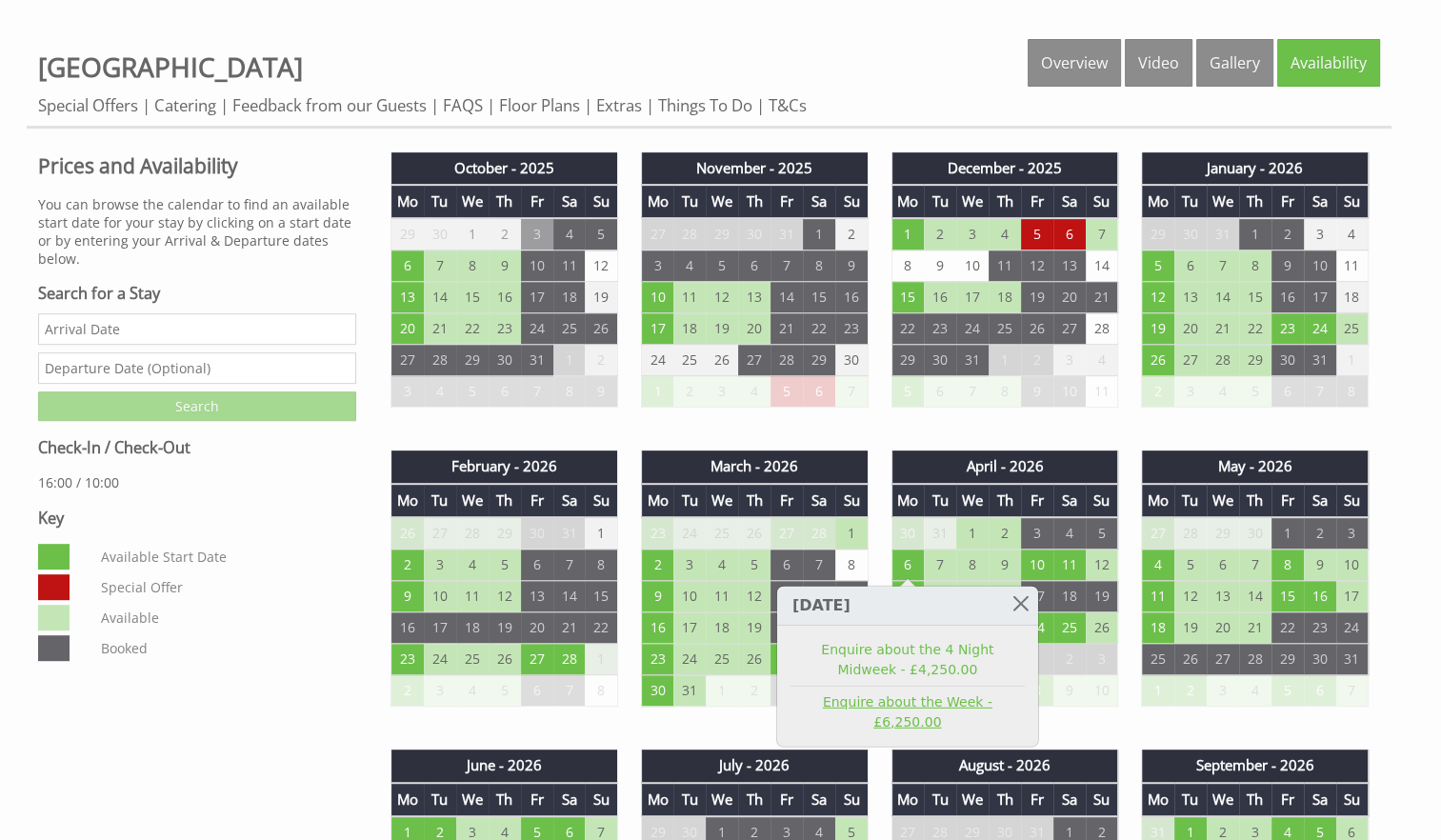
click at [922, 692] on link "Enquire about the Week - £6,250.00" at bounding box center [907, 712] width 234 height 40
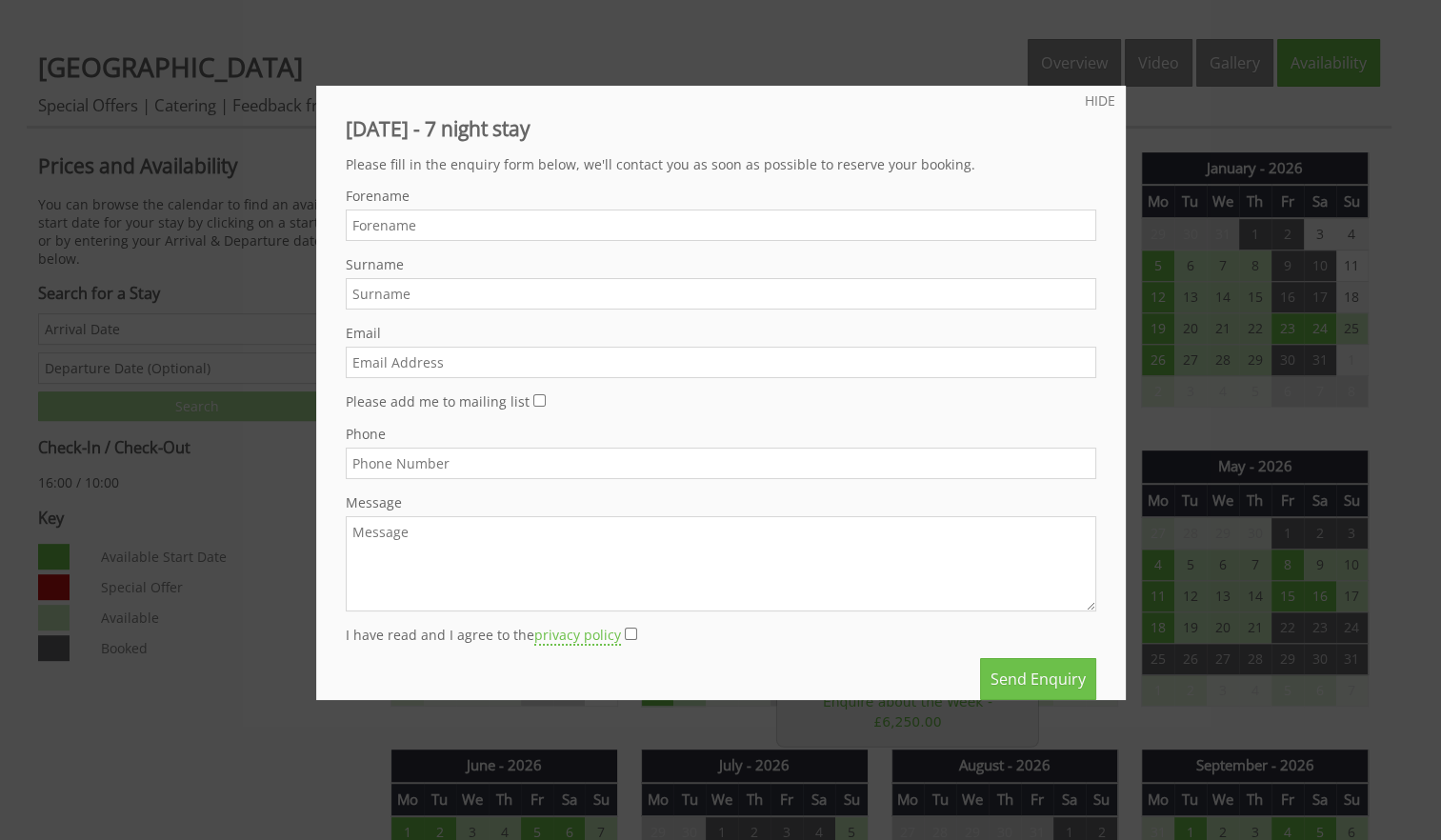
click at [982, 51] on div at bounding box center [720, 420] width 1441 height 840
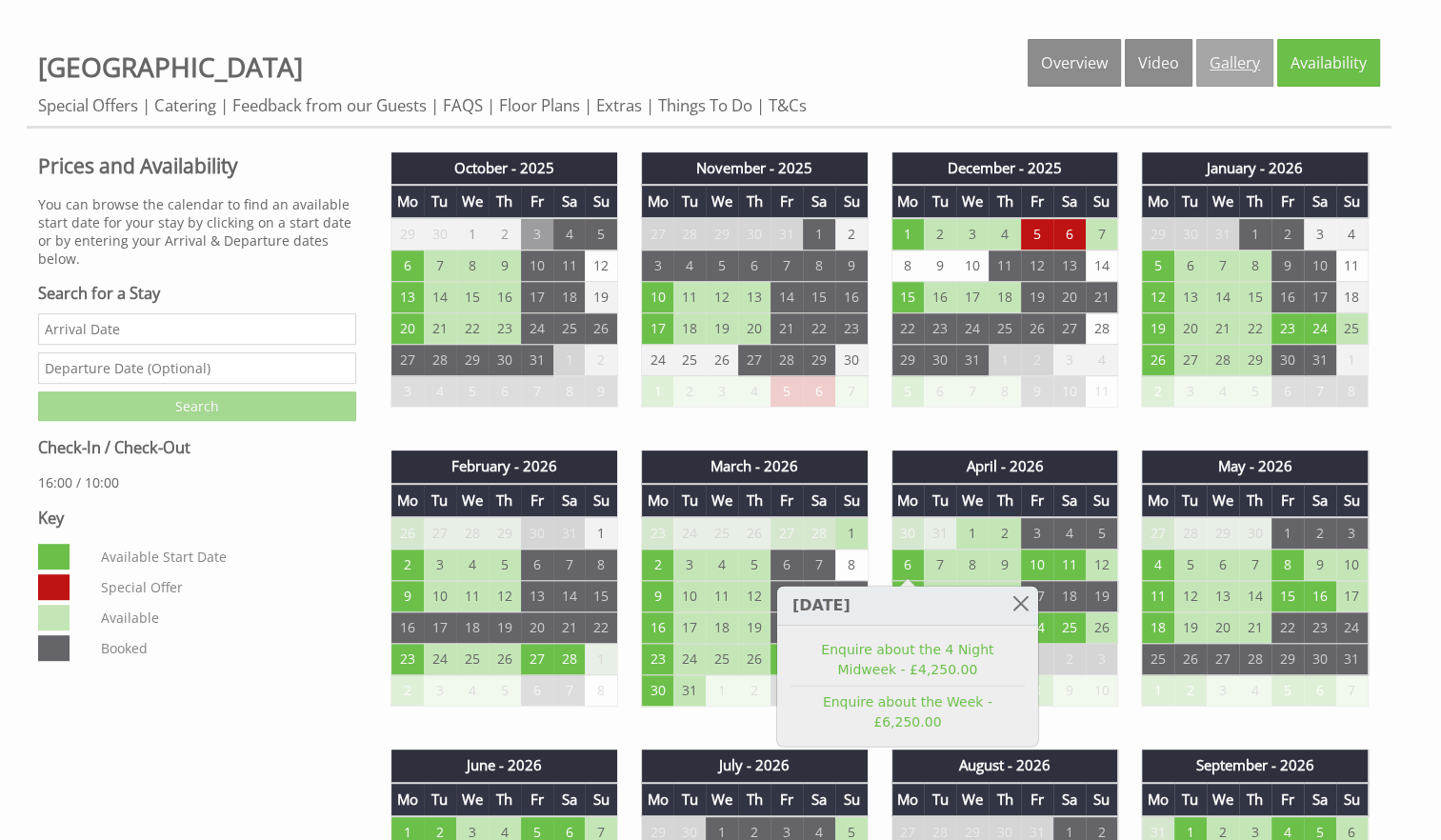
click at [1240, 58] on link "Gallery" at bounding box center [1234, 63] width 77 height 48
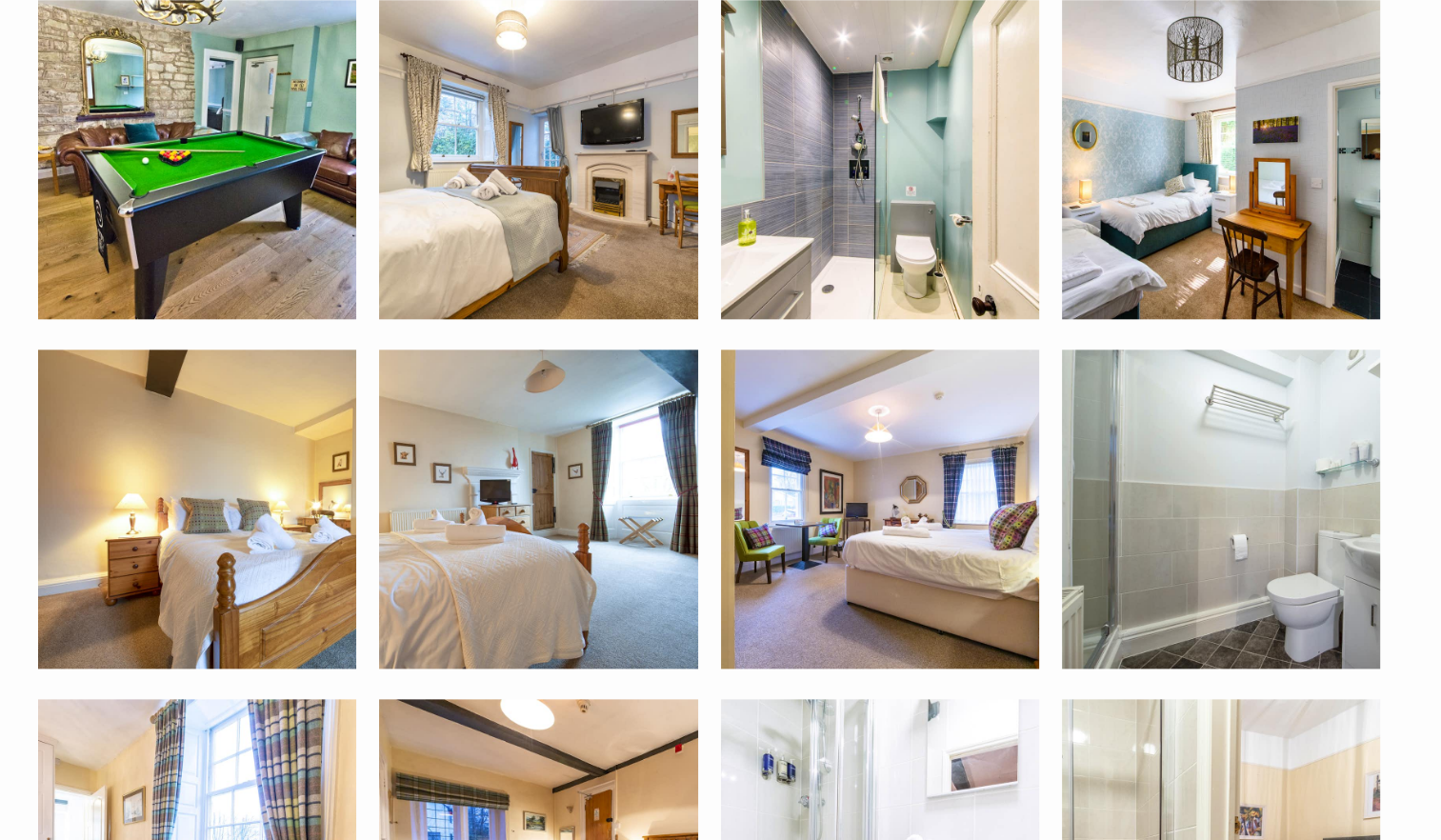
scroll to position [1985, 0]
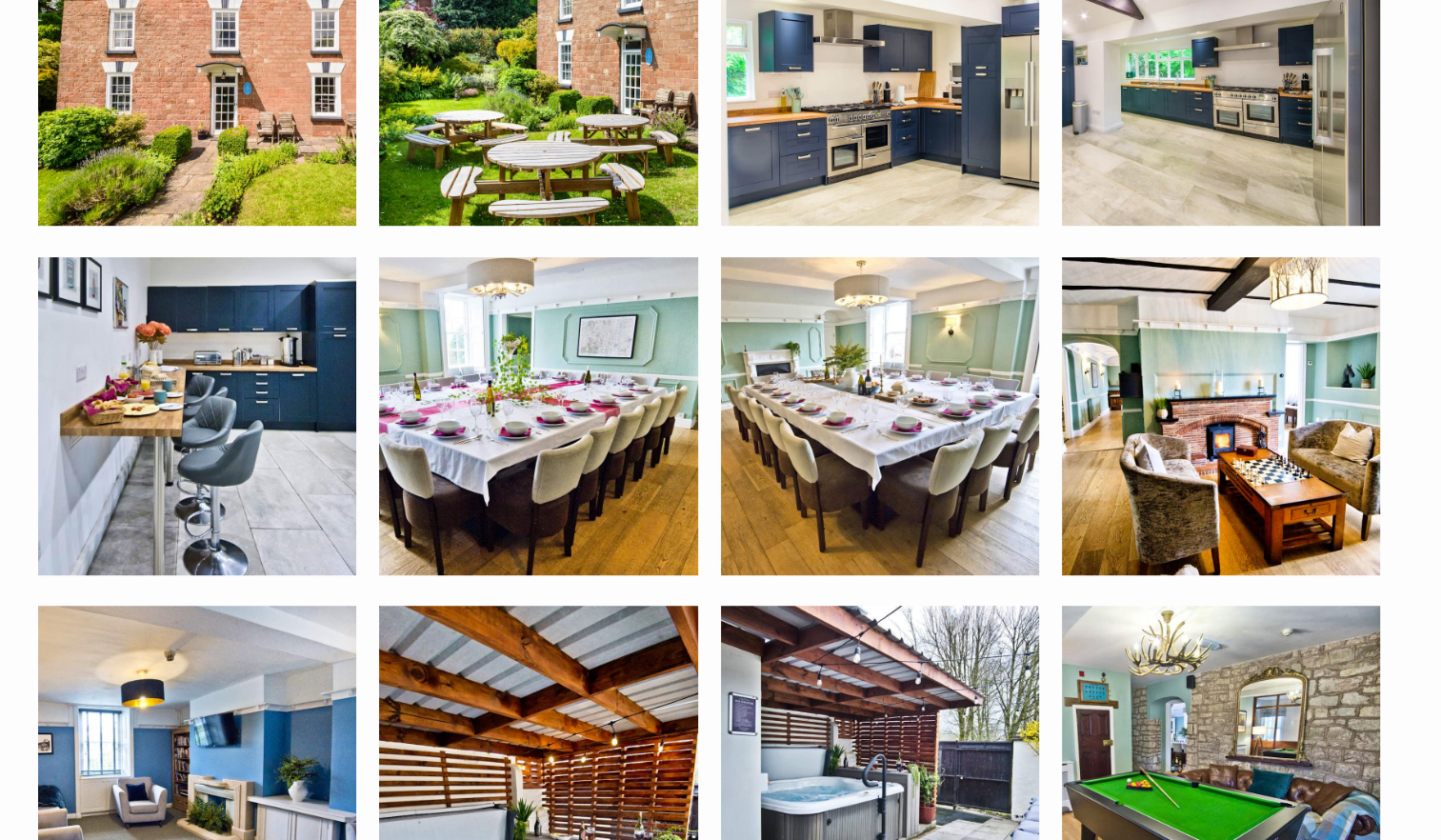
scroll to position [1759, 0]
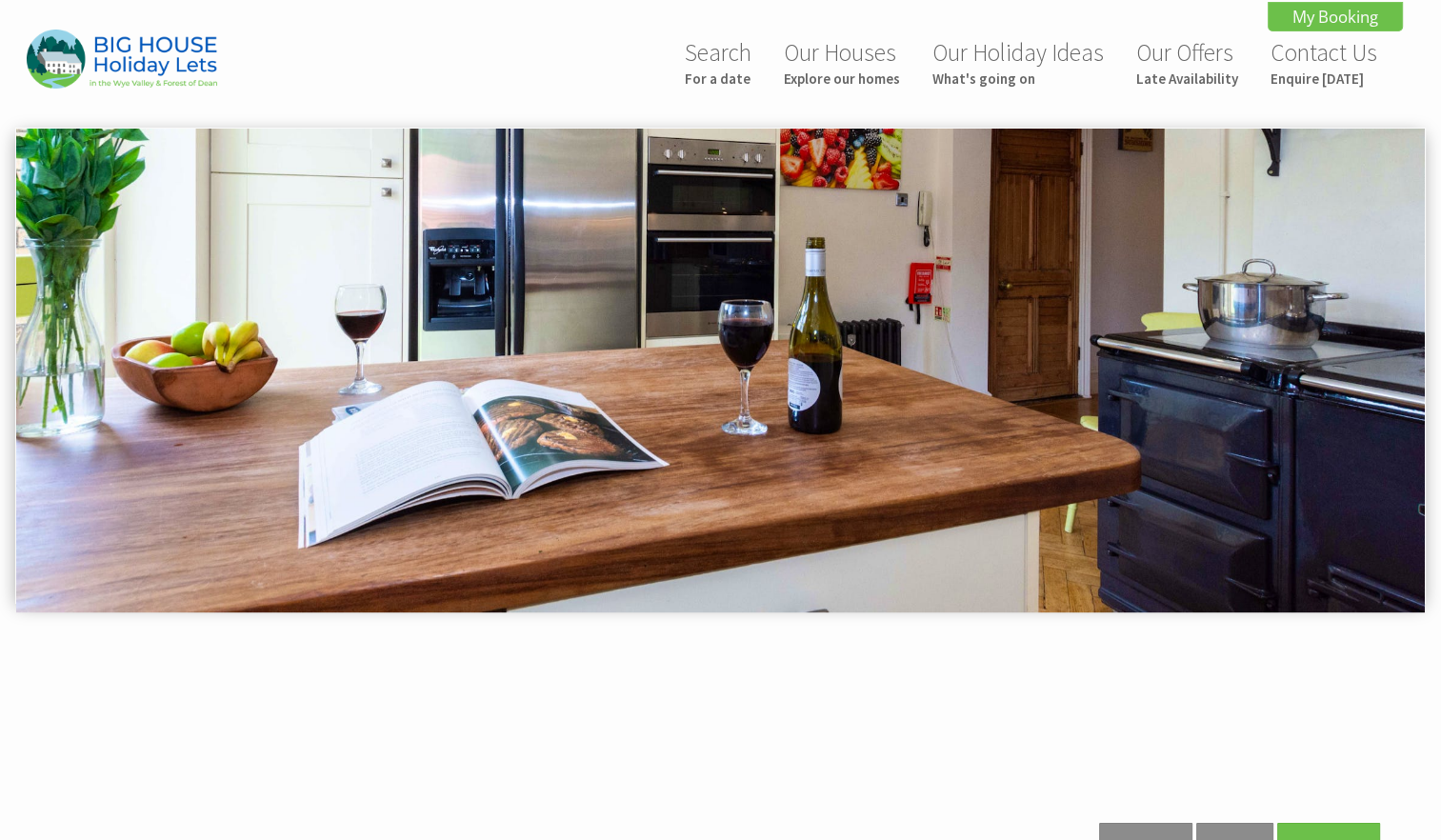
scroll to position [734, 0]
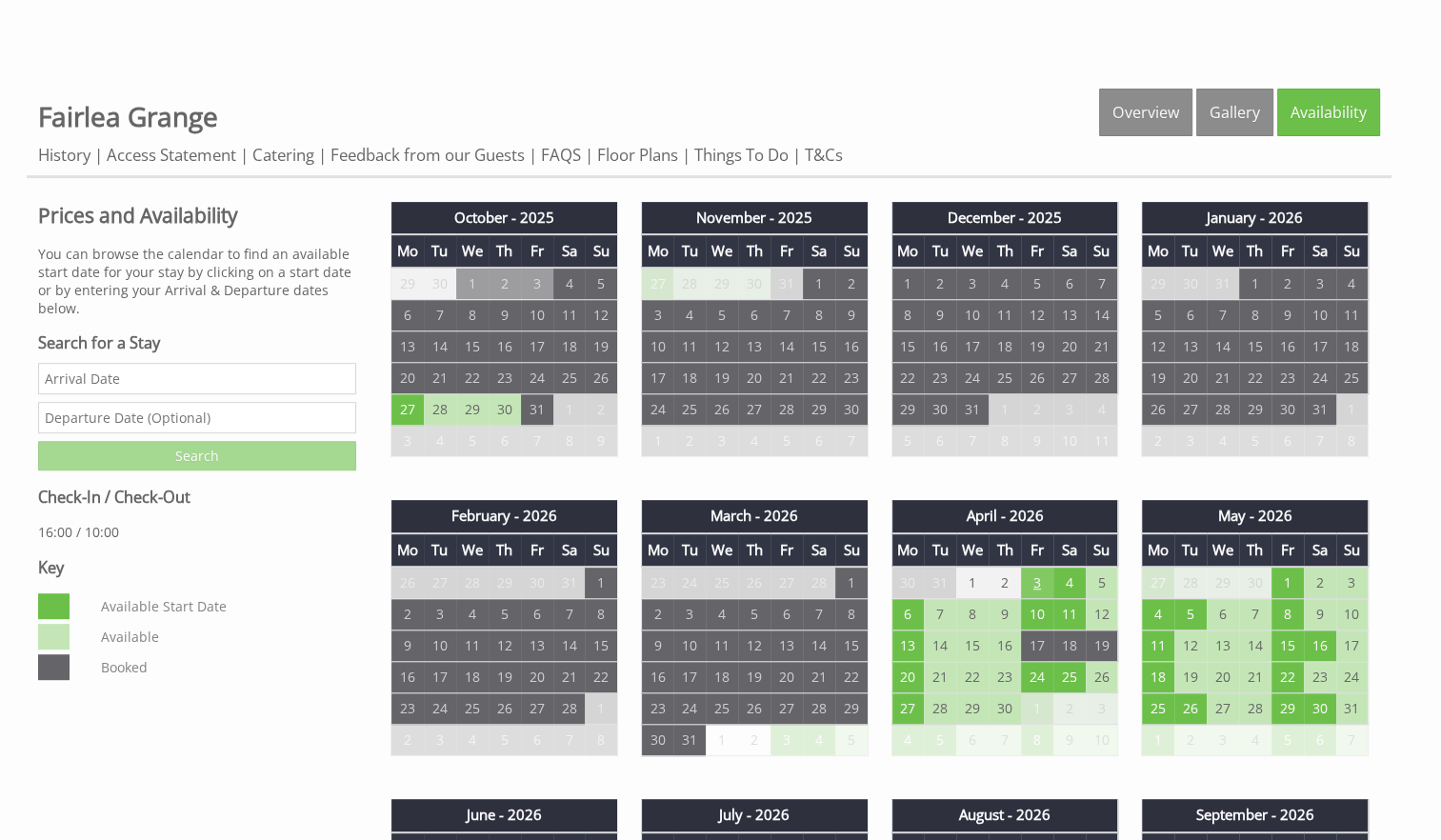
click at [1042, 573] on td "3" at bounding box center [1037, 583] width 32 height 32
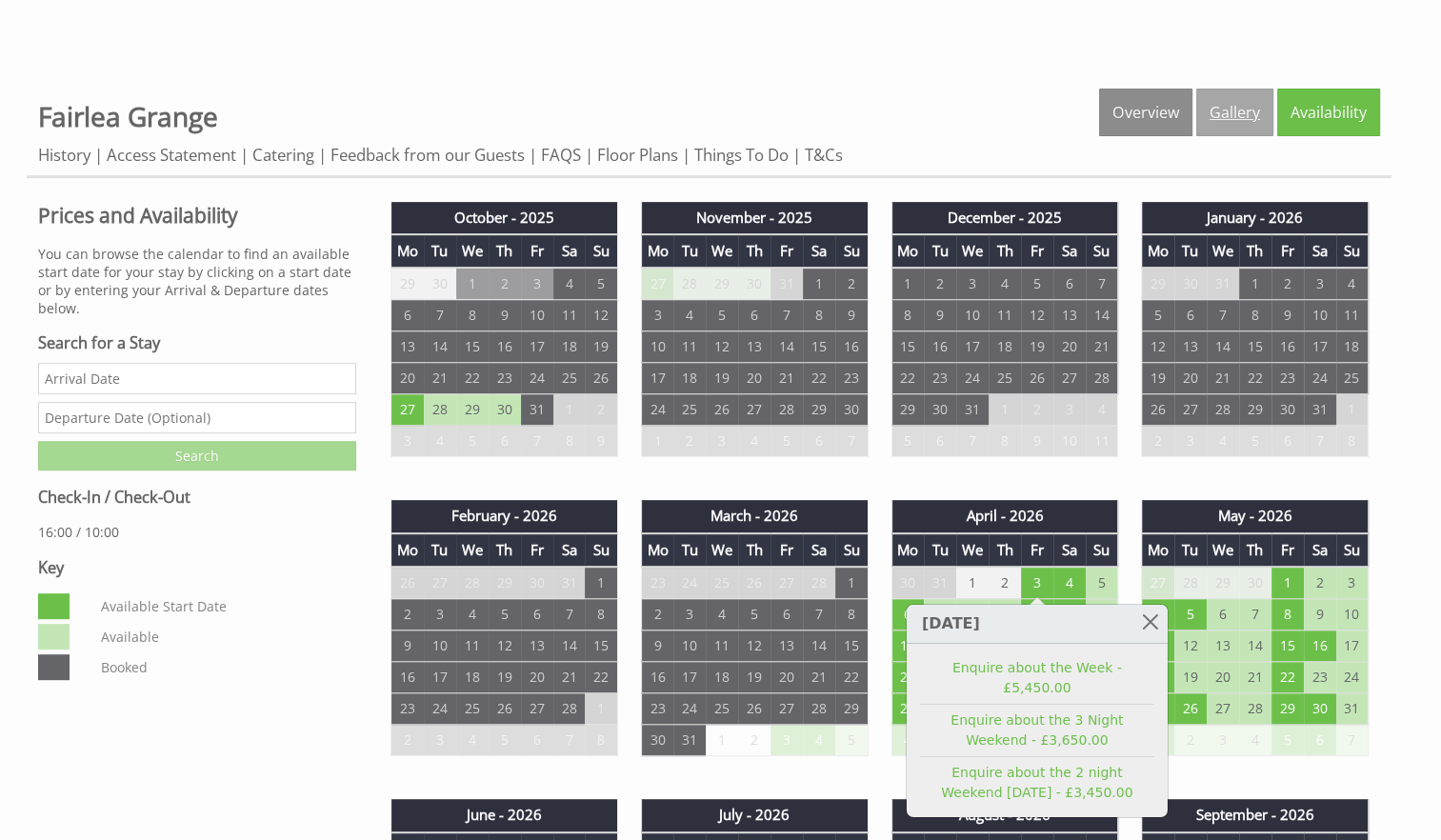
click at [1257, 99] on link "Gallery" at bounding box center [1234, 112] width 77 height 48
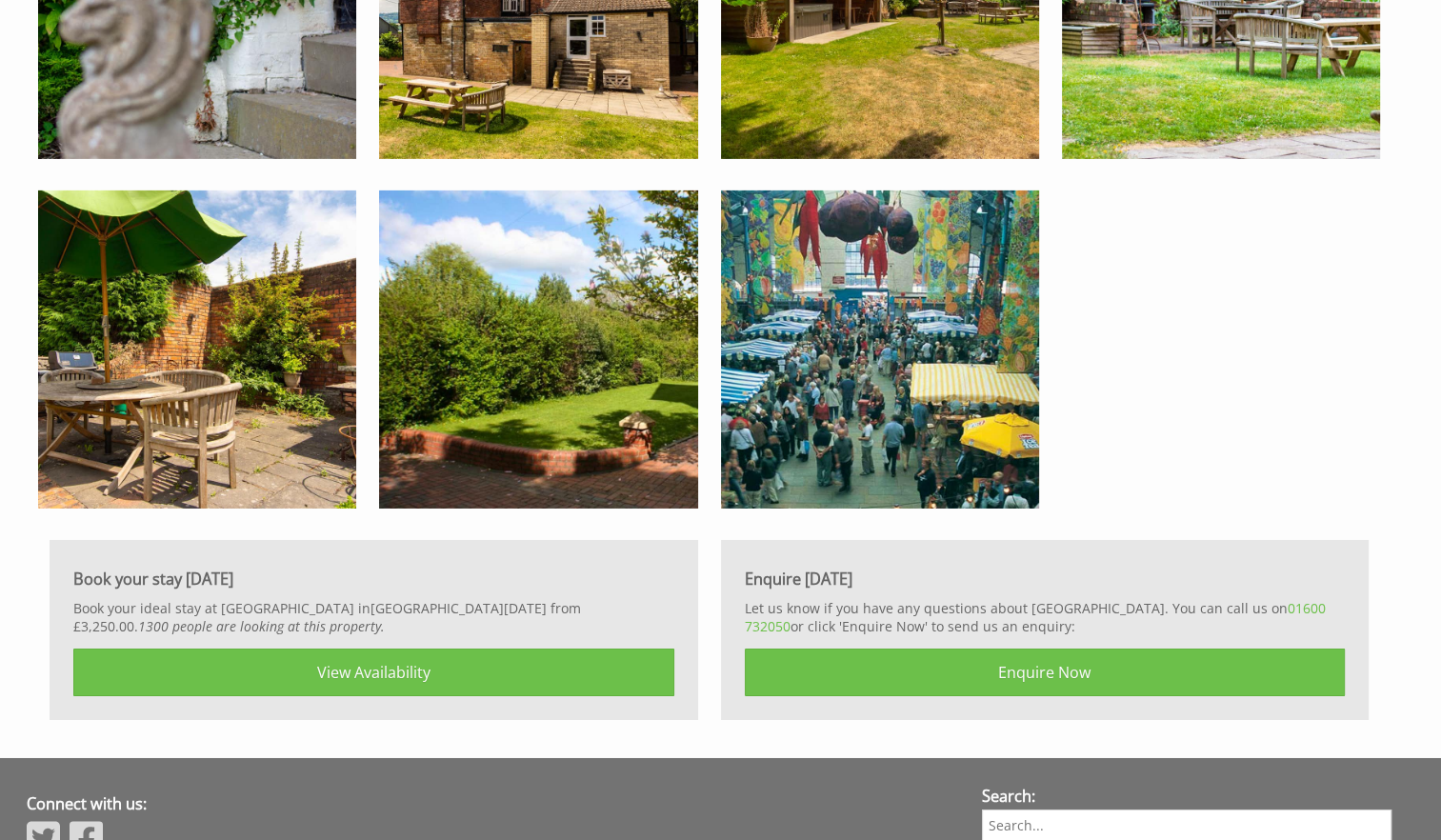
scroll to position [6365, 0]
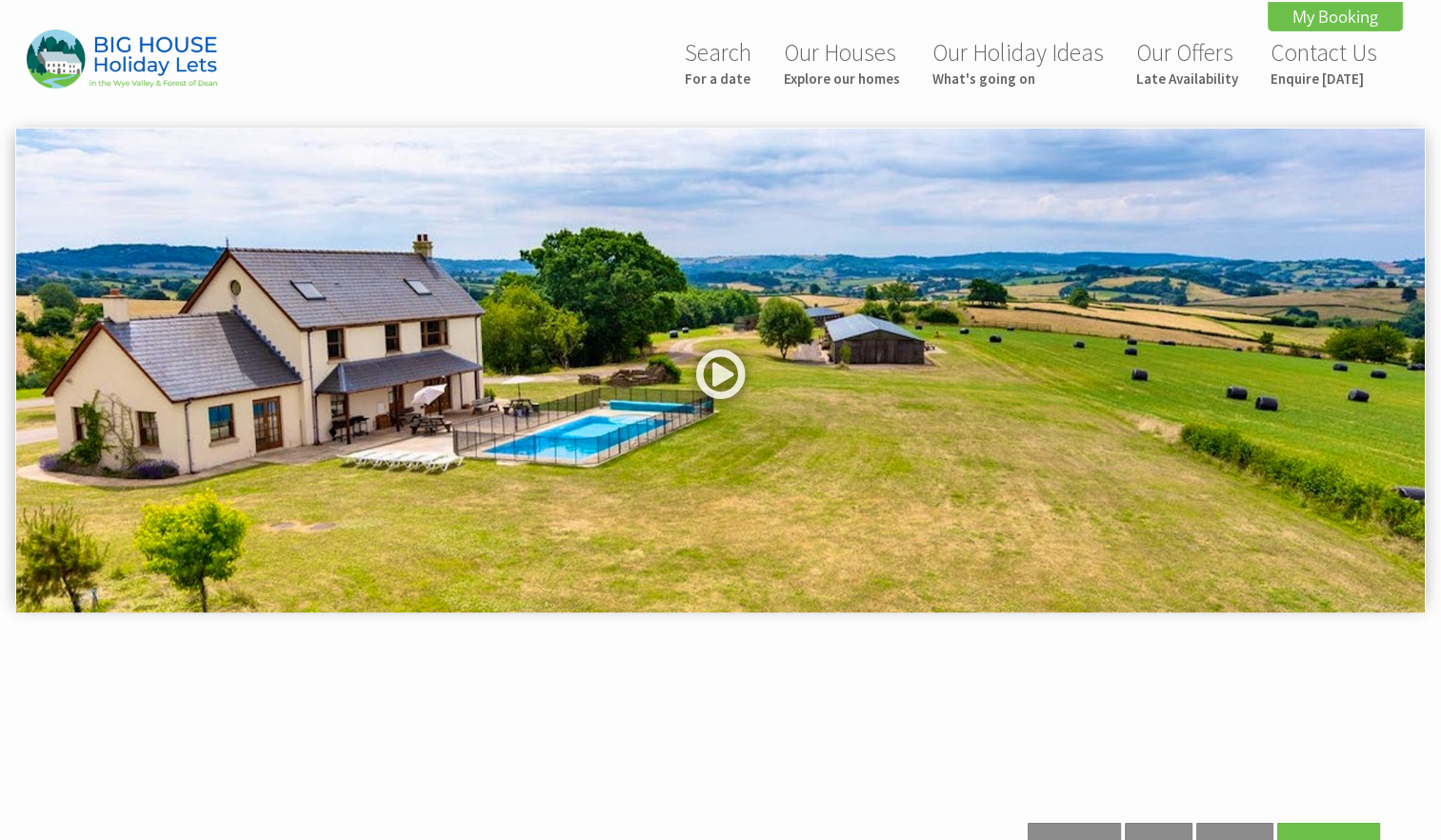
scroll to position [734, 0]
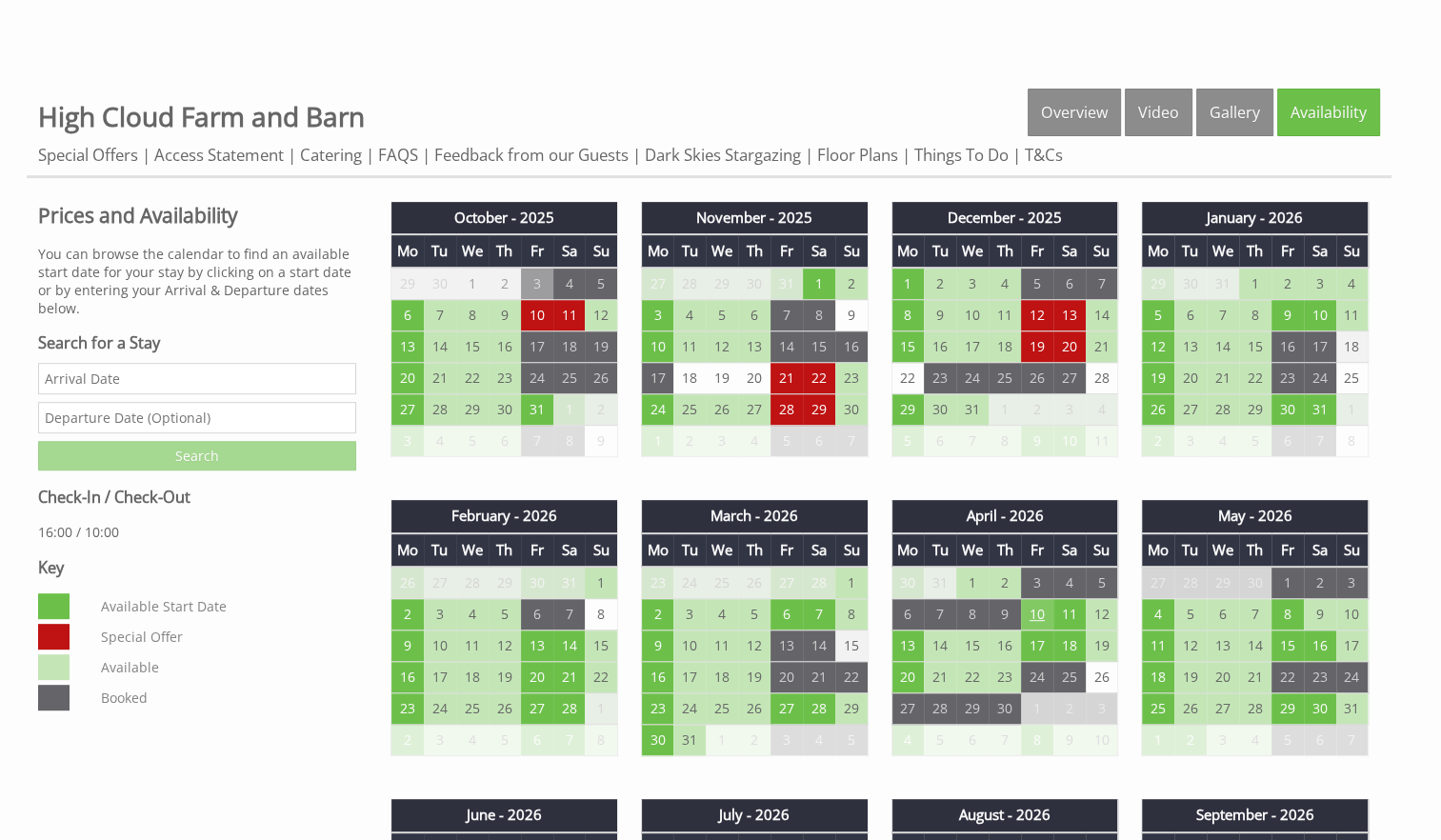
click at [1043, 613] on td "10" at bounding box center [1037, 615] width 32 height 31
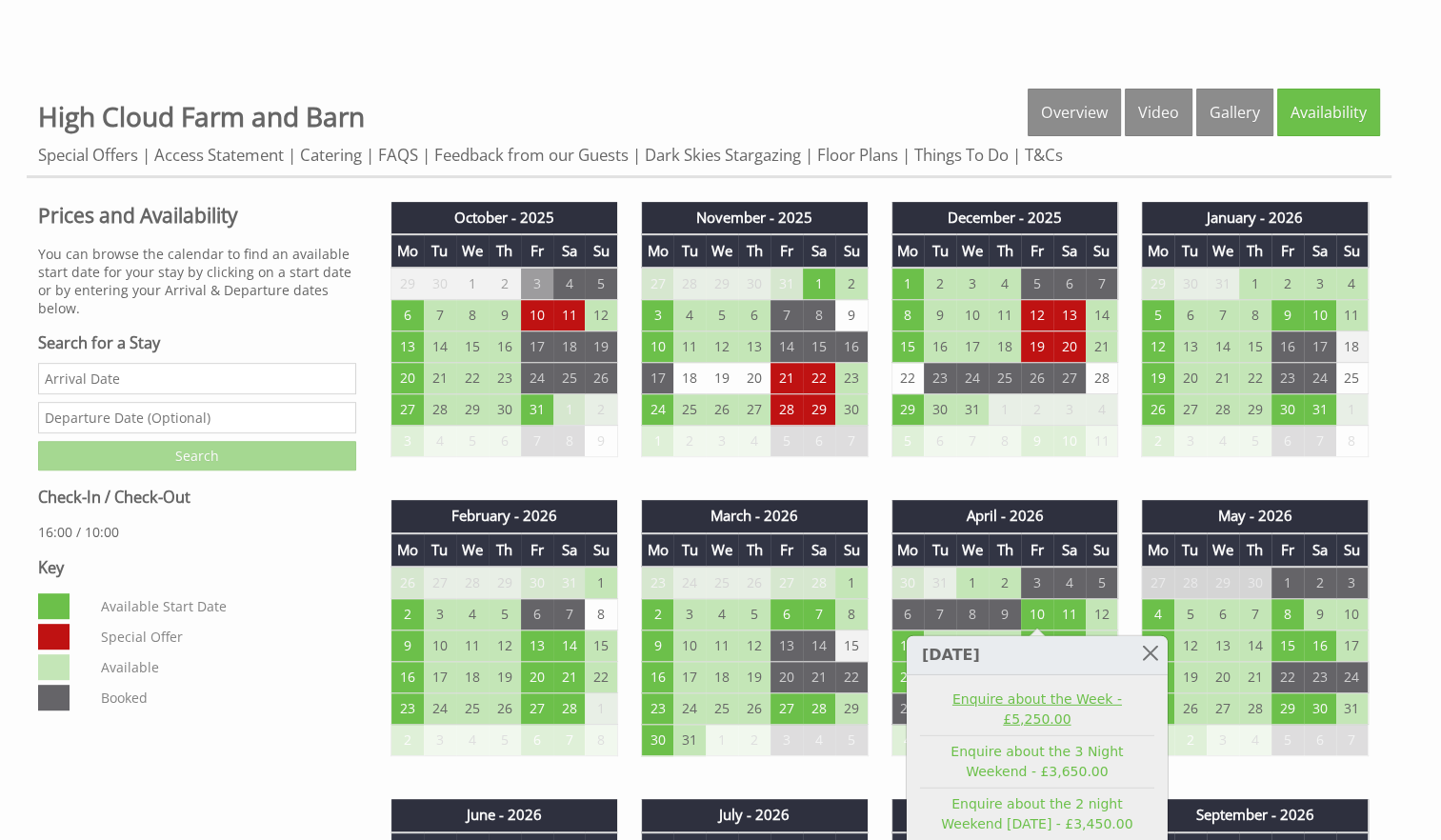
click at [1053, 704] on link "Enquire about the Week - £5,250.00" at bounding box center [1037, 709] width 234 height 40
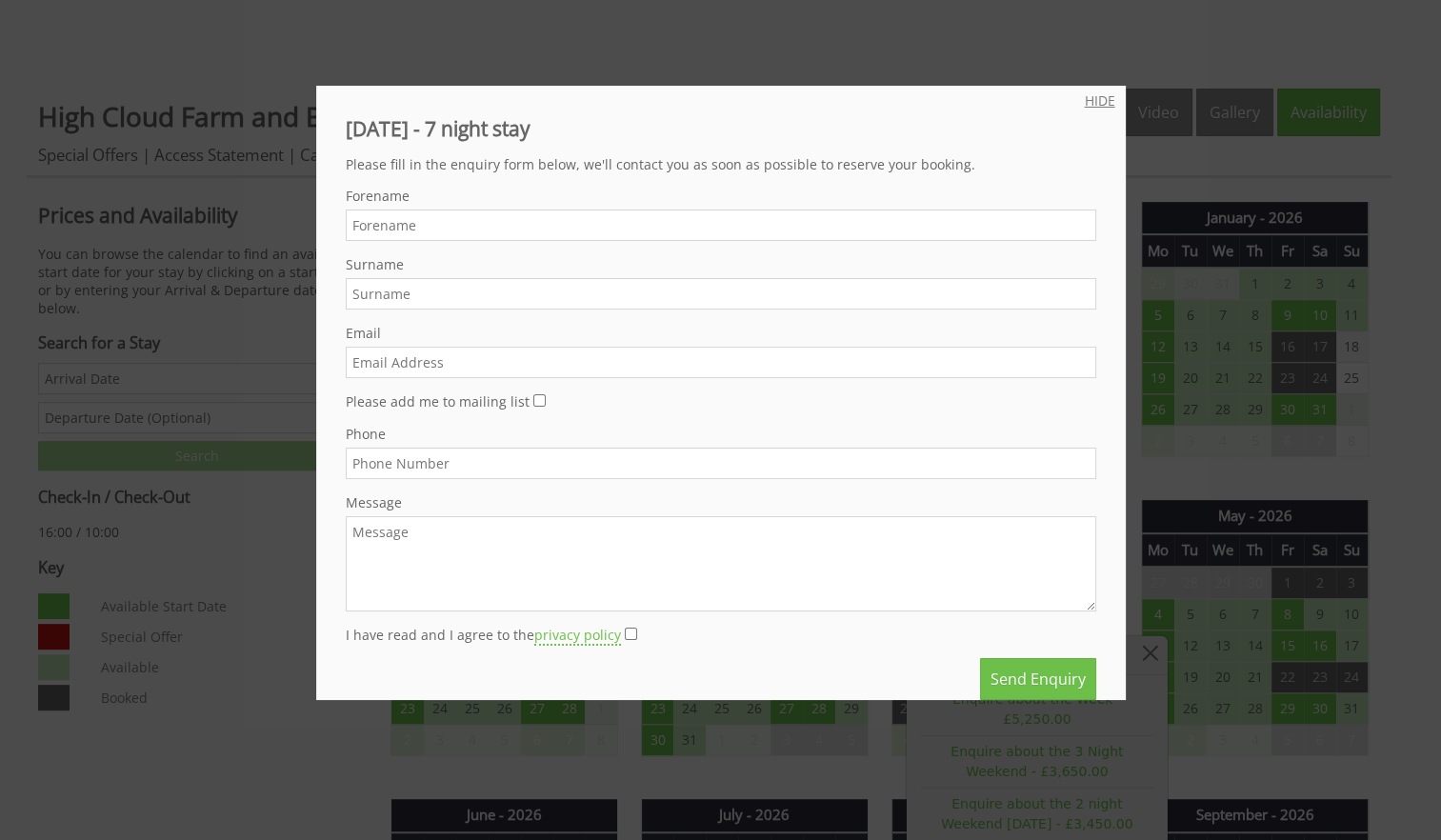
click at [1086, 101] on link "HIDE" at bounding box center [1099, 100] width 30 height 18
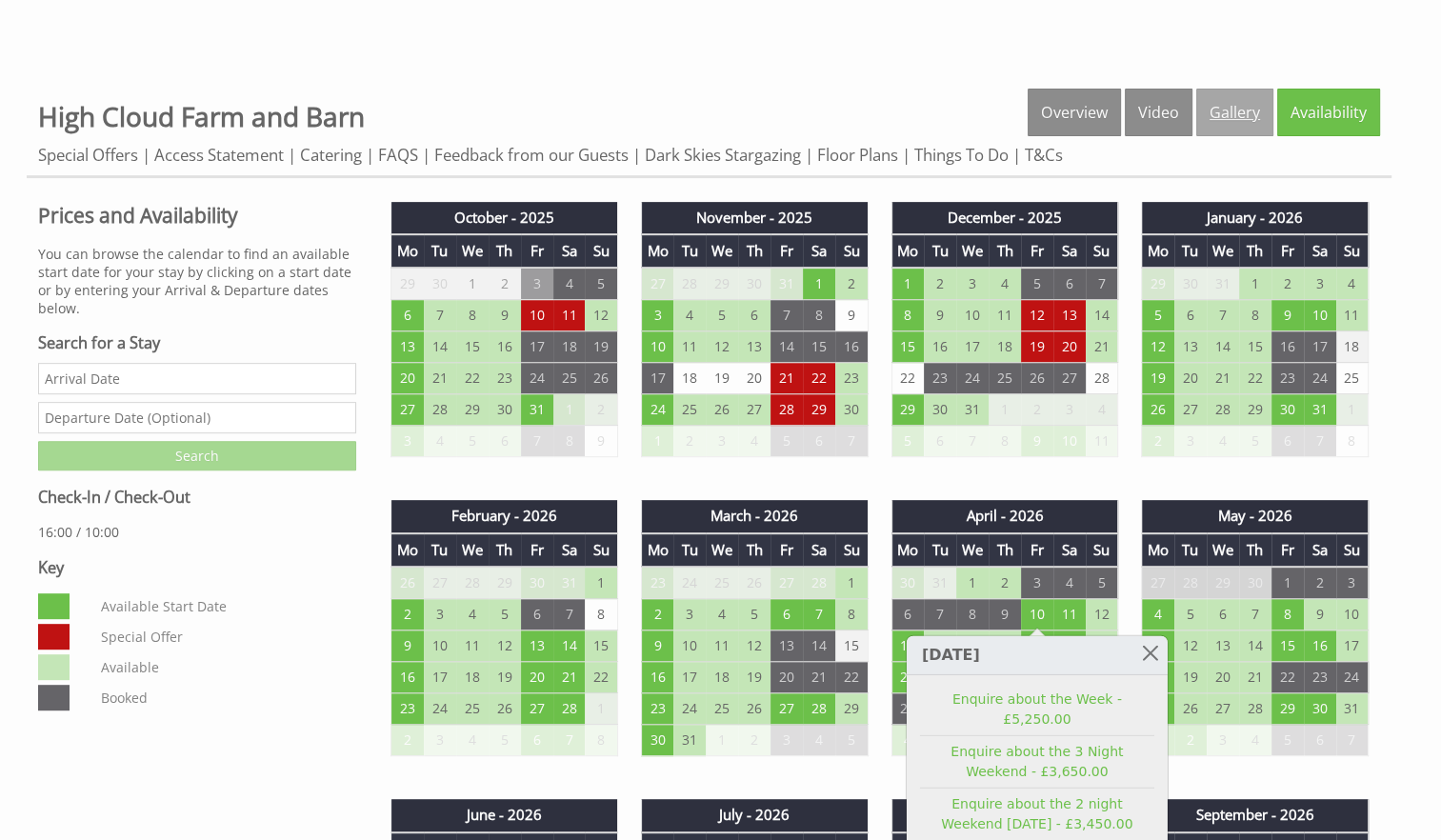
click at [1241, 115] on link "Gallery" at bounding box center [1234, 112] width 77 height 48
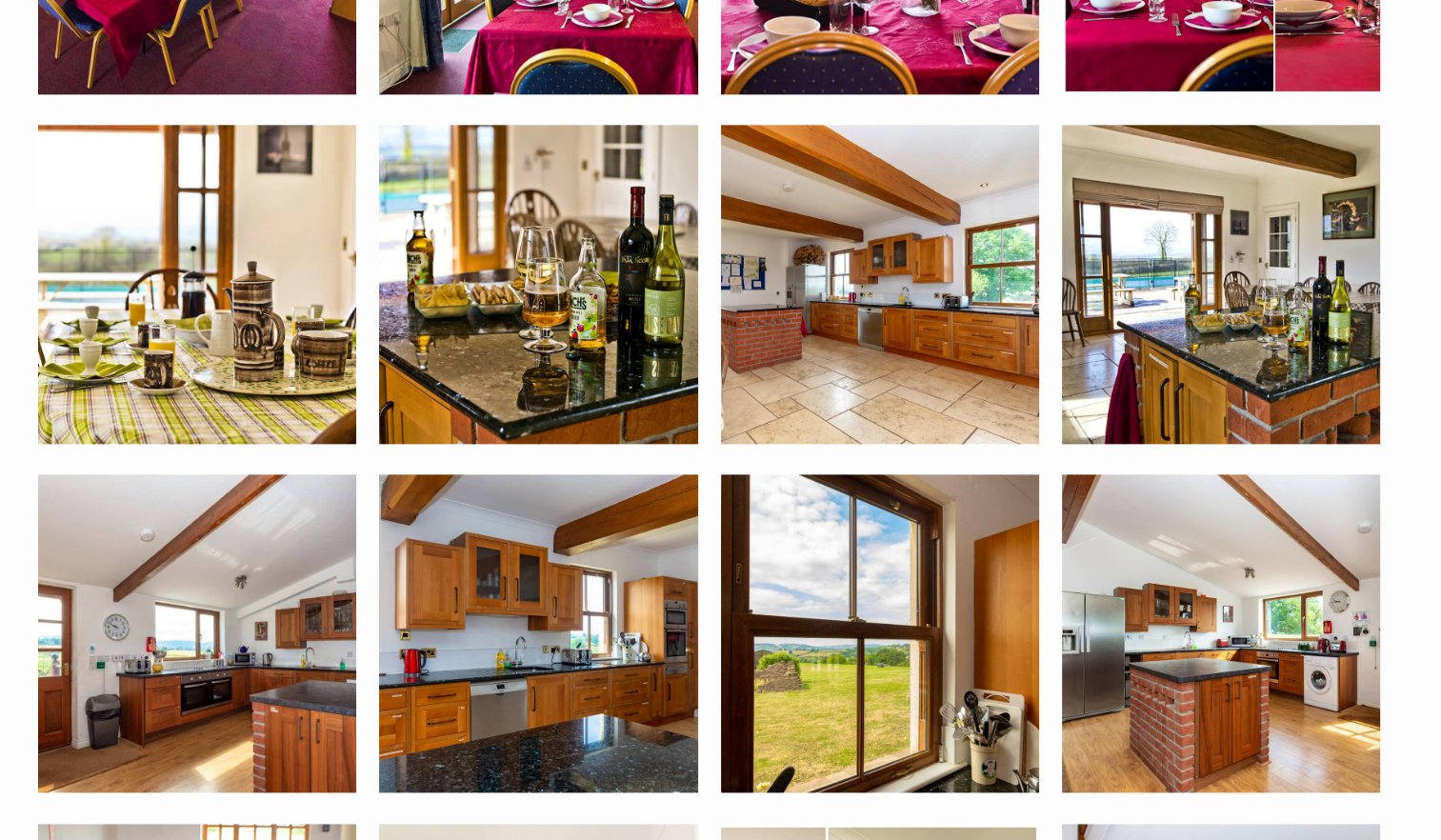
scroll to position [2940, 0]
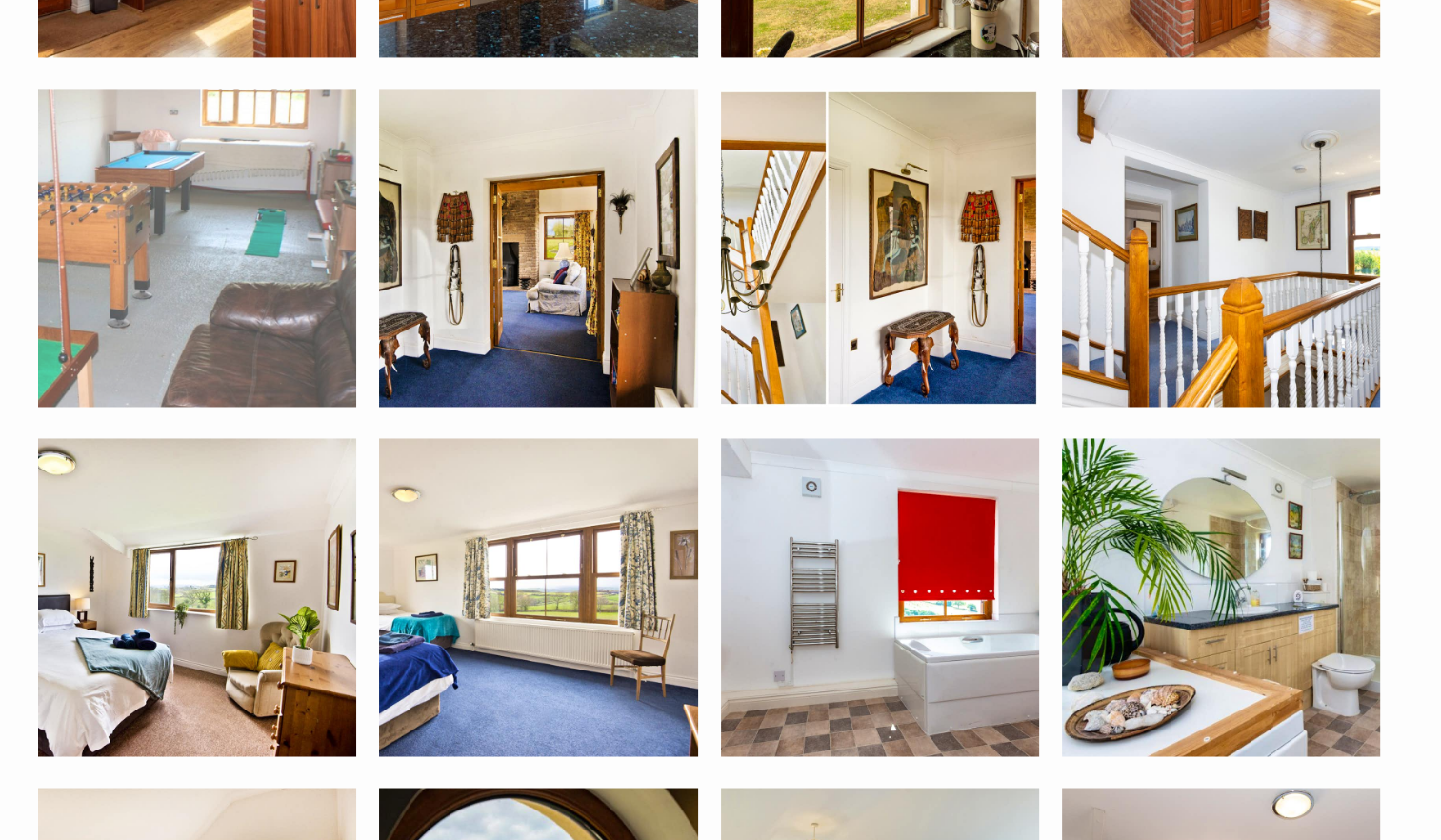
click at [343, 253] on img at bounding box center [197, 247] width 318 height 318
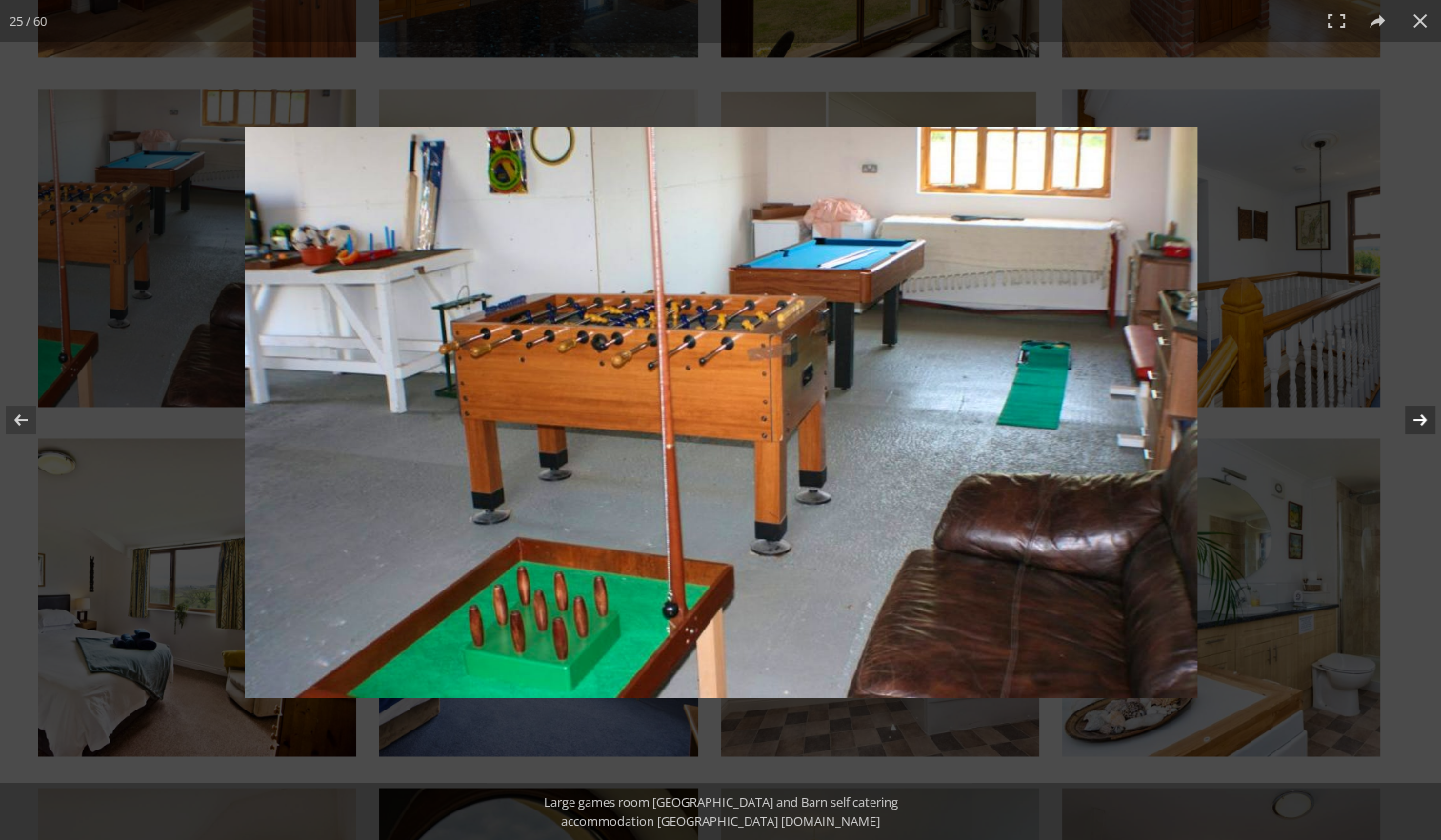
click at [1413, 425] on button at bounding box center [1408, 419] width 67 height 95
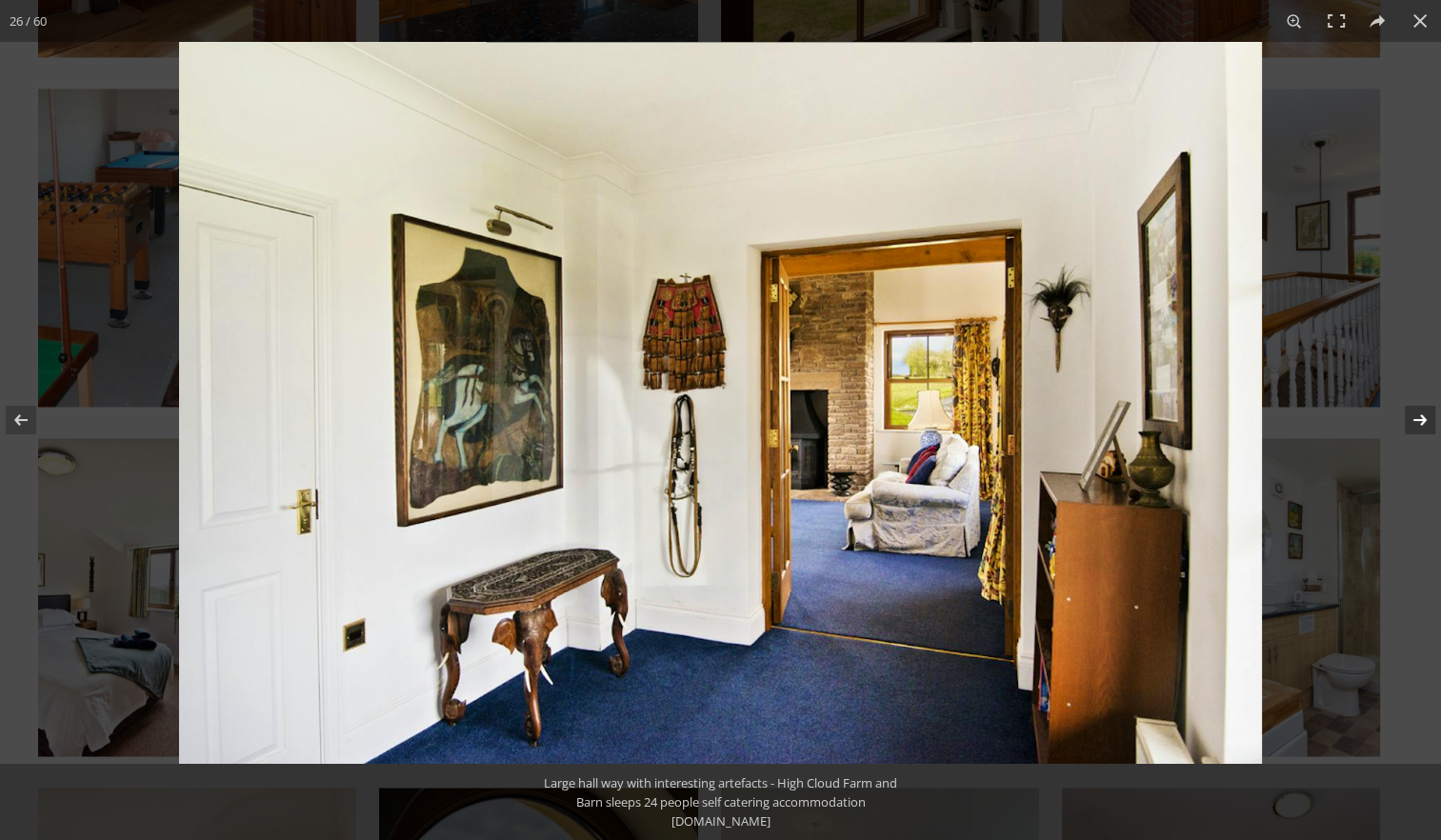
click at [1413, 425] on button at bounding box center [1408, 419] width 67 height 95
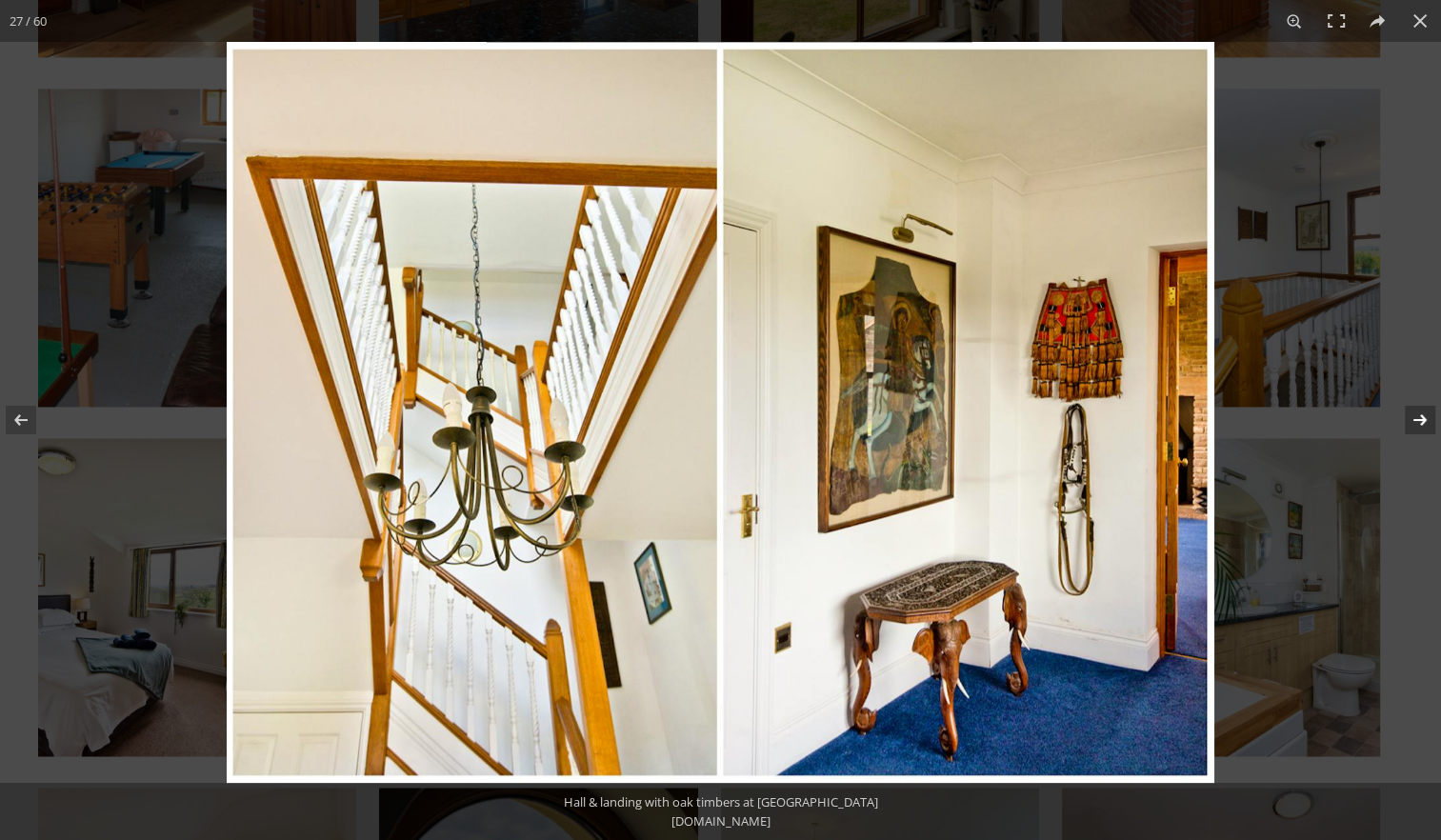
click at [1413, 425] on button at bounding box center [1408, 419] width 67 height 95
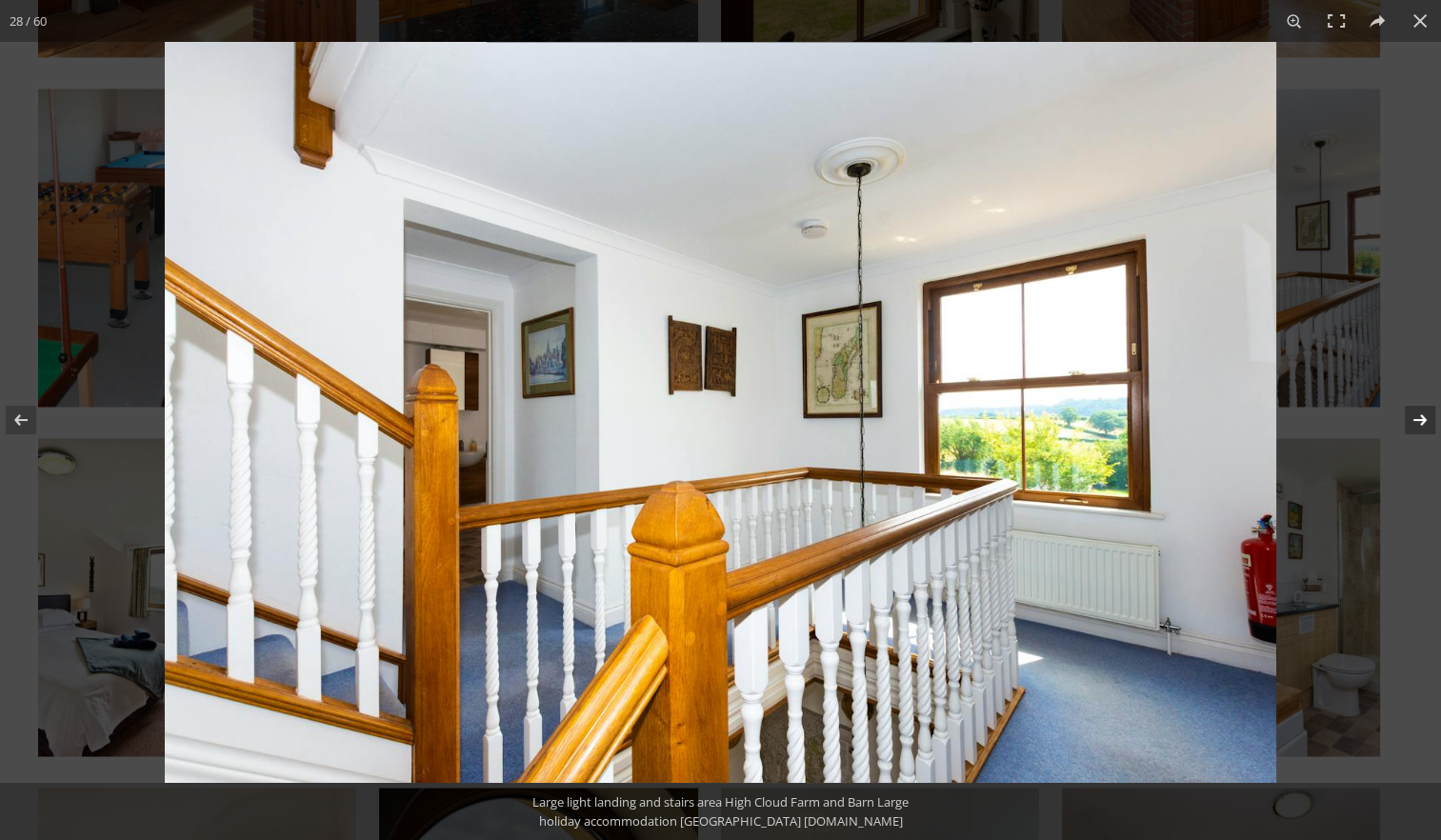
click at [1413, 425] on button at bounding box center [1408, 419] width 67 height 95
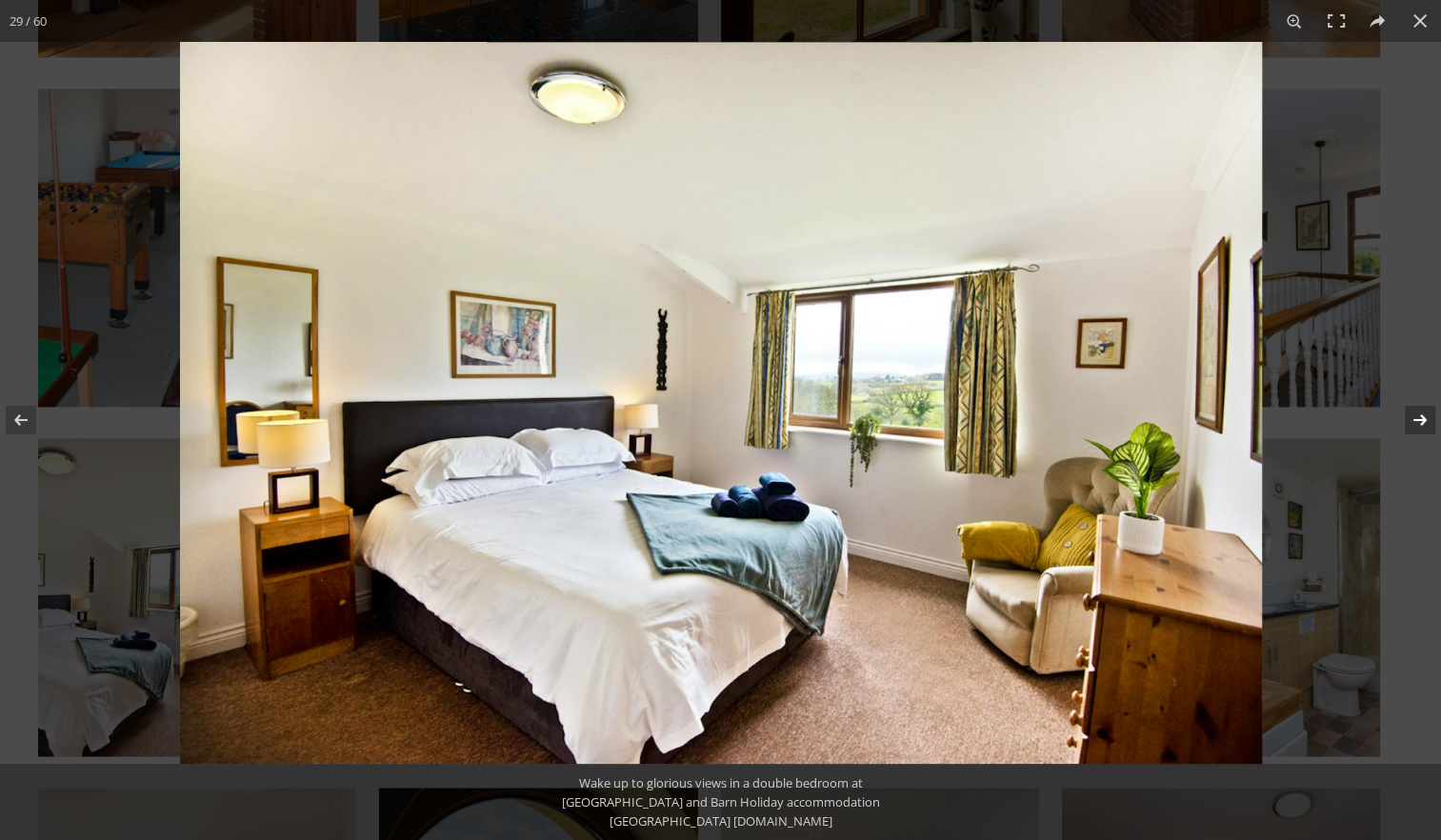
click at [1413, 425] on button at bounding box center [1408, 419] width 67 height 95
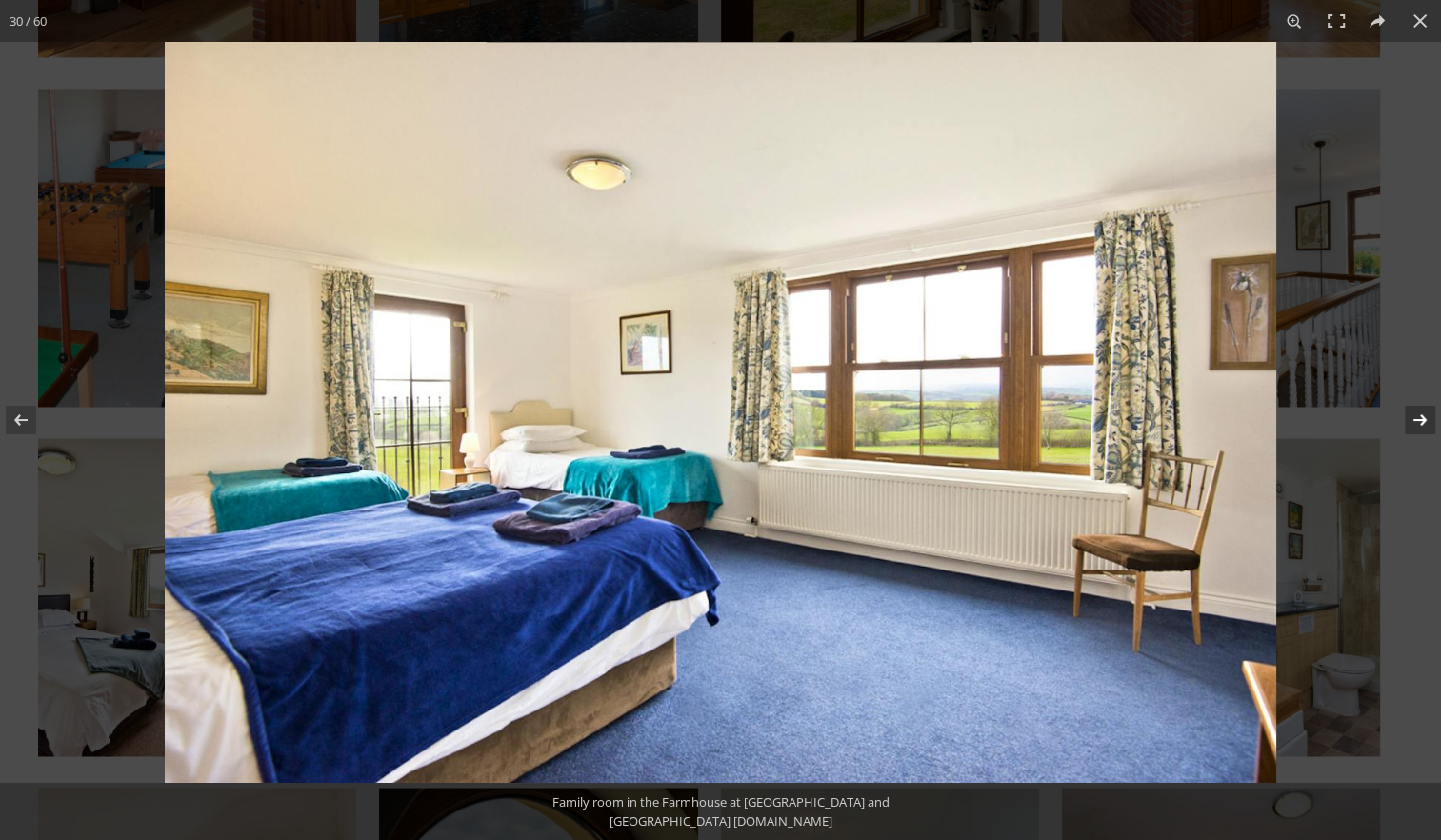
click at [1413, 425] on button at bounding box center [1408, 419] width 67 height 95
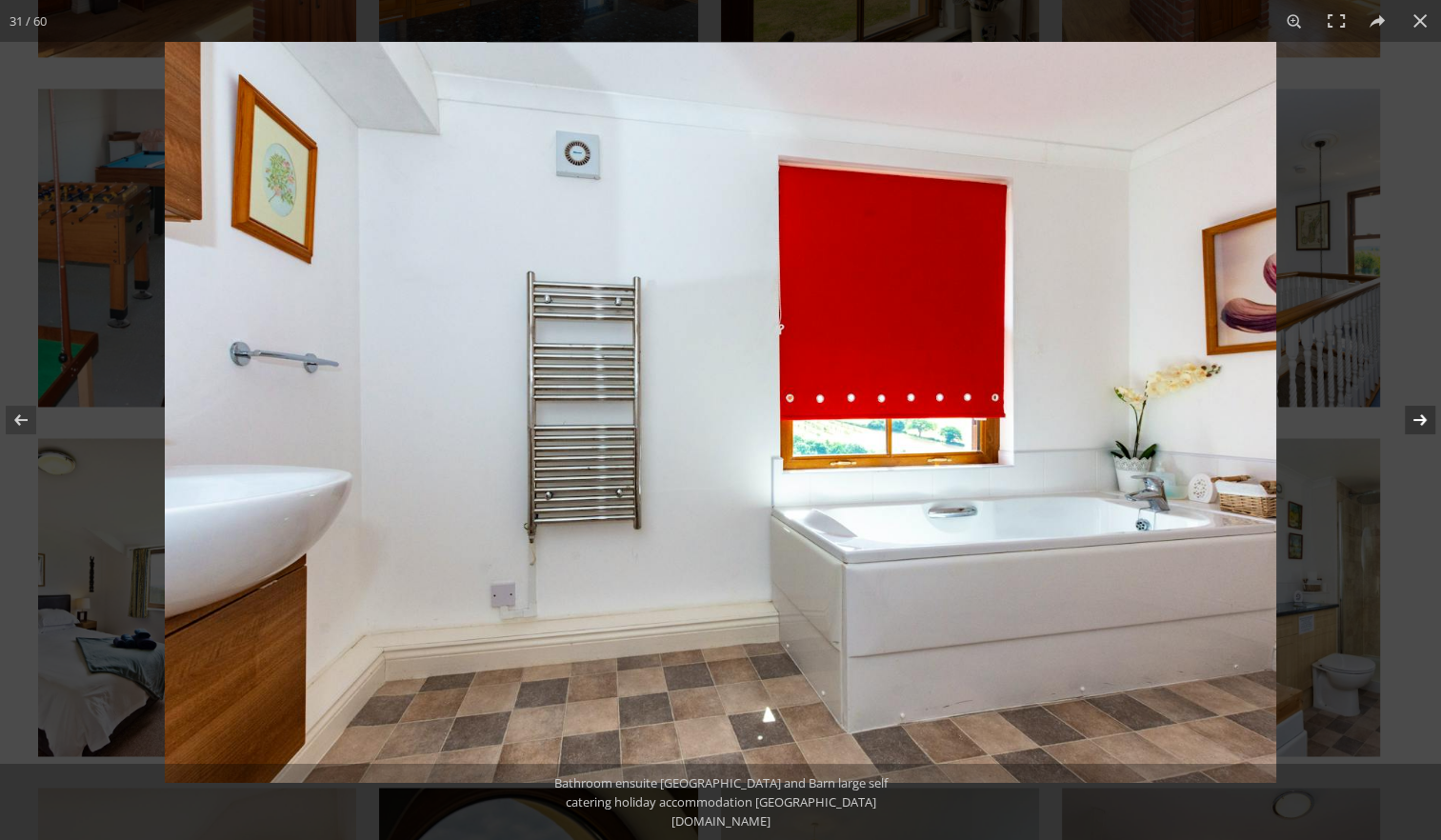
click at [1413, 425] on button at bounding box center [1408, 419] width 67 height 95
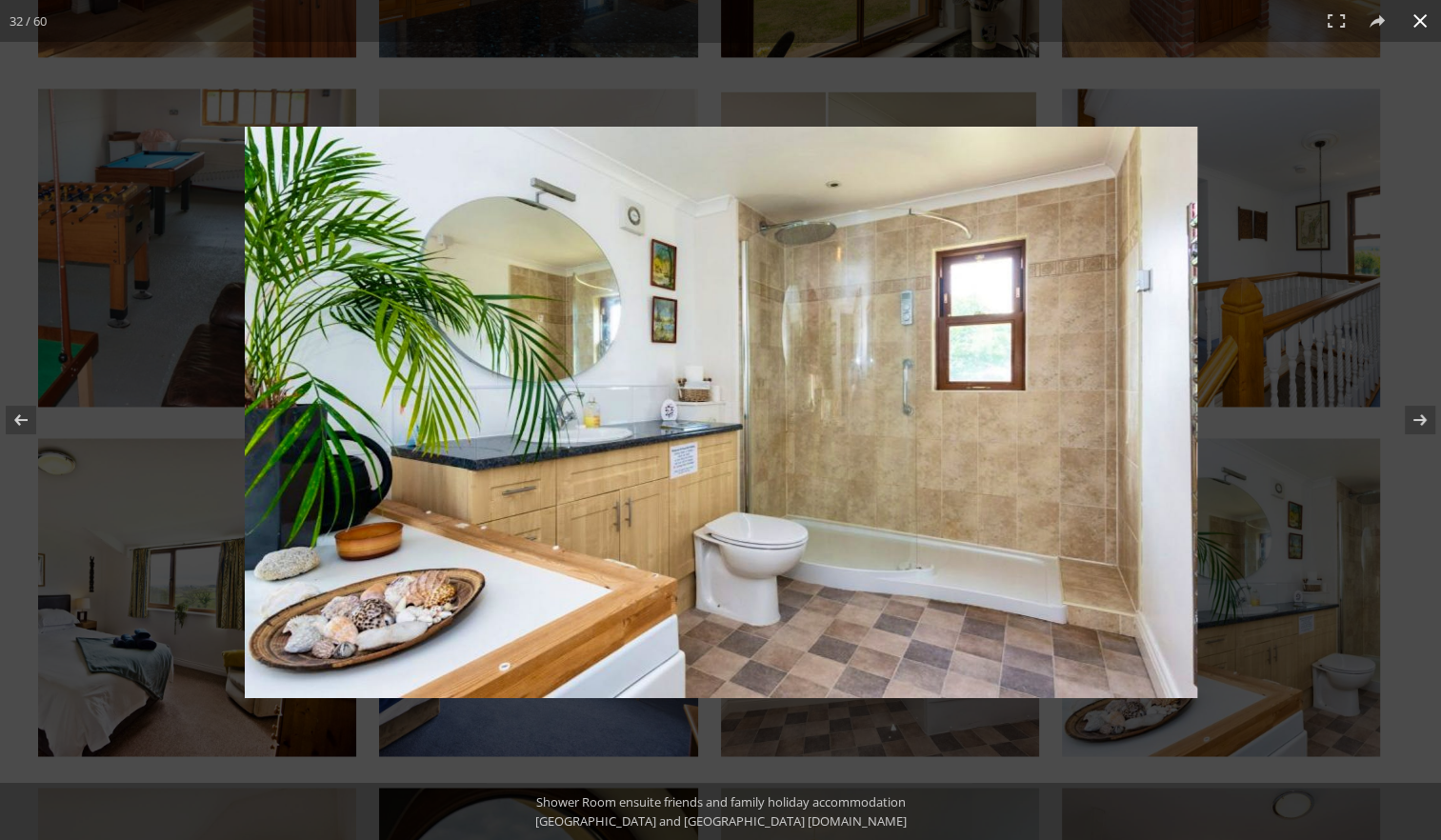
click at [1417, 23] on button at bounding box center [1419, 21] width 42 height 42
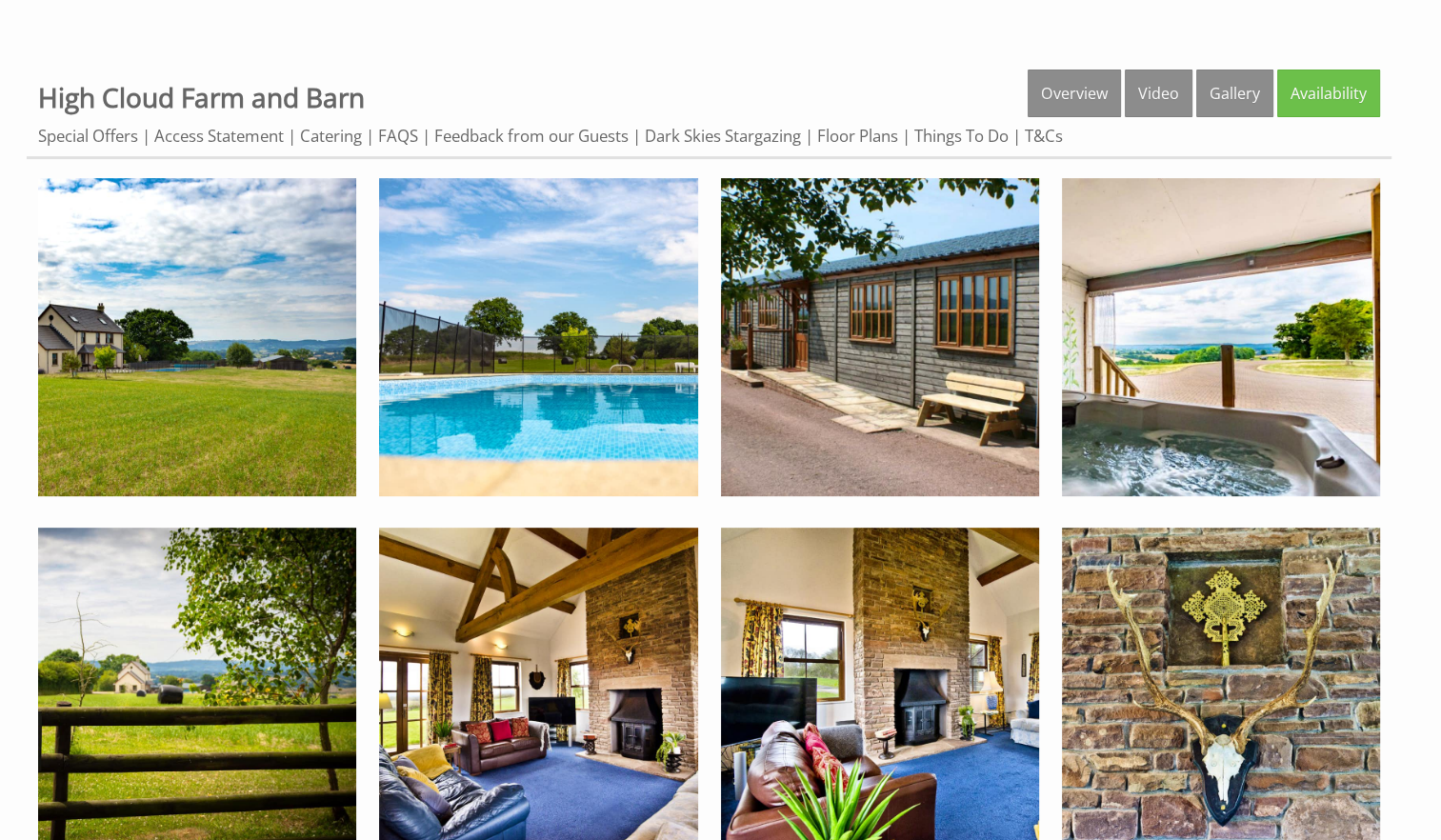
scroll to position [711, 0]
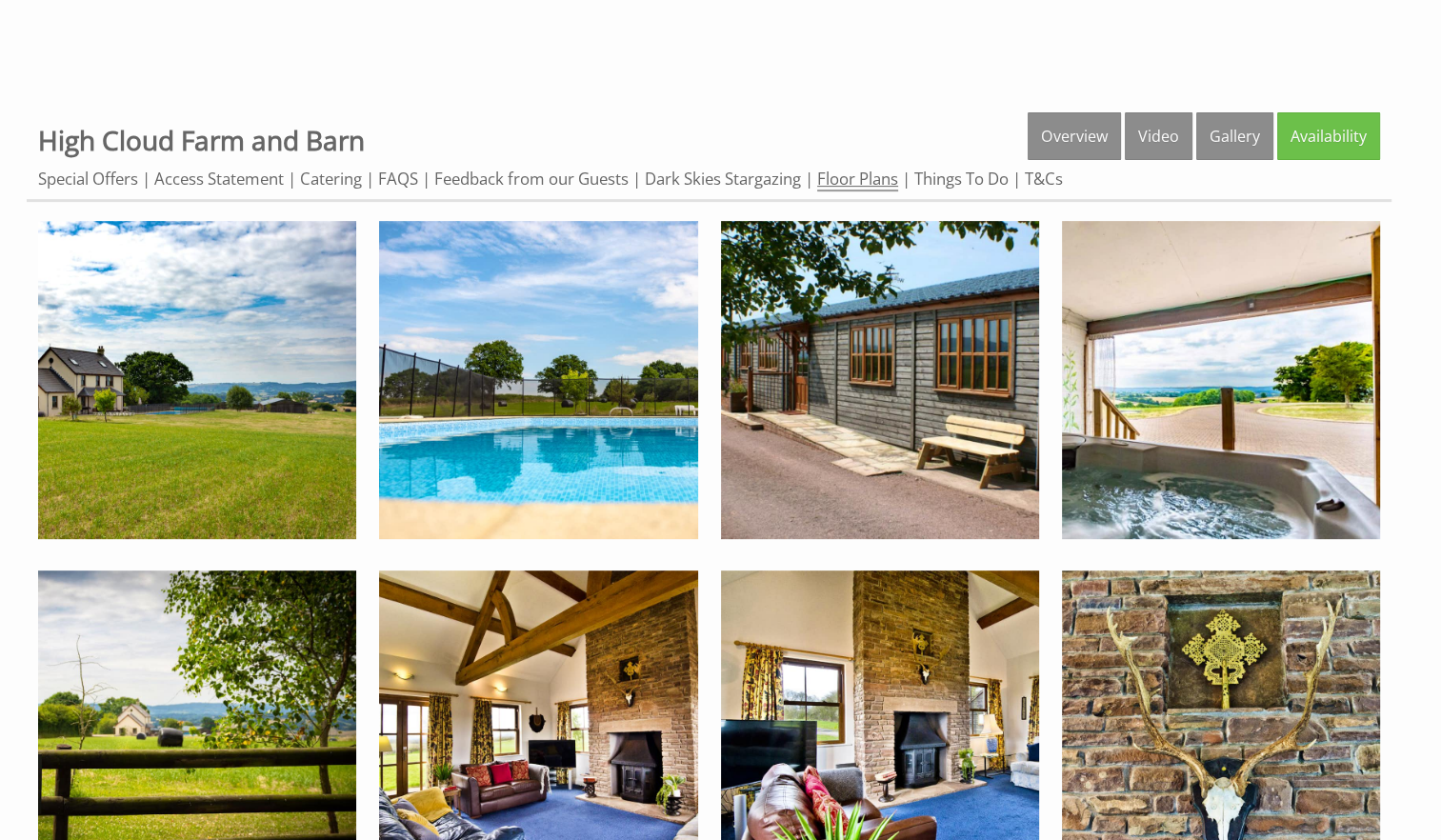
click at [867, 177] on link "Floor Plans" at bounding box center [858, 179] width 81 height 23
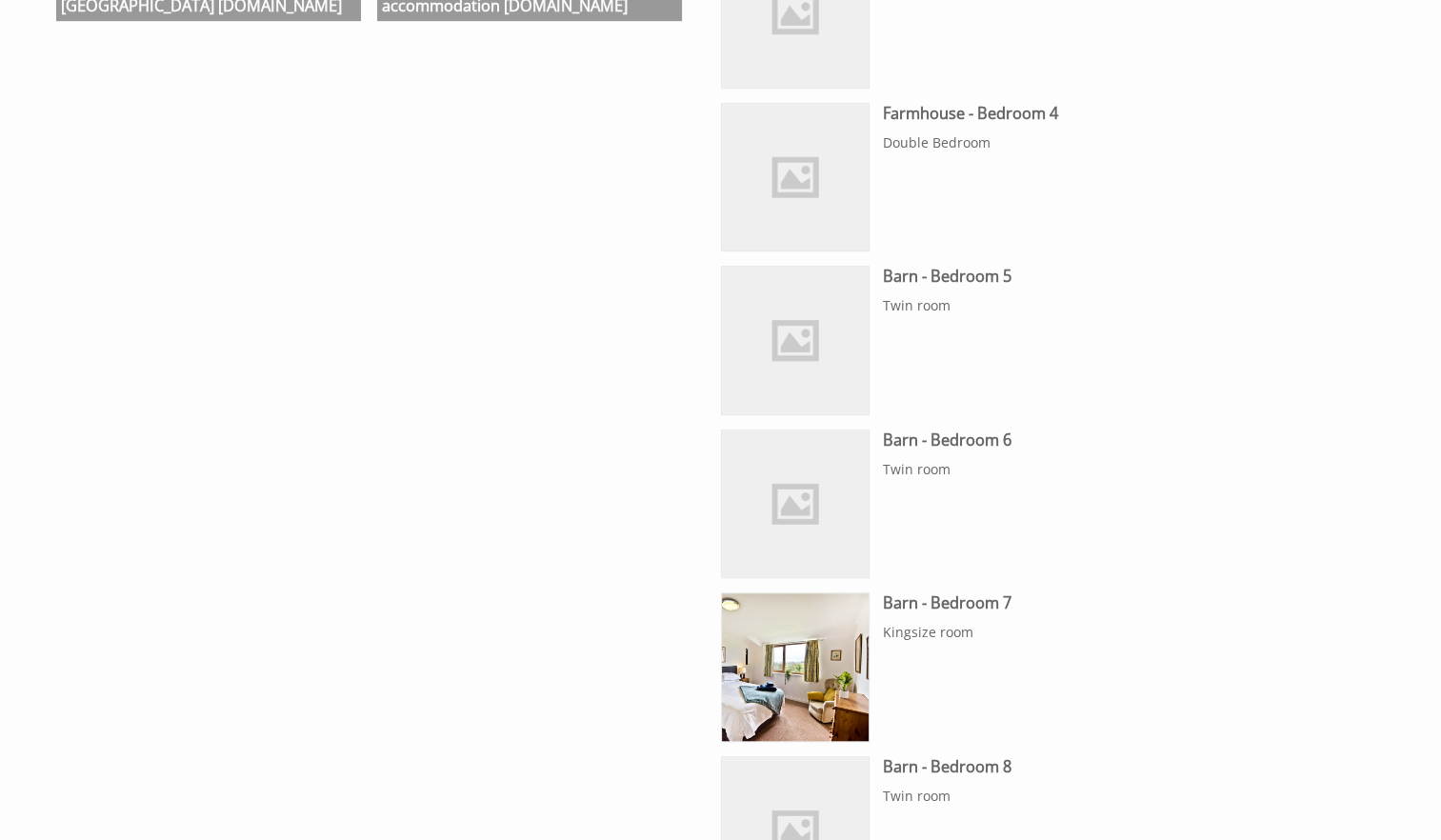
scroll to position [1385, 0]
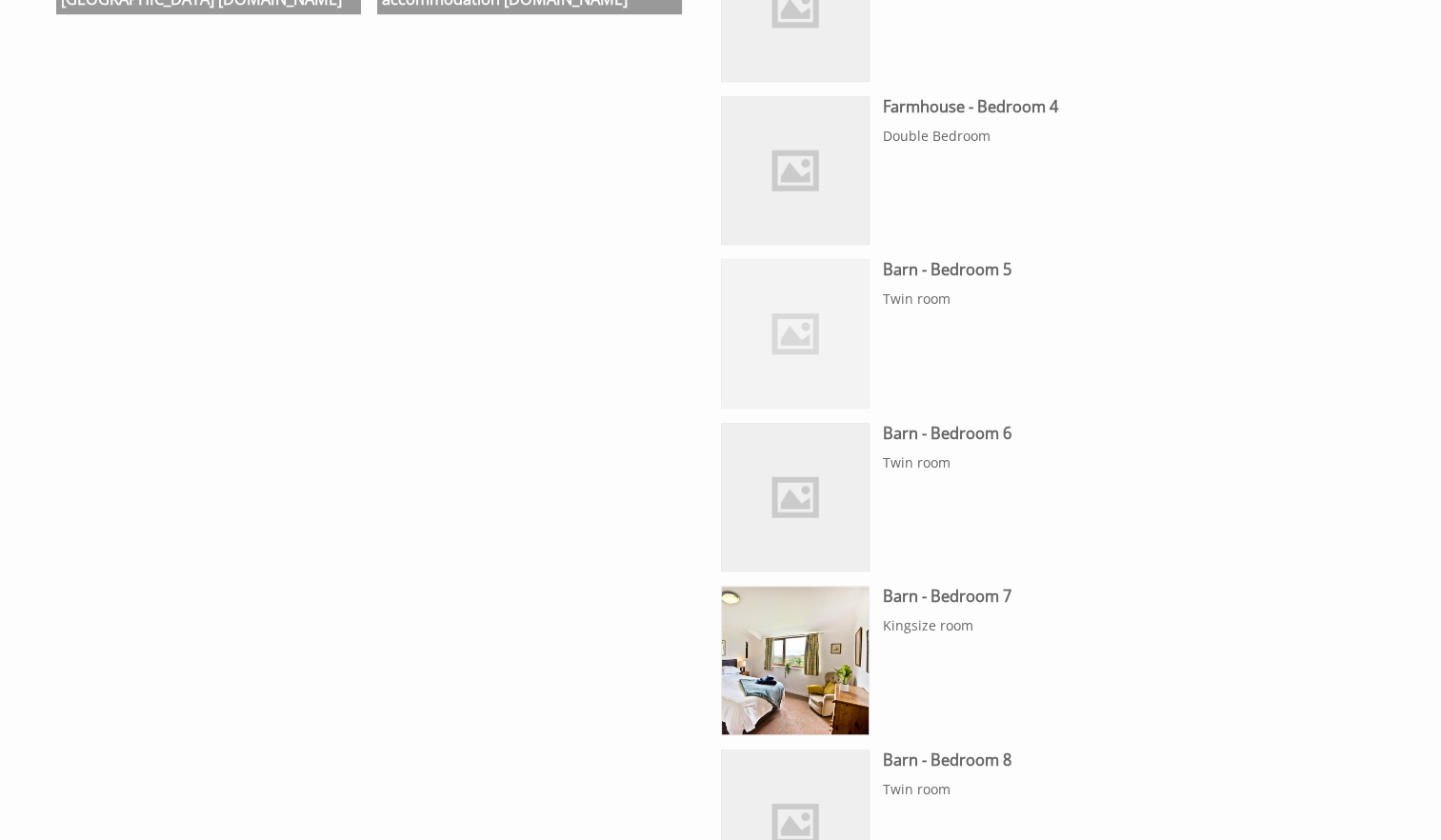
click at [795, 339] on img at bounding box center [796, 334] width 148 height 148
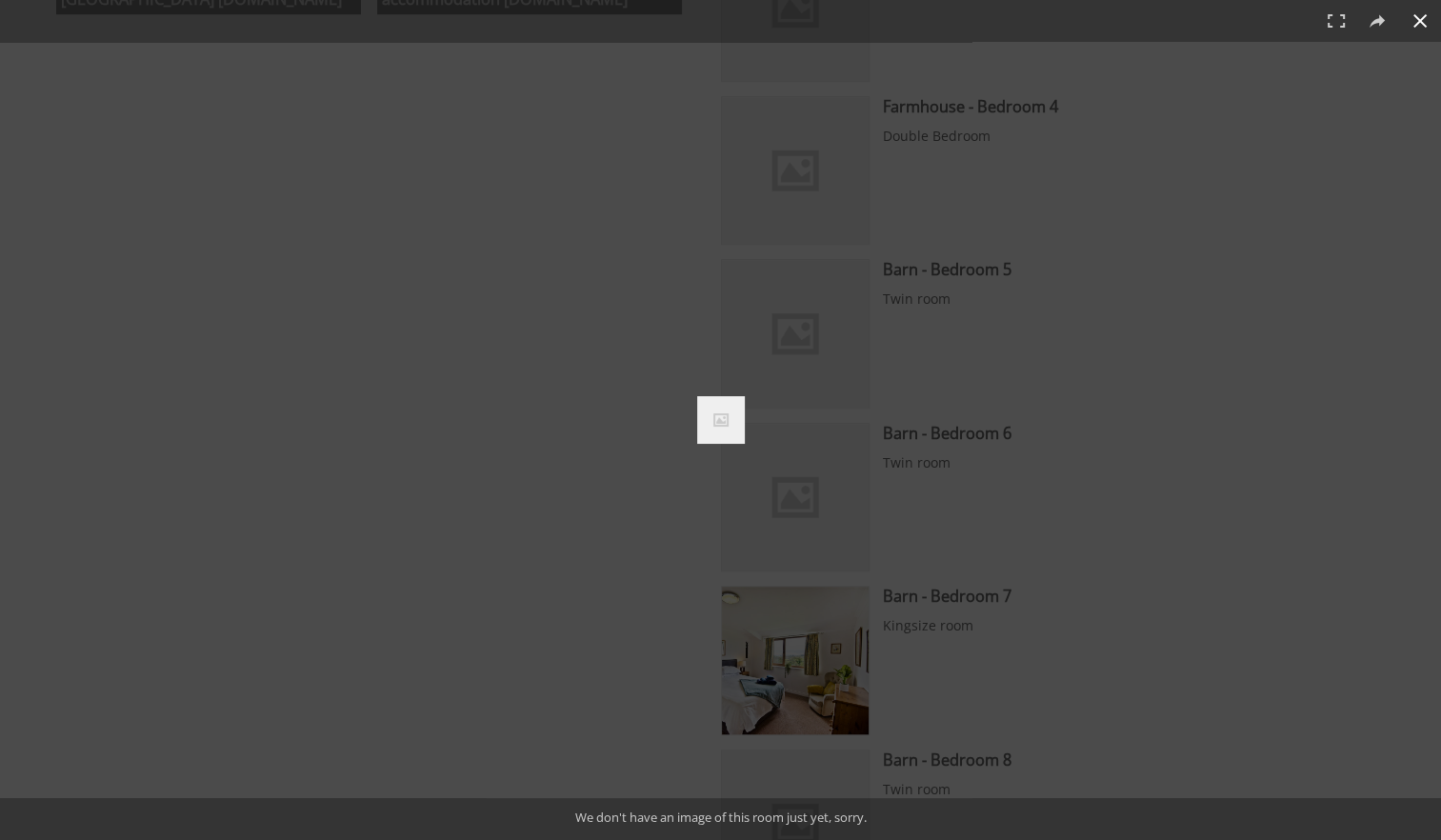
click at [1005, 343] on div at bounding box center [720, 420] width 1441 height 840
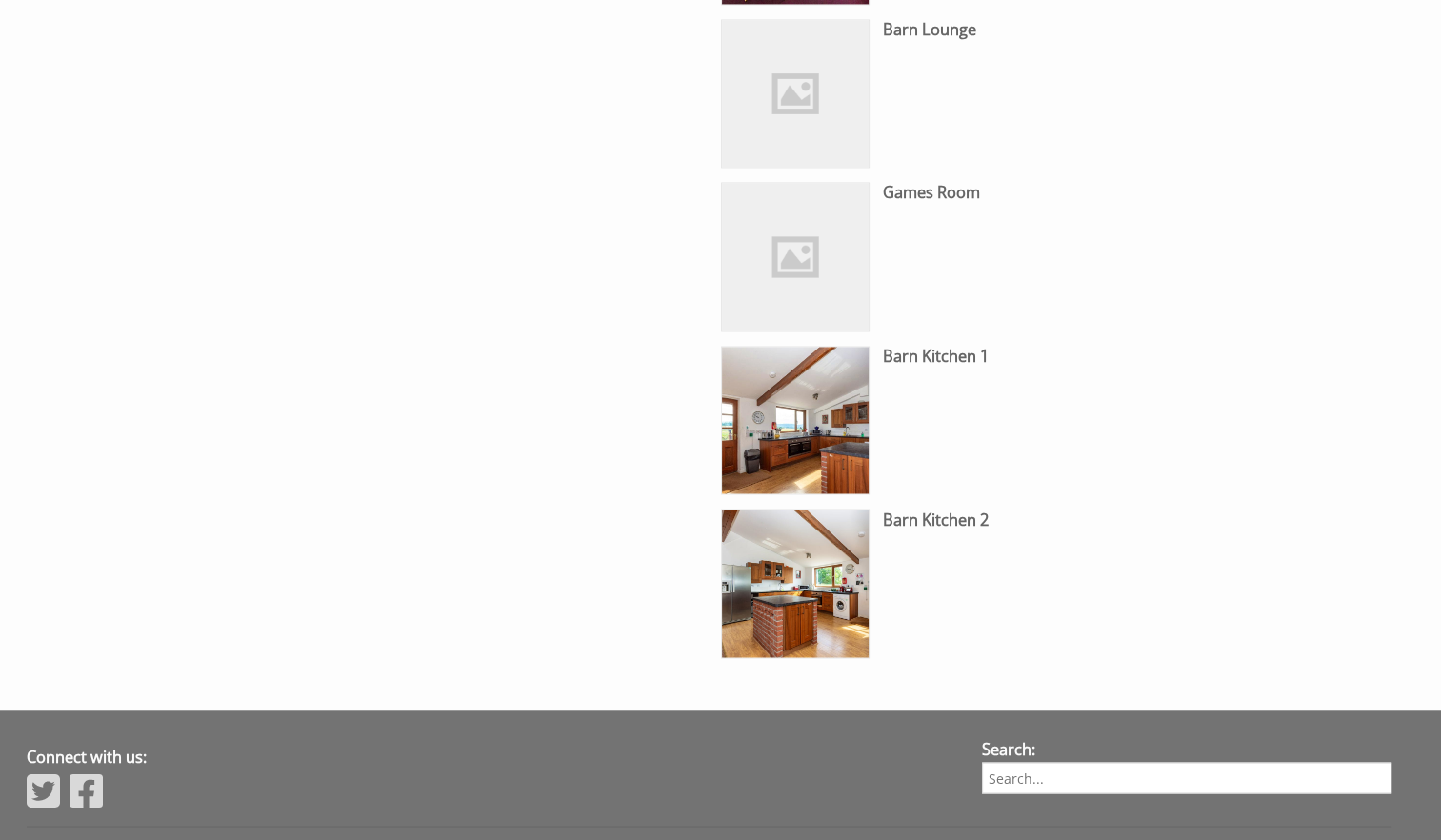
scroll to position [3098, 0]
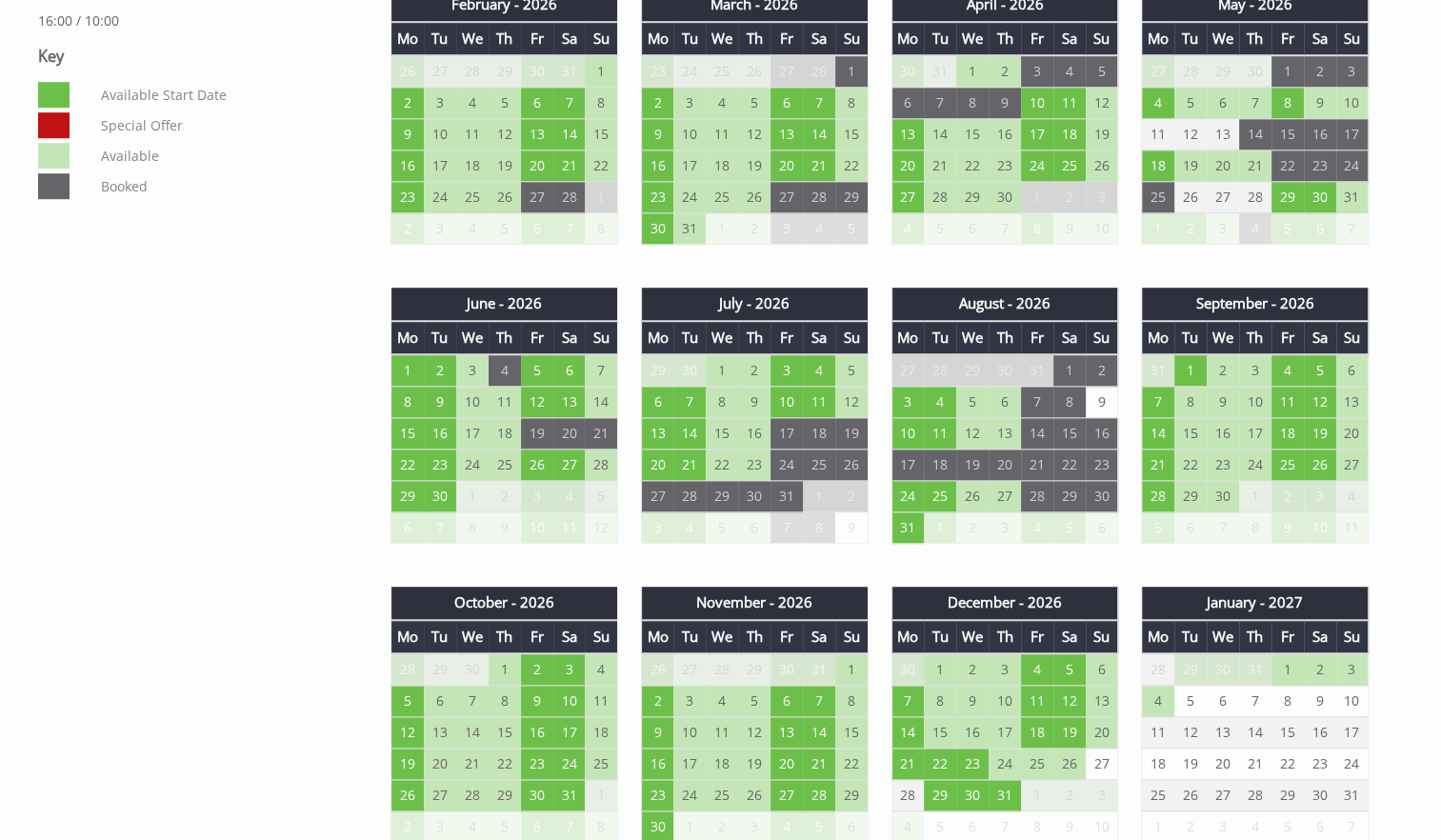
scroll to position [1143, 0]
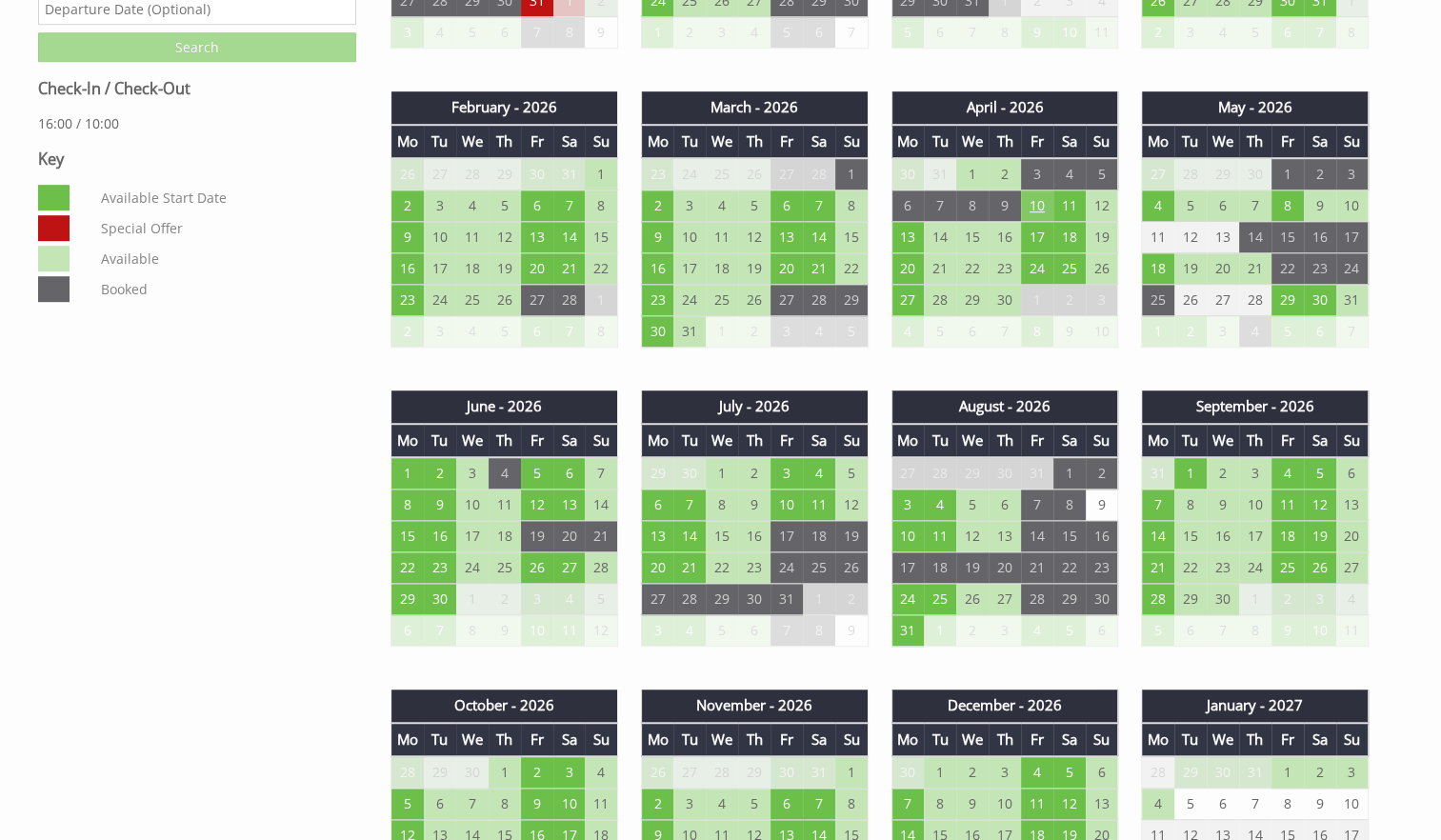
click at [1035, 200] on td "10" at bounding box center [1037, 207] width 32 height 31
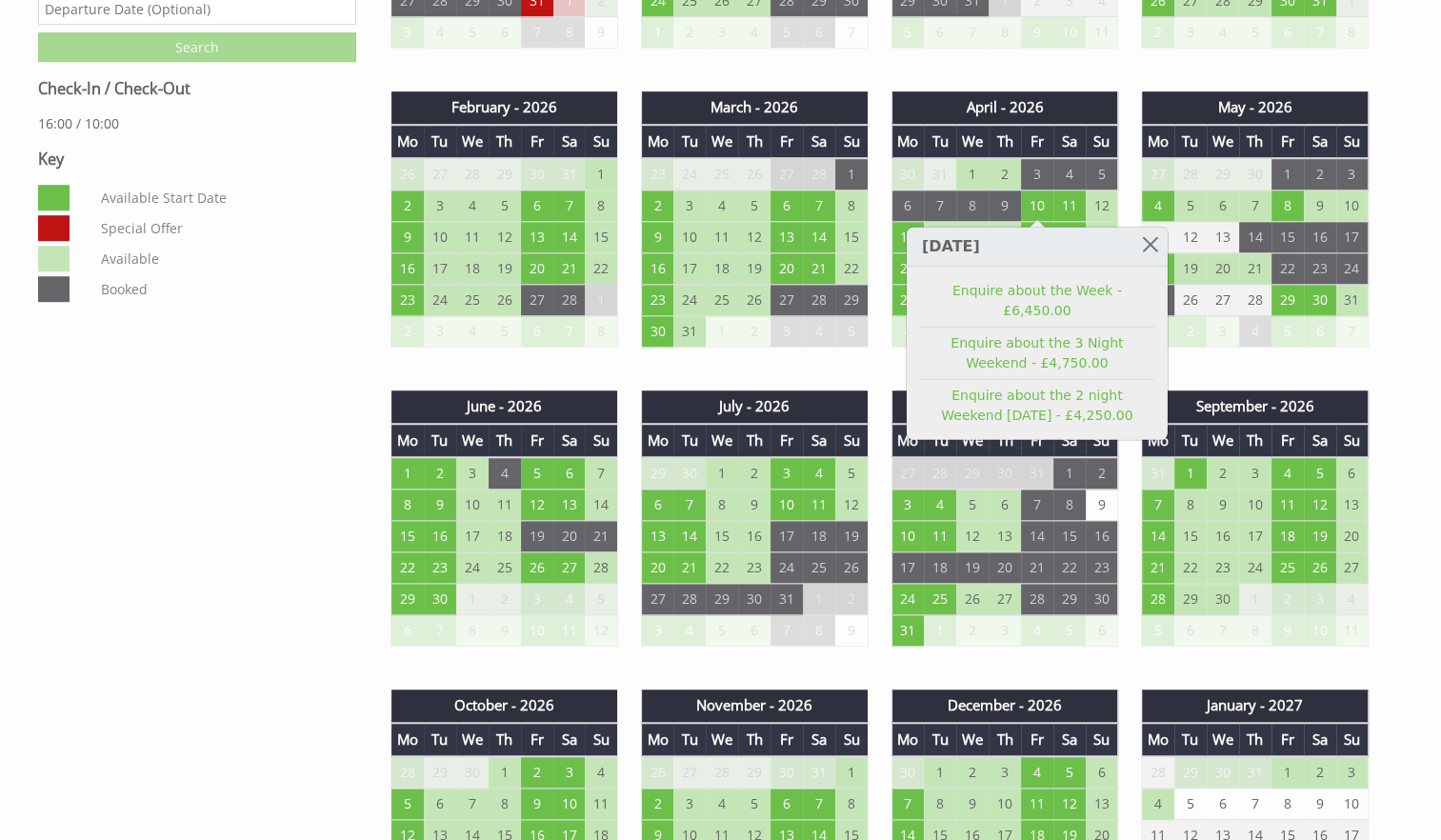
scroll to position [407, 0]
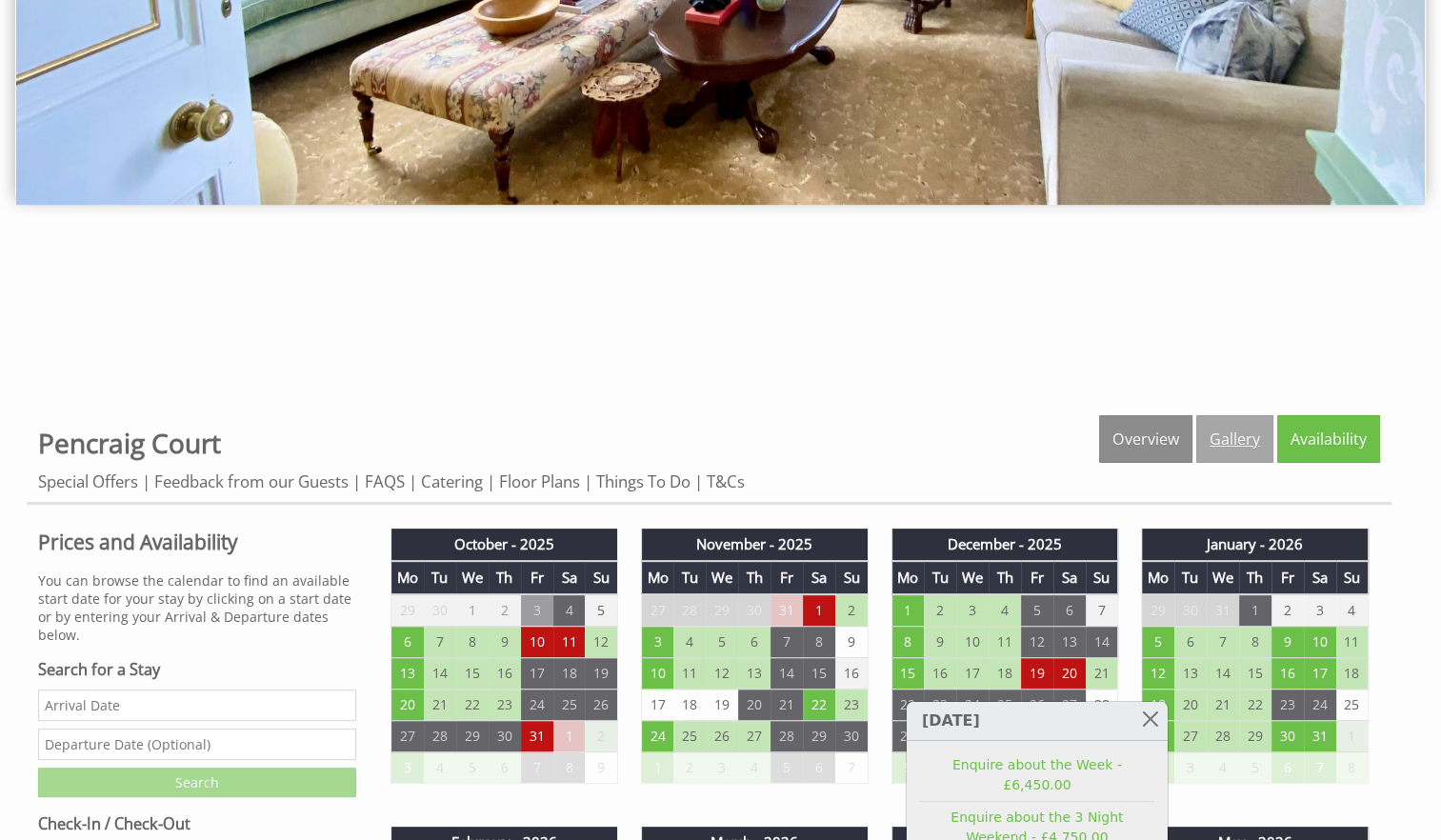
click at [1250, 417] on link "Gallery" at bounding box center [1234, 439] width 77 height 48
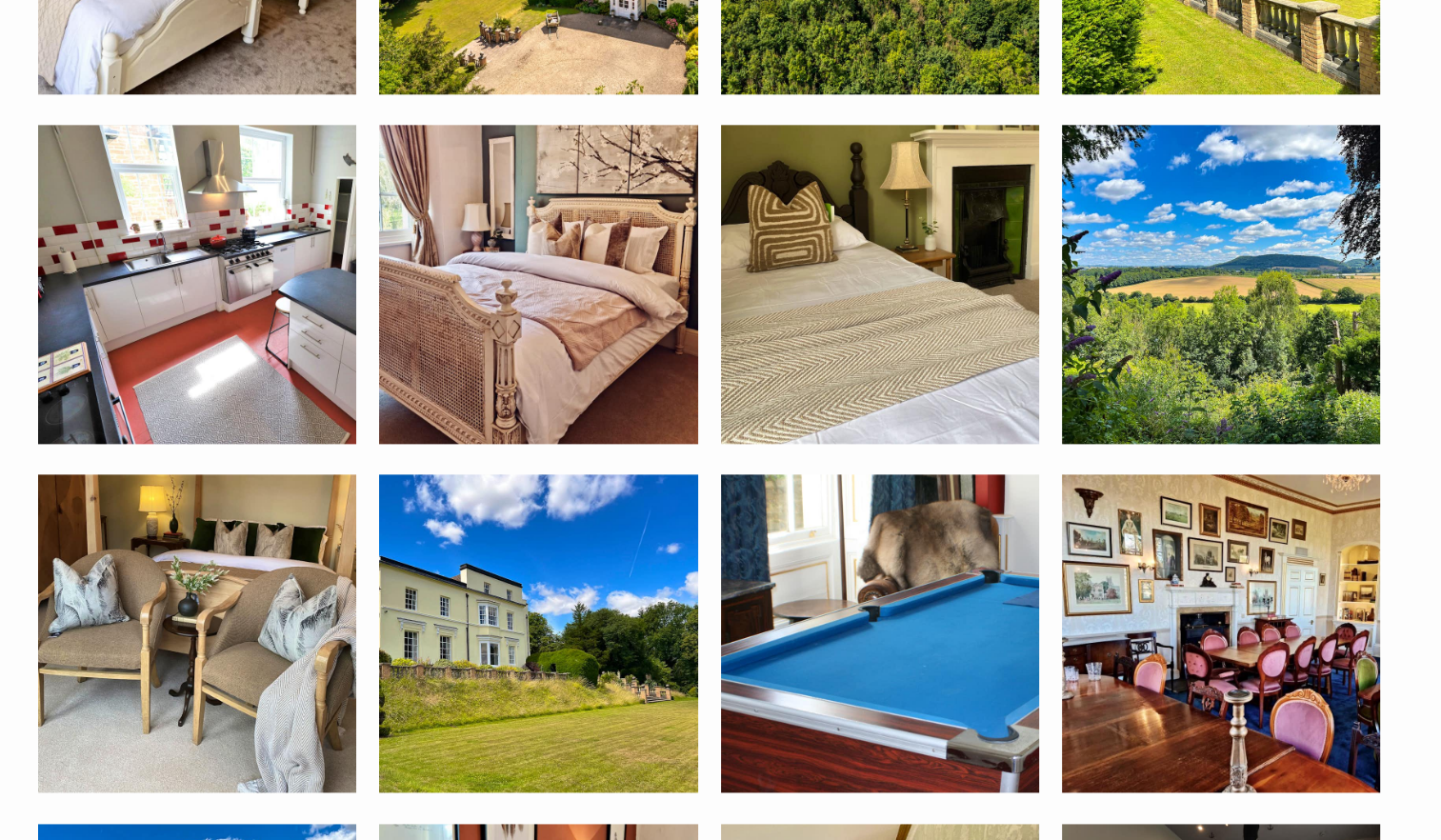
scroll to position [2940, 0]
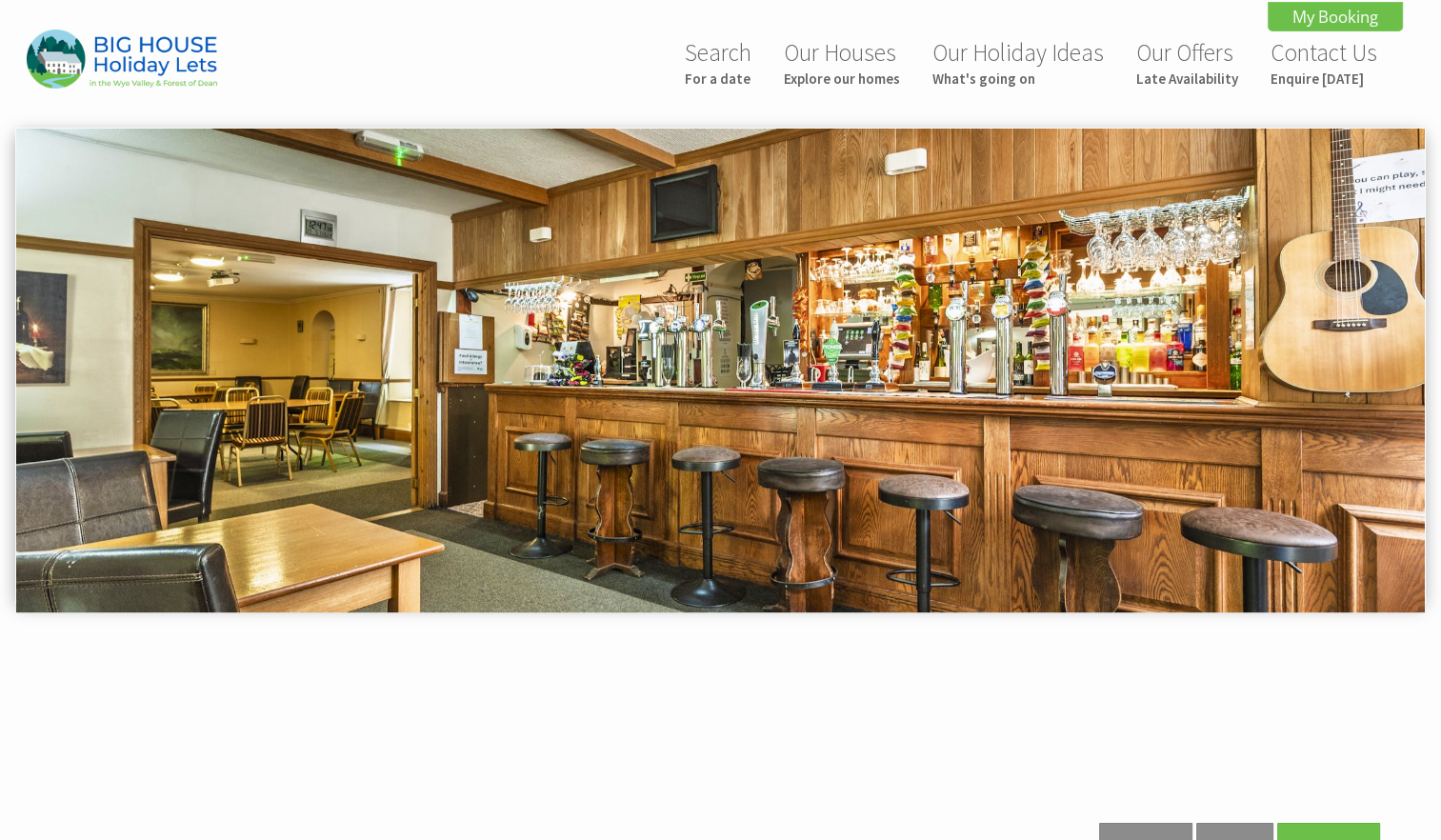
scroll to position [734, 0]
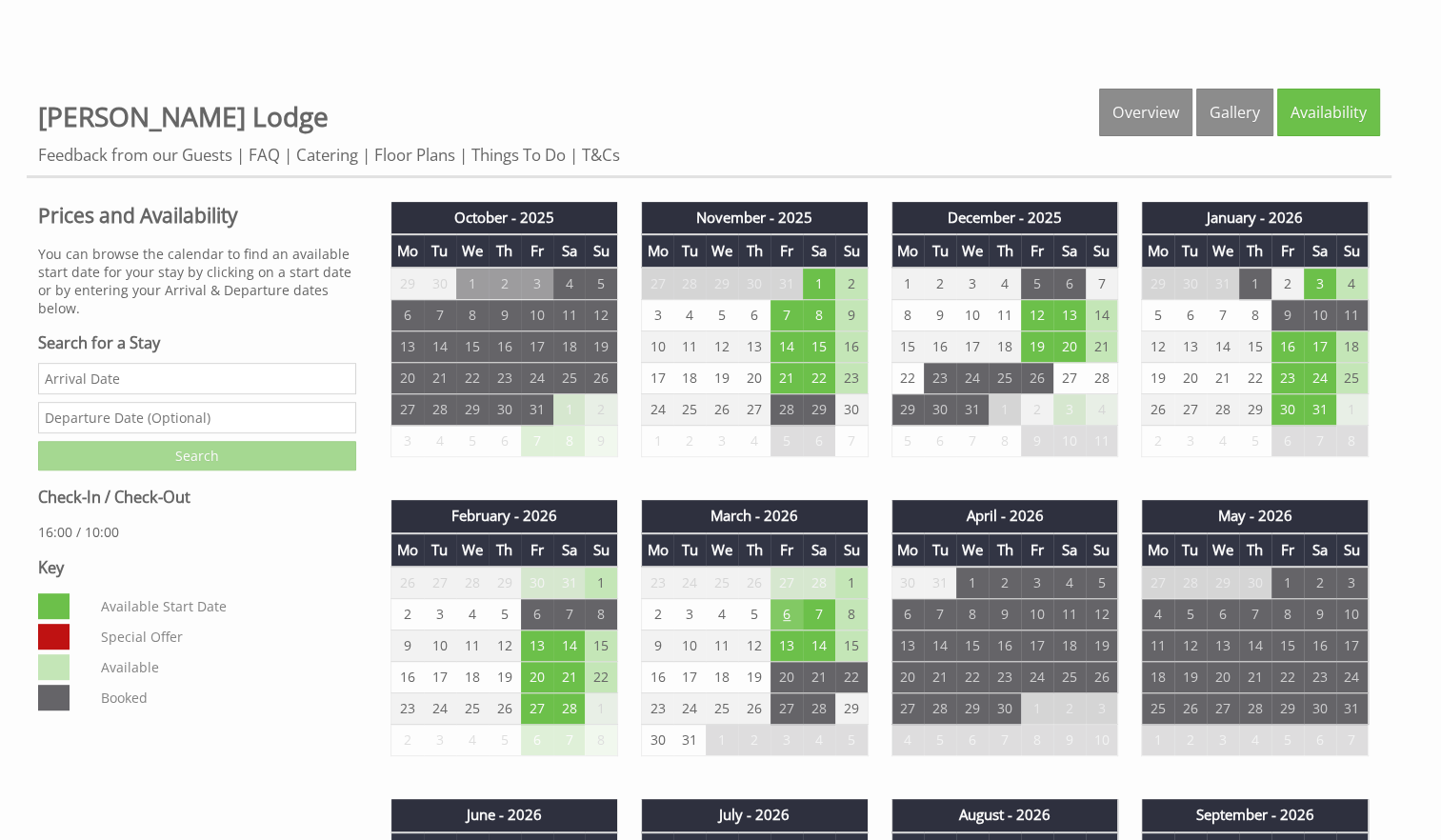
click at [786, 606] on td "6" at bounding box center [786, 615] width 32 height 31
